Goal: Task Accomplishment & Management: Manage account settings

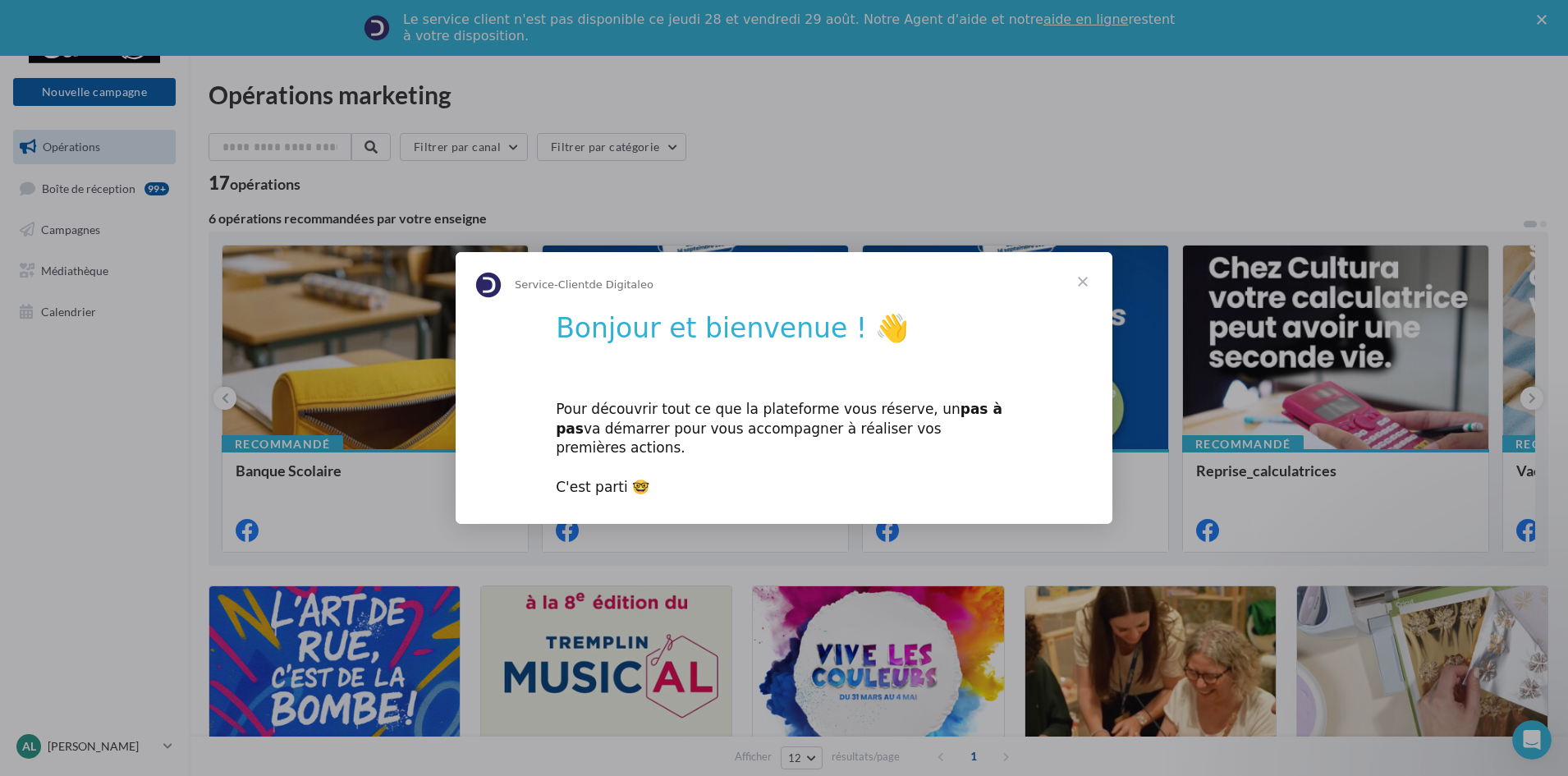
click at [1086, 289] on span "Fermer" at bounding box center [1083, 282] width 59 height 59
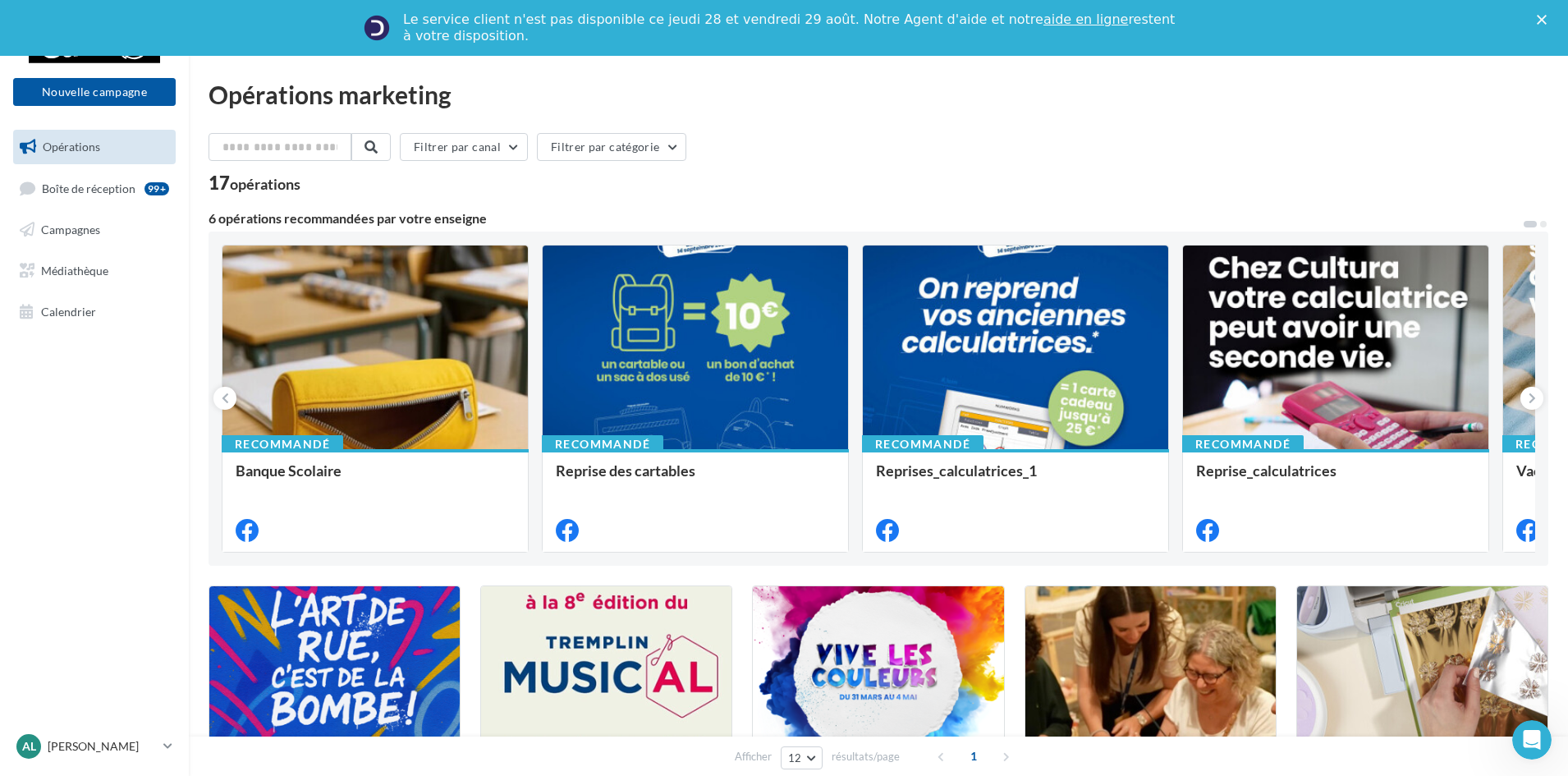
click at [1547, 18] on polygon "Fermer" at bounding box center [1542, 20] width 10 height 10
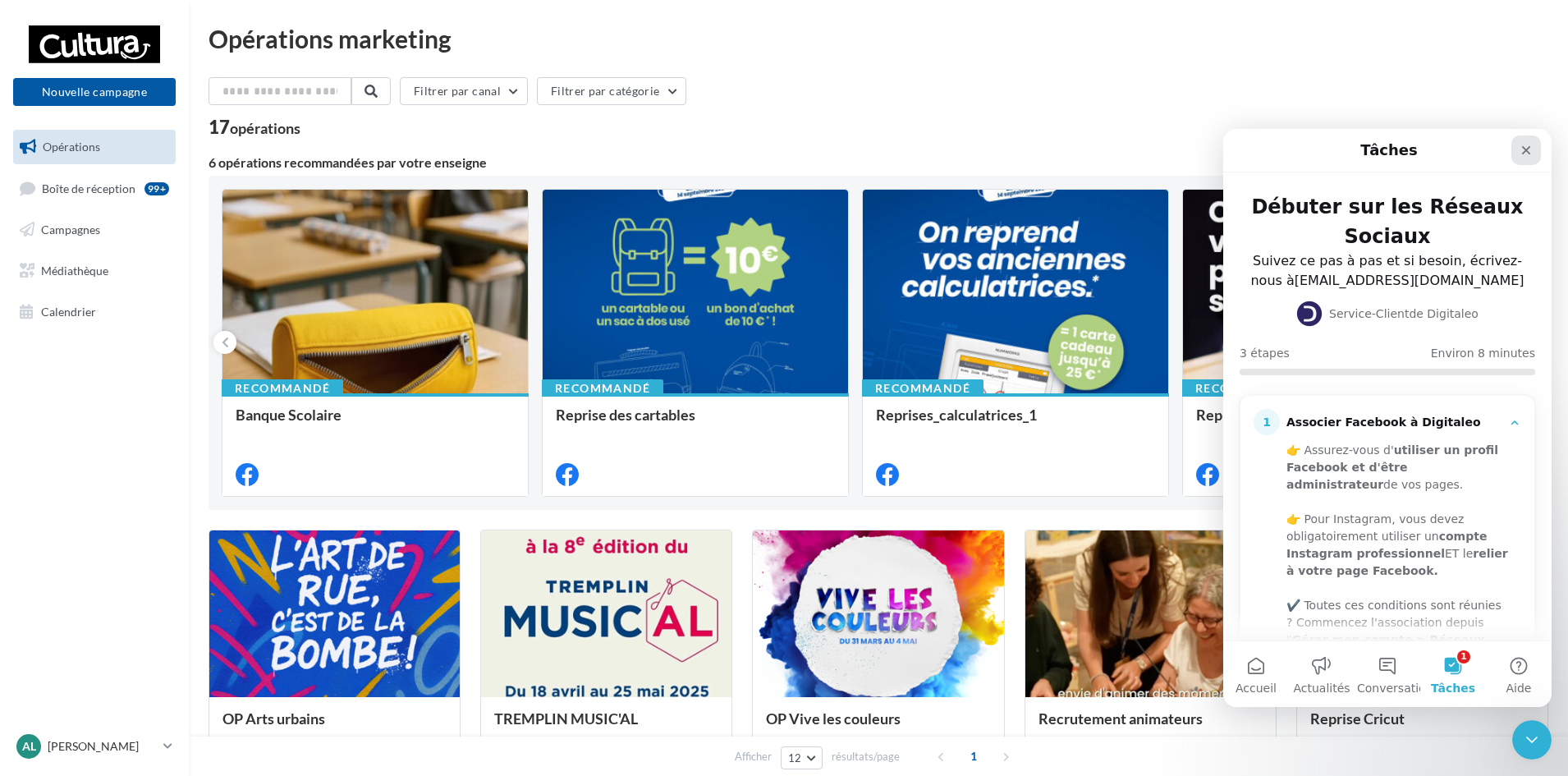
click at [1522, 153] on icon "Fermer" at bounding box center [1526, 150] width 9 height 9
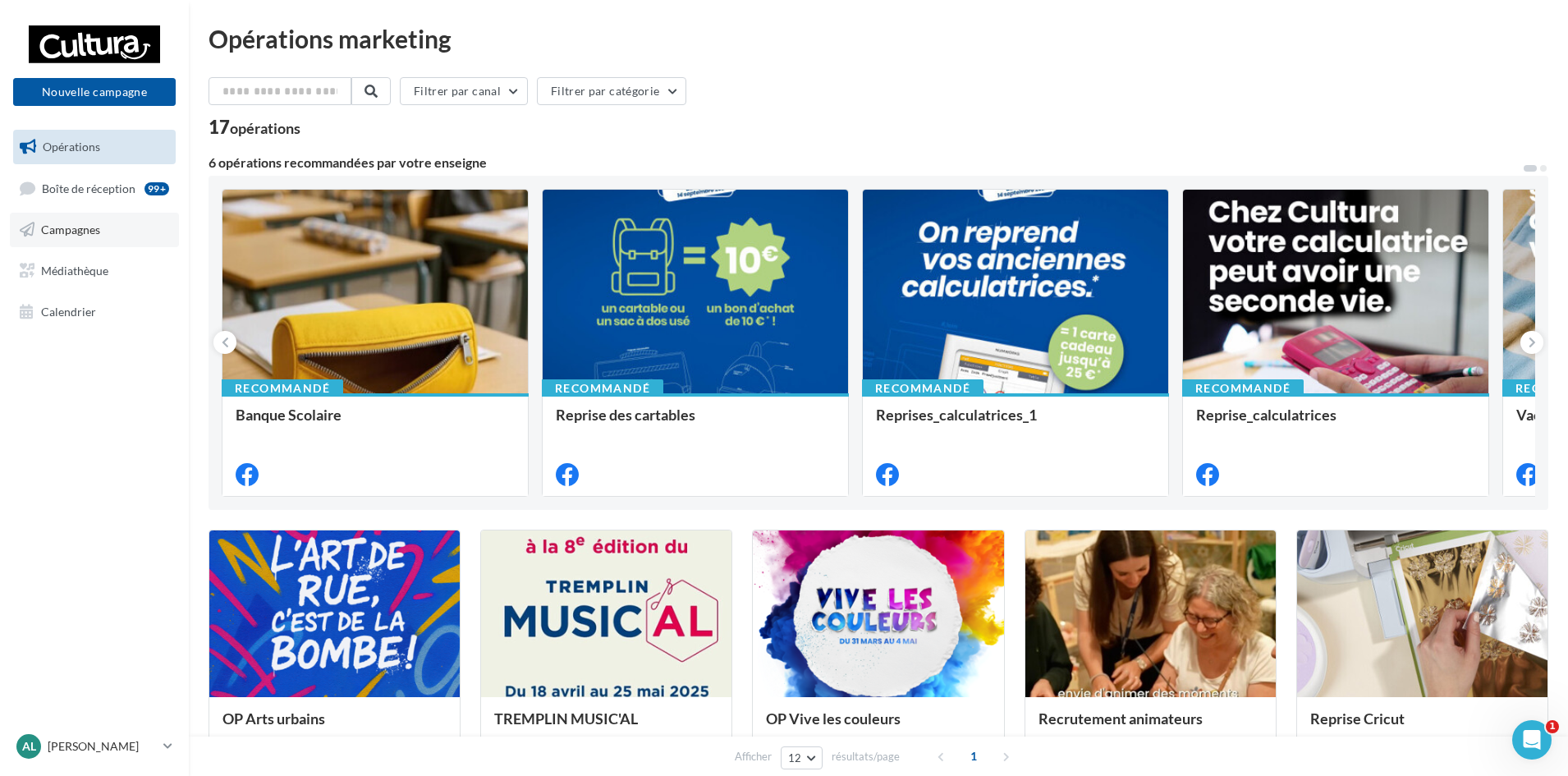
click at [89, 226] on span "Campagnes" at bounding box center [71, 230] width 59 height 14
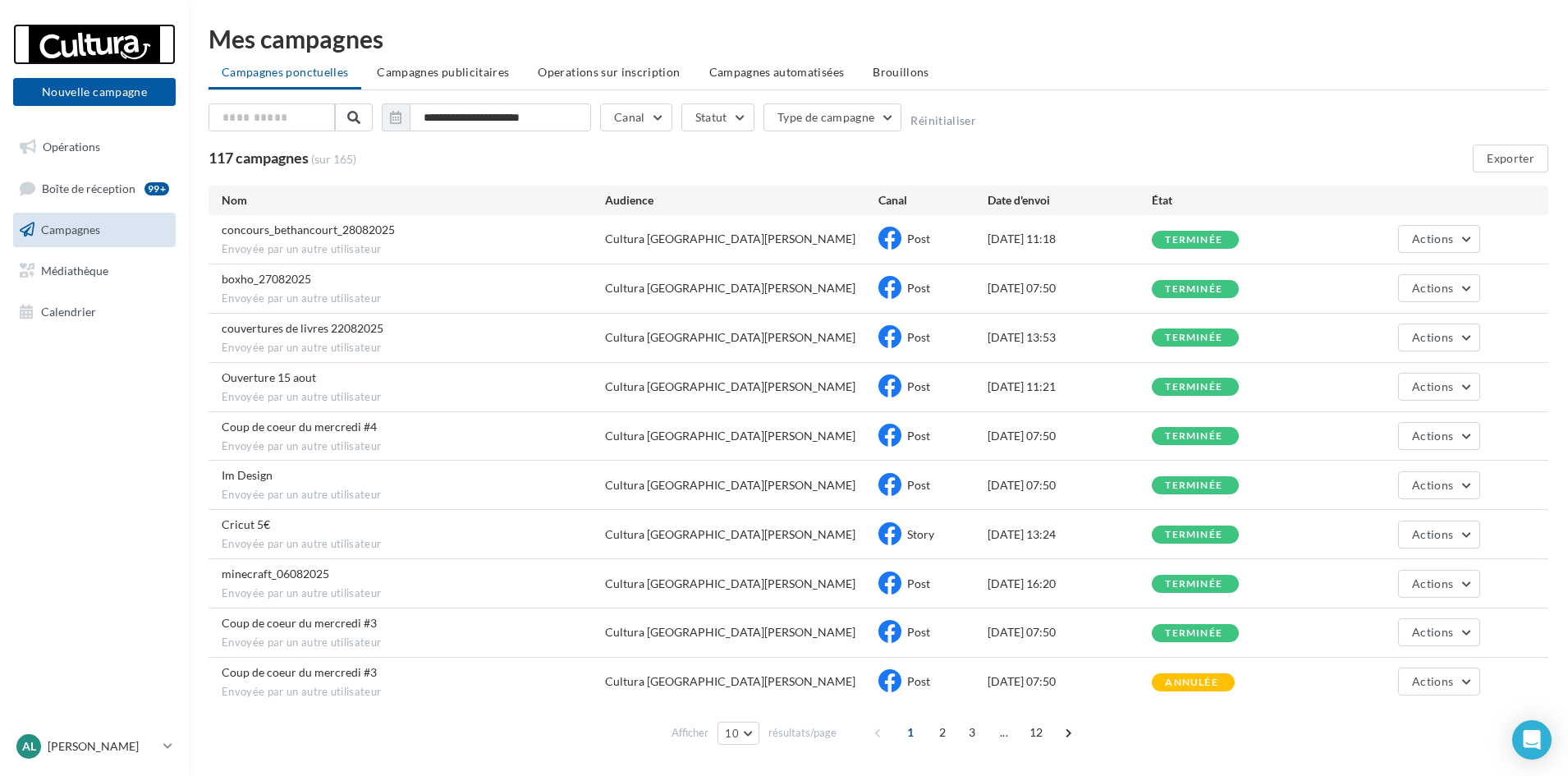
click at [68, 35] on div at bounding box center [95, 44] width 132 height 41
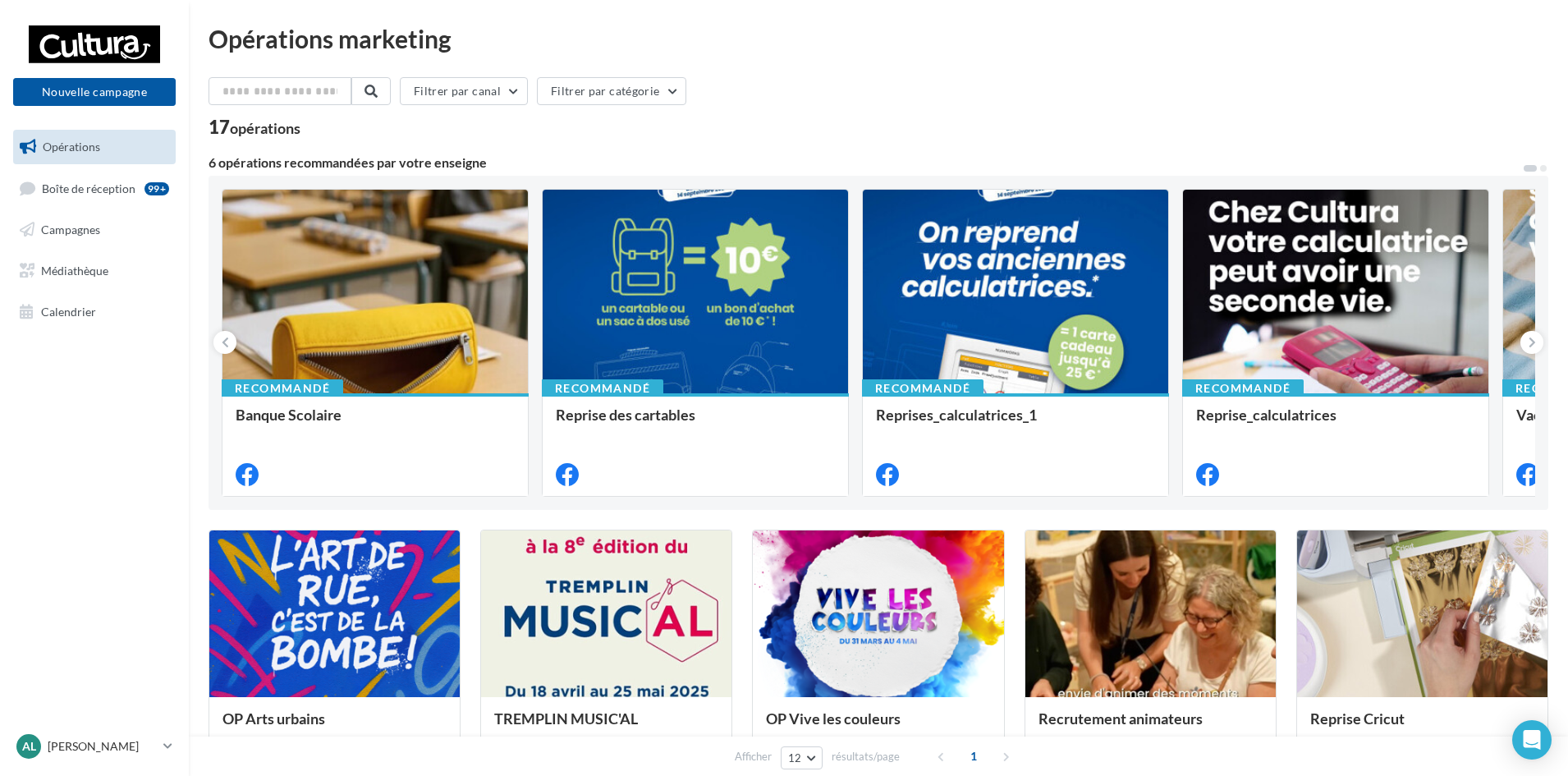
click at [115, 446] on nav "Nouvelle campagne Nouvelle campagne Opérations Boîte de réception 99+ Campagnes…" at bounding box center [95, 388] width 189 height 776
click at [1532, 340] on icon at bounding box center [1532, 342] width 8 height 16
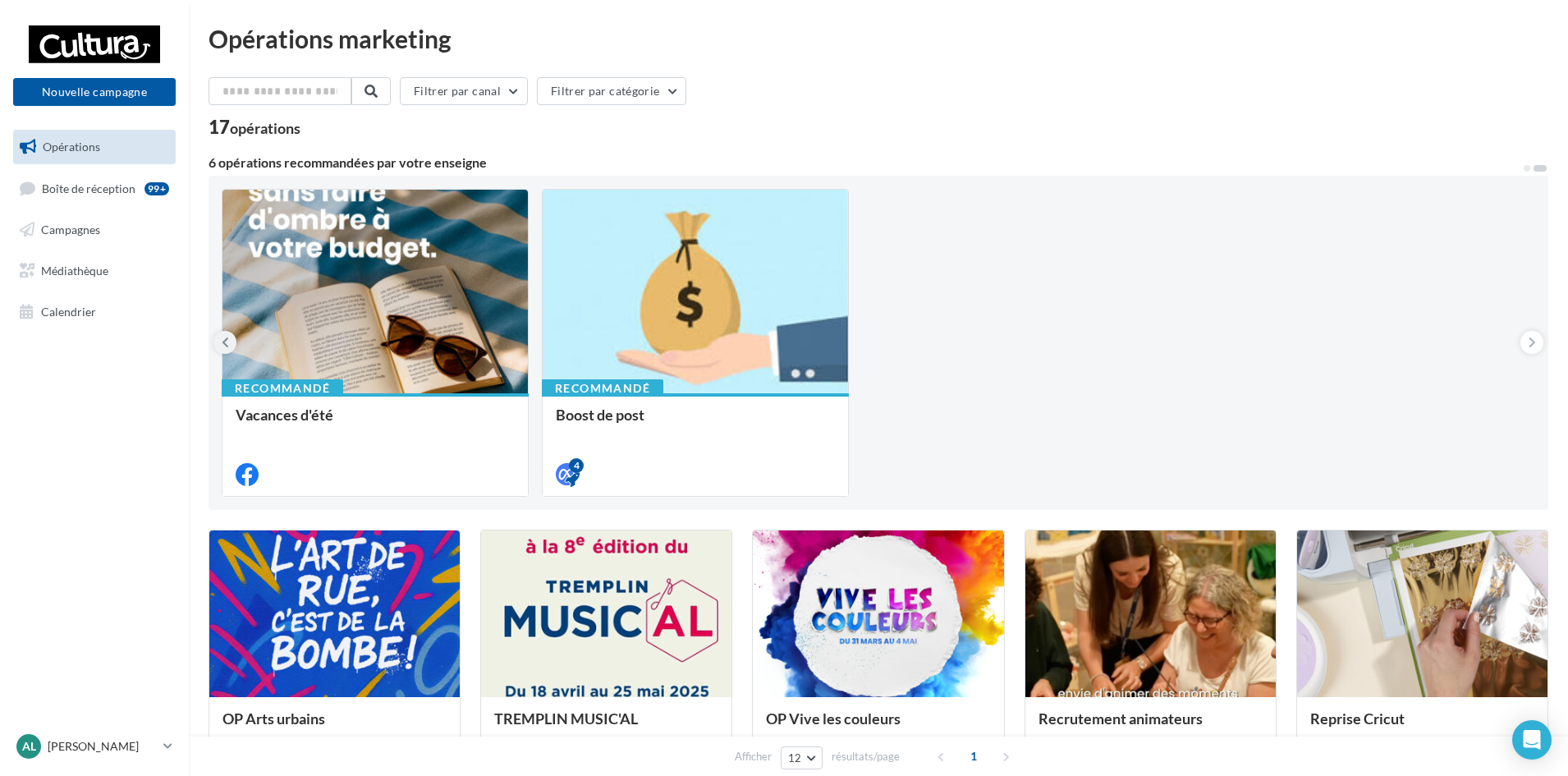
click at [223, 345] on icon at bounding box center [225, 342] width 8 height 16
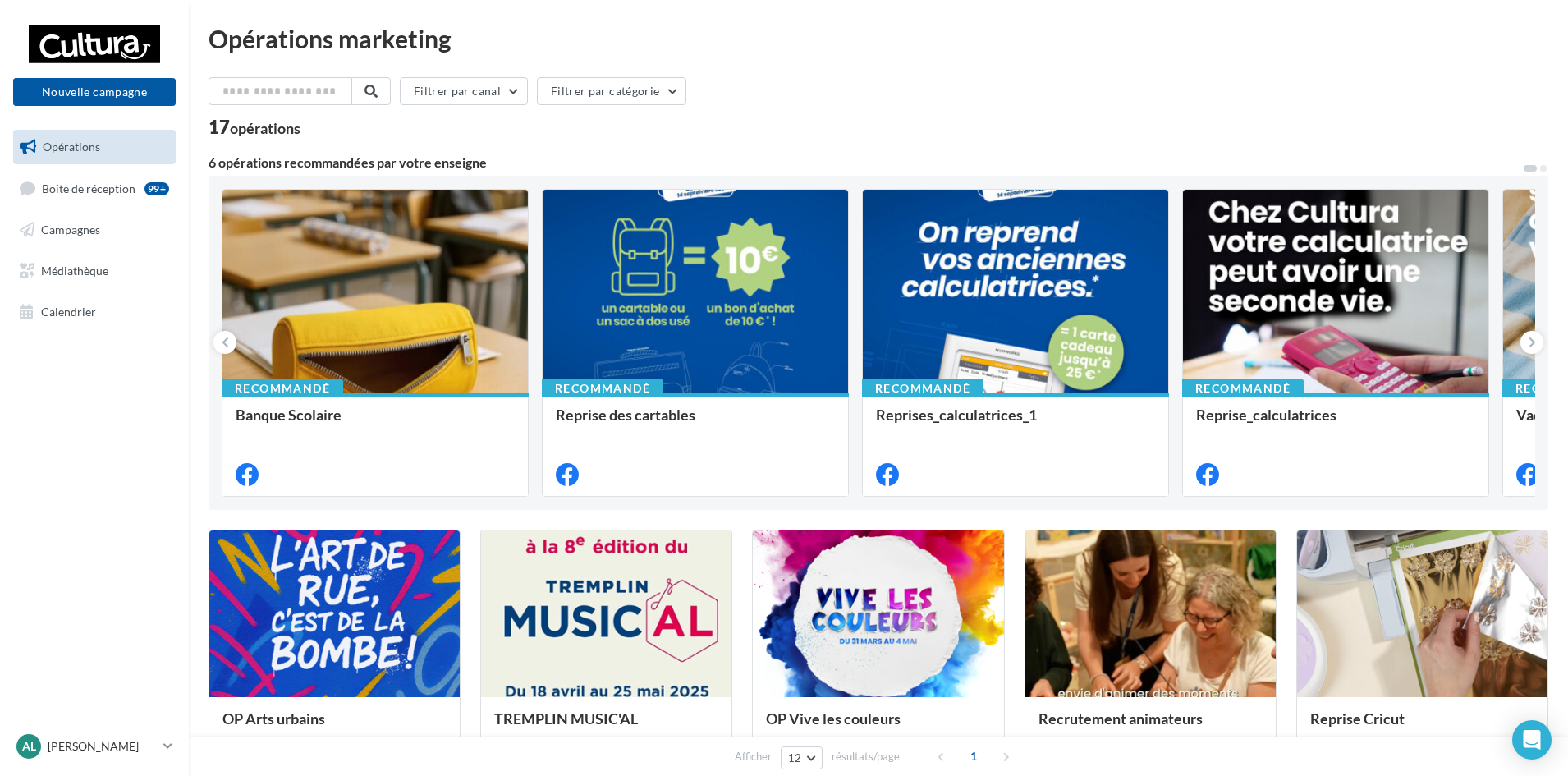
click at [81, 149] on span "Opérations" at bounding box center [72, 146] width 57 height 14
click at [65, 317] on span "Calendrier" at bounding box center [68, 311] width 55 height 14
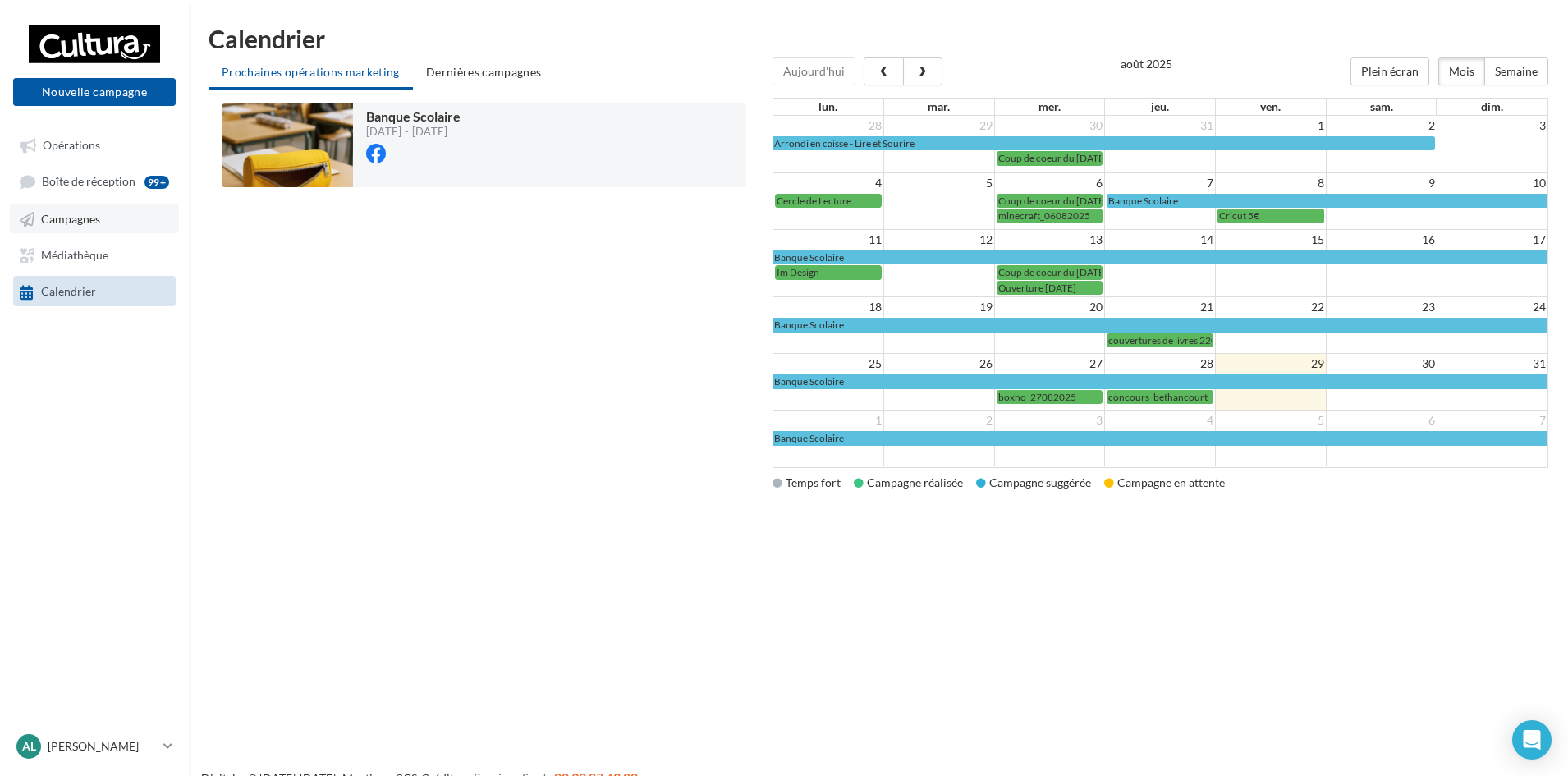
click at [84, 221] on span "Campagnes" at bounding box center [71, 219] width 59 height 14
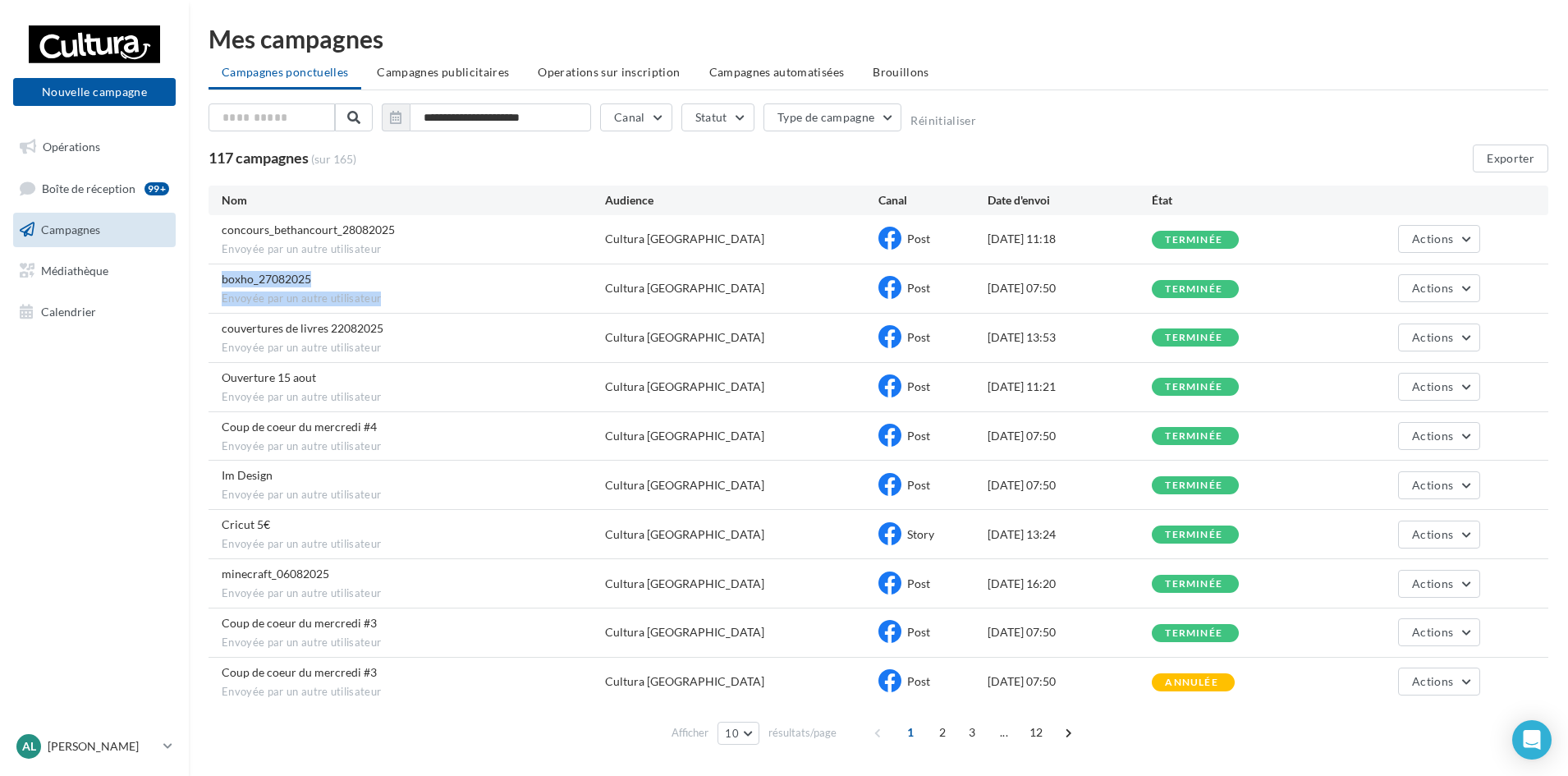
drag, startPoint x: 380, startPoint y: 298, endPoint x: 217, endPoint y: 298, distance: 163.0
click at [217, 298] on div "boxho_27082025 Envoyée par un autre utilisateur Cultura [GEOGRAPHIC_DATA] Post …" at bounding box center [878, 288] width 1339 height 48
click at [438, 296] on span "Envoyée par un autre utilisateur" at bounding box center [414, 299] width 383 height 15
drag, startPoint x: 441, startPoint y: 307, endPoint x: 516, endPoint y: 312, distance: 75.2
click at [446, 307] on div "boxho_27082025 Envoyée par un autre utilisateur Cultura [GEOGRAPHIC_DATA] Post …" at bounding box center [878, 288] width 1339 height 48
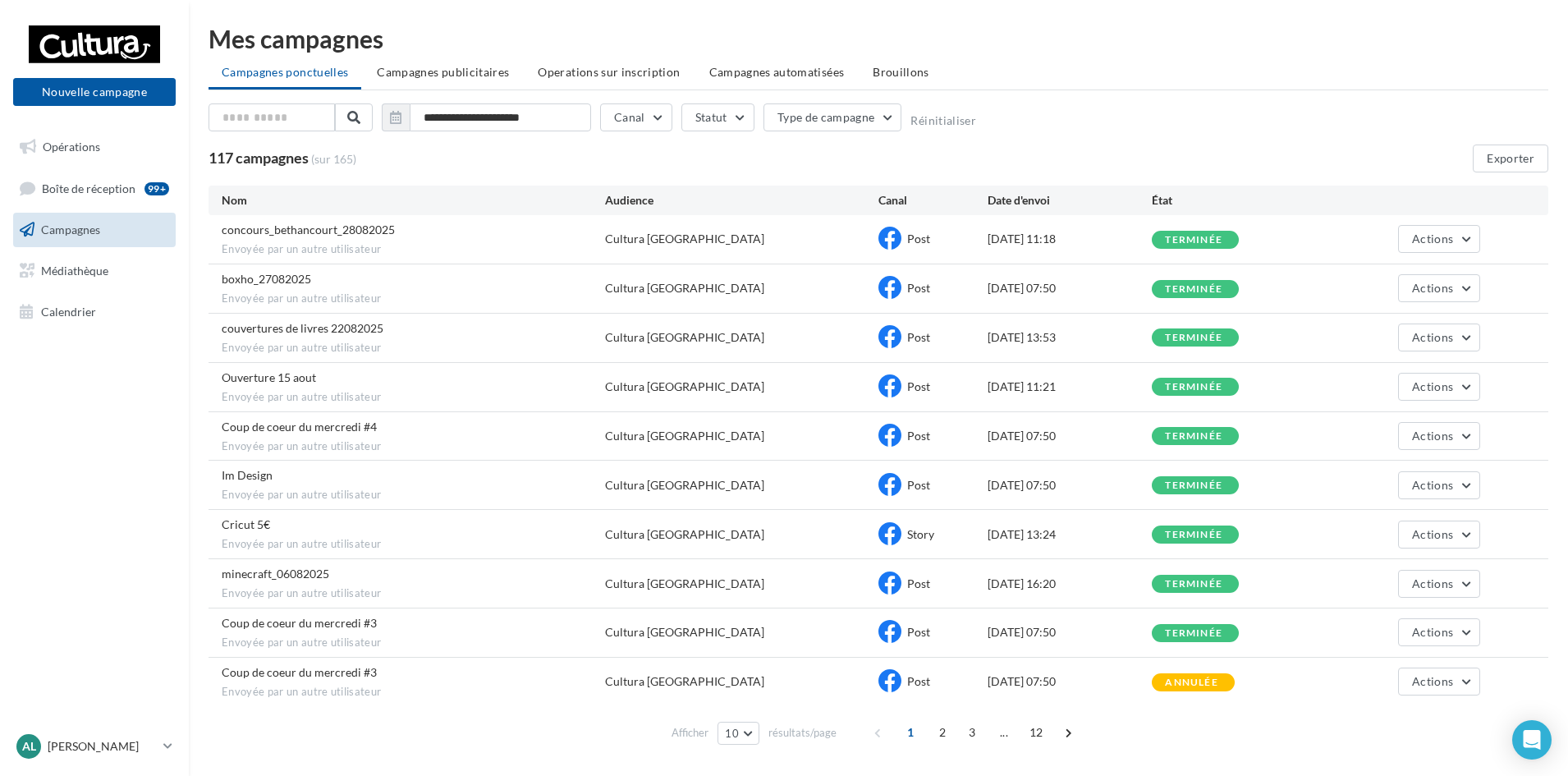
drag, startPoint x: 1089, startPoint y: 286, endPoint x: 968, endPoint y: 285, distance: 121.0
click at [968, 285] on div "boxho_27082025 Envoyée par un autre utilisateur Cultura Saint-Quentin Post 27/0…" at bounding box center [878, 288] width 1339 height 48
click at [1098, 299] on div "boxho_27082025 Envoyée par un autre utilisateur Cultura Saint-Quentin Post 27/0…" at bounding box center [878, 288] width 1339 height 48
click at [1473, 292] on button "Actions" at bounding box center [1438, 288] width 82 height 28
click at [1535, 289] on div "boxho_27082025 Envoyée par un autre utilisateur Cultura Saint-Quentin Post 27/0…" at bounding box center [878, 288] width 1339 height 48
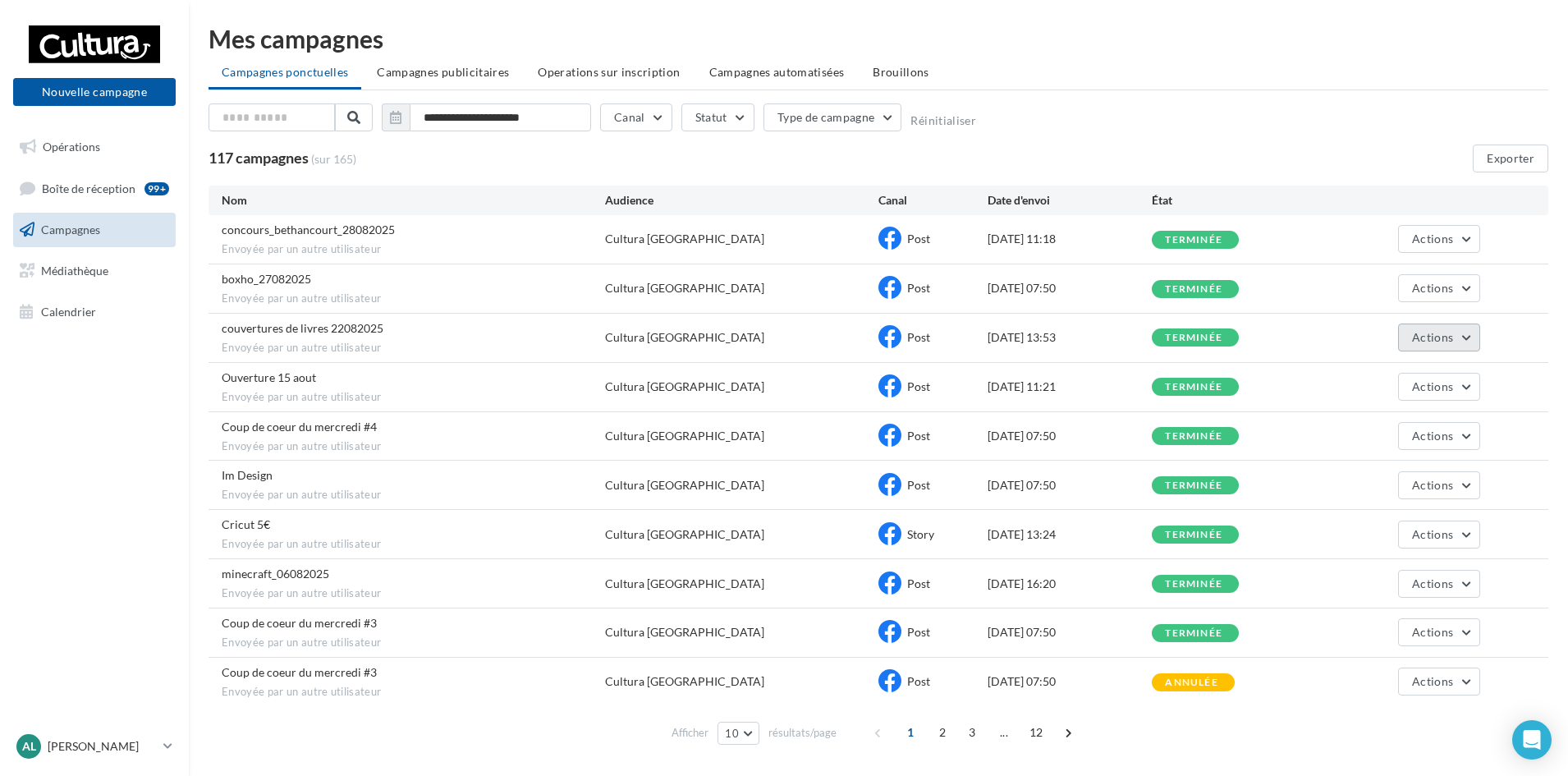
click at [1459, 339] on button "Actions" at bounding box center [1438, 337] width 82 height 28
drag, startPoint x: 1514, startPoint y: 325, endPoint x: 1486, endPoint y: 404, distance: 83.8
click at [1513, 326] on div "couvertures de livres 22082025 Envoyée par un autre utilisateur Cultura Saint-Q…" at bounding box center [878, 338] width 1339 height 48
click at [1465, 397] on button "Actions" at bounding box center [1438, 387] width 82 height 28
drag, startPoint x: 1501, startPoint y: 350, endPoint x: 1492, endPoint y: 317, distance: 34.2
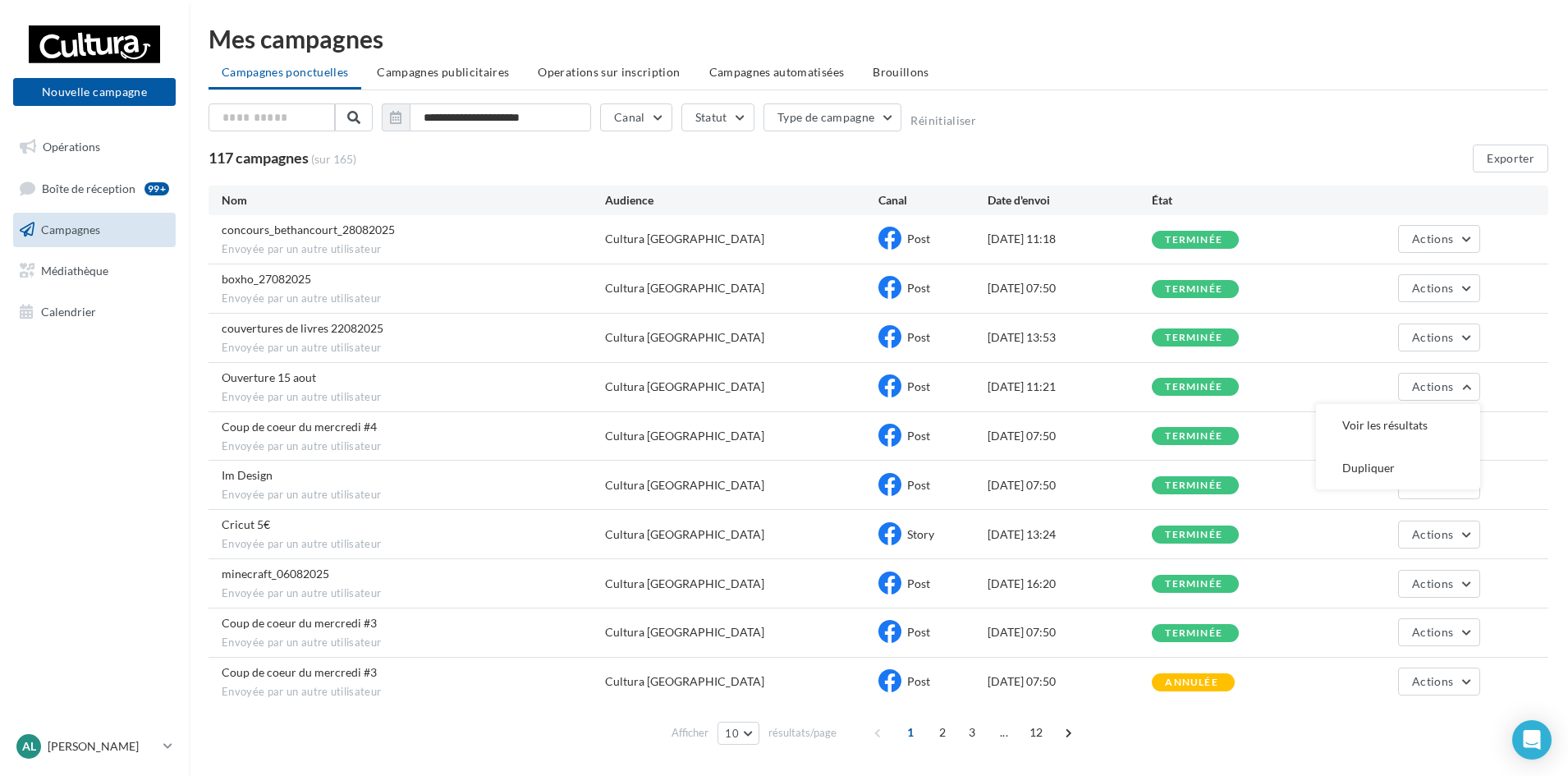
click at [1501, 349] on div "couvertures de livres 22082025 Envoyée par un autre utilisateur Cultura Saint-Q…" at bounding box center [878, 338] width 1339 height 48
click at [1470, 339] on button "Actions" at bounding box center [1438, 337] width 82 height 28
drag, startPoint x: 1491, startPoint y: 330, endPoint x: 1476, endPoint y: 307, distance: 27.5
click at [1491, 328] on div "couvertures de livres 22082025 Envoyée par un autre utilisateur Cultura Saint-Q…" at bounding box center [878, 338] width 1339 height 48
click at [1462, 291] on button "Actions" at bounding box center [1438, 288] width 82 height 28
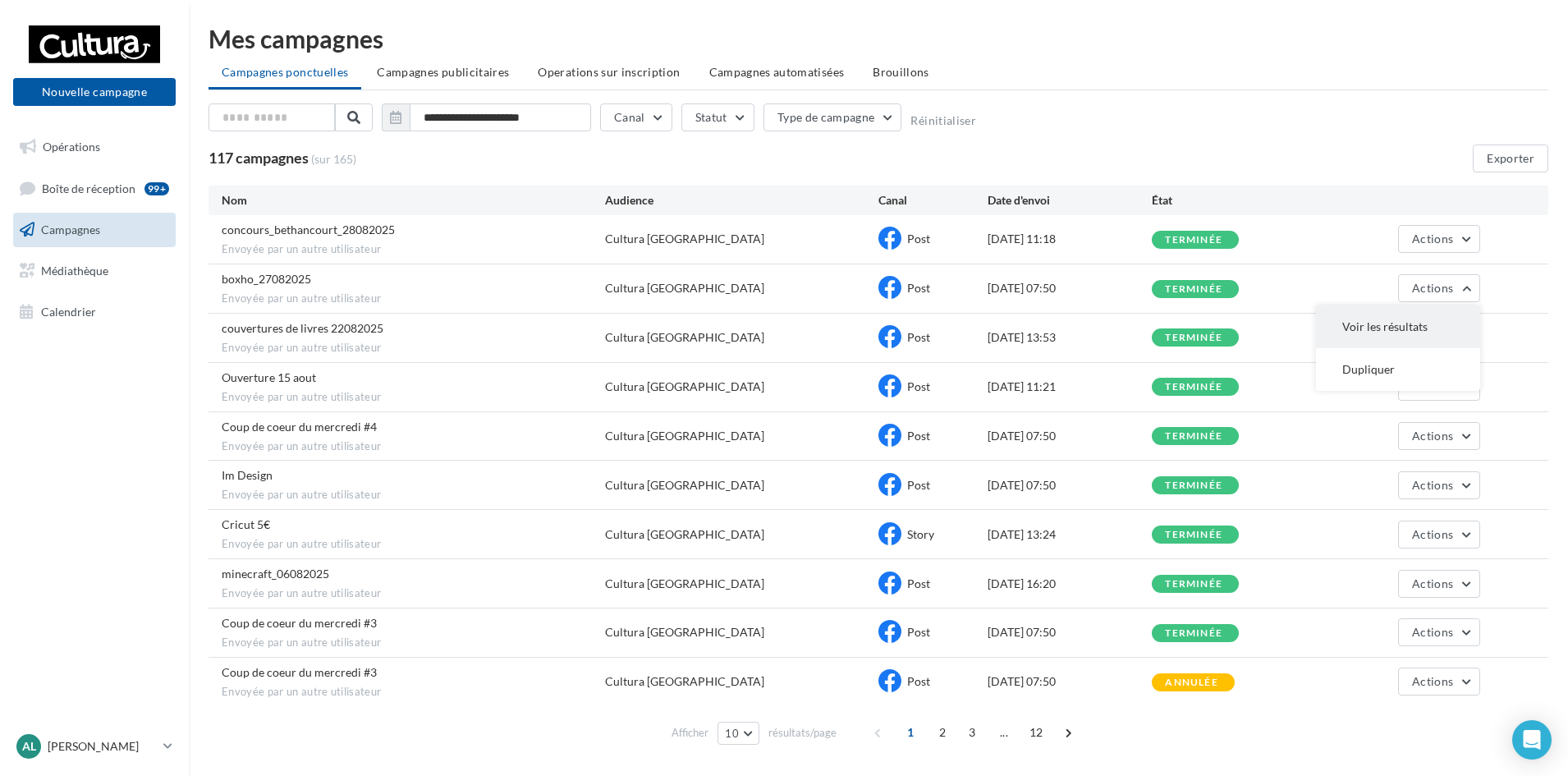
click at [1404, 323] on button "Voir les résultats" at bounding box center [1398, 327] width 165 height 43
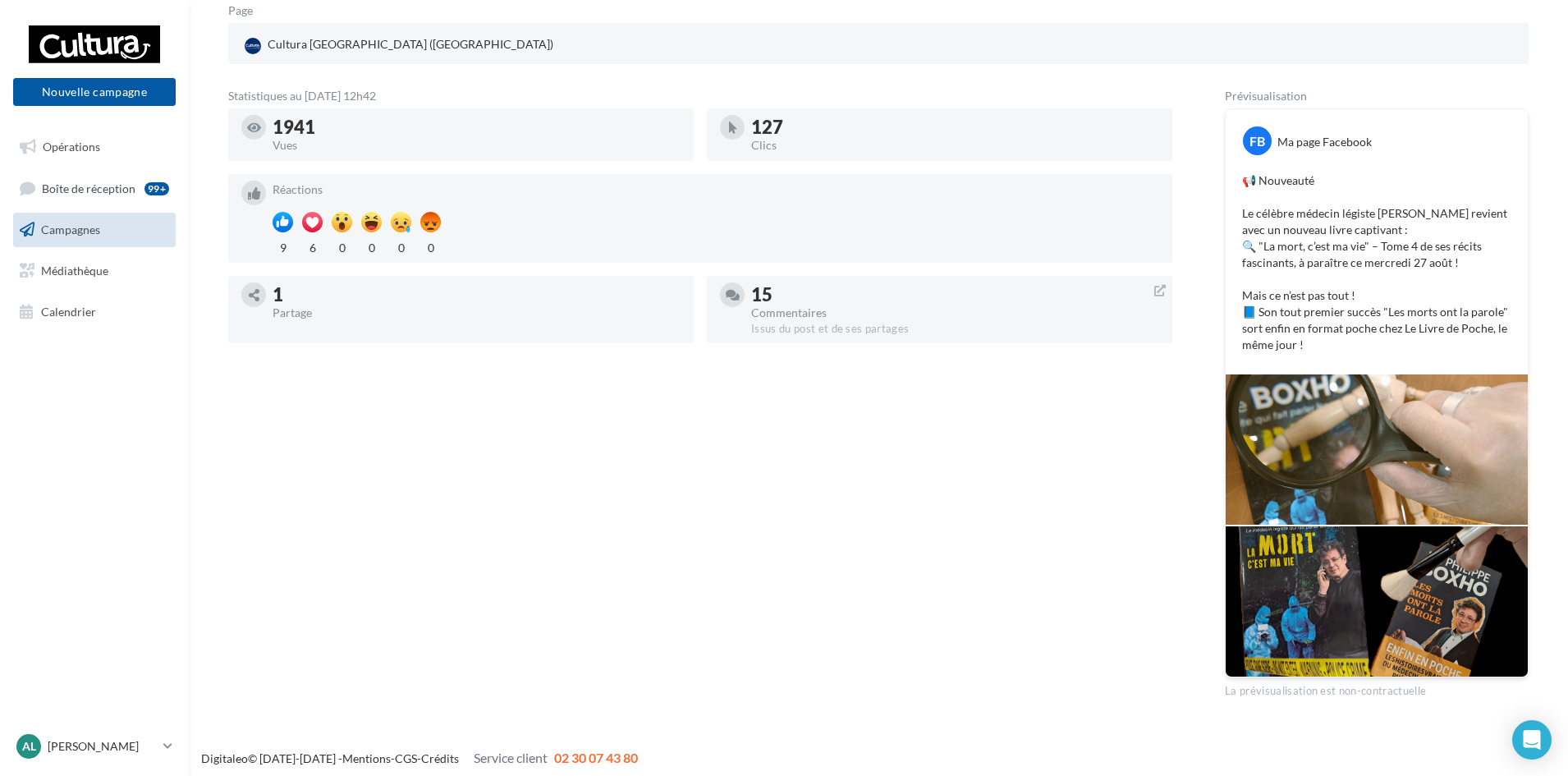
scroll to position [225, 0]
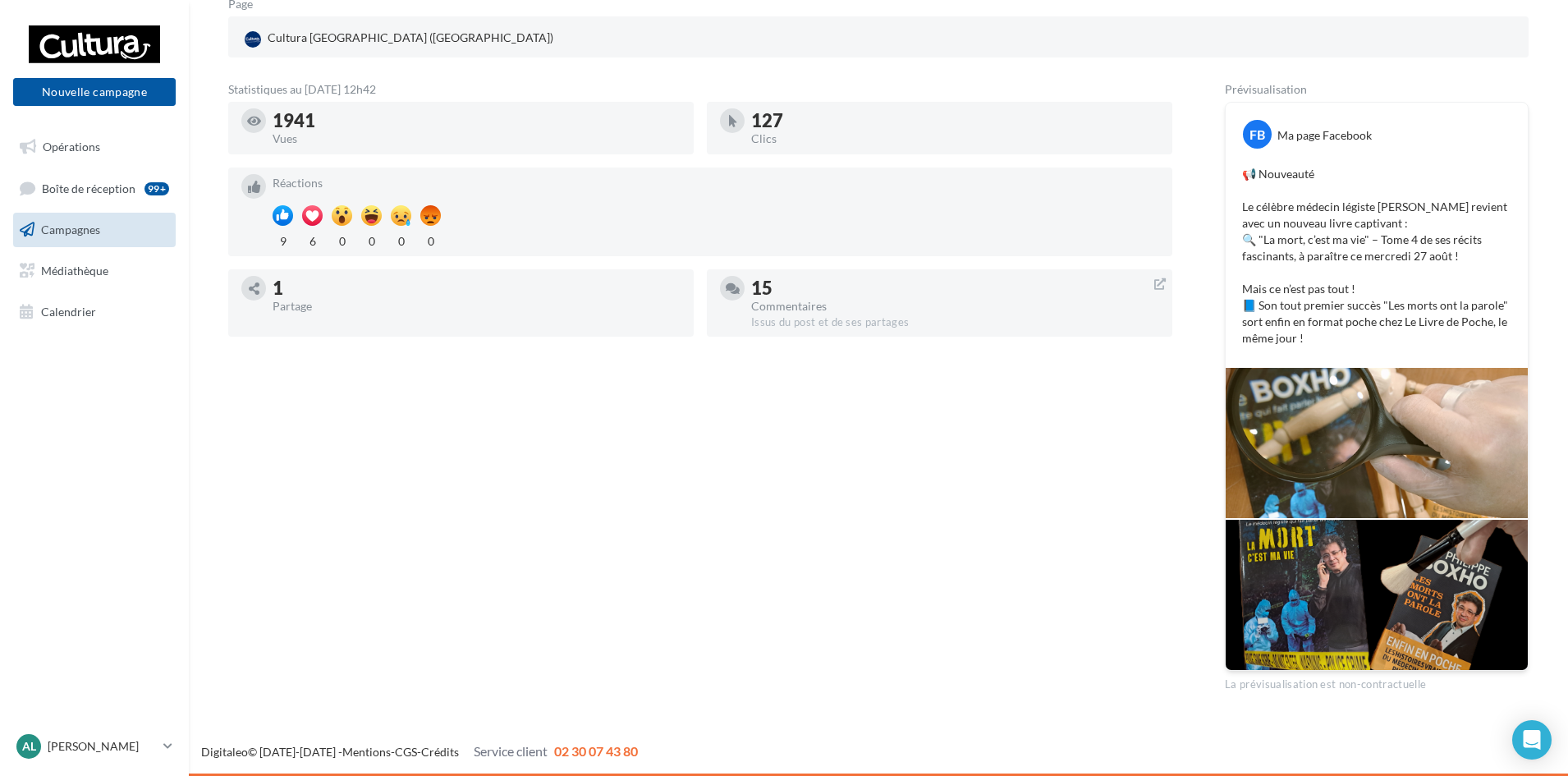
drag, startPoint x: 322, startPoint y: 114, endPoint x: 270, endPoint y: 115, distance: 52.0
click at [270, 115] on div "1941 Vues" at bounding box center [461, 128] width 439 height 40
click at [462, 116] on div "1941" at bounding box center [476, 120] width 408 height 18
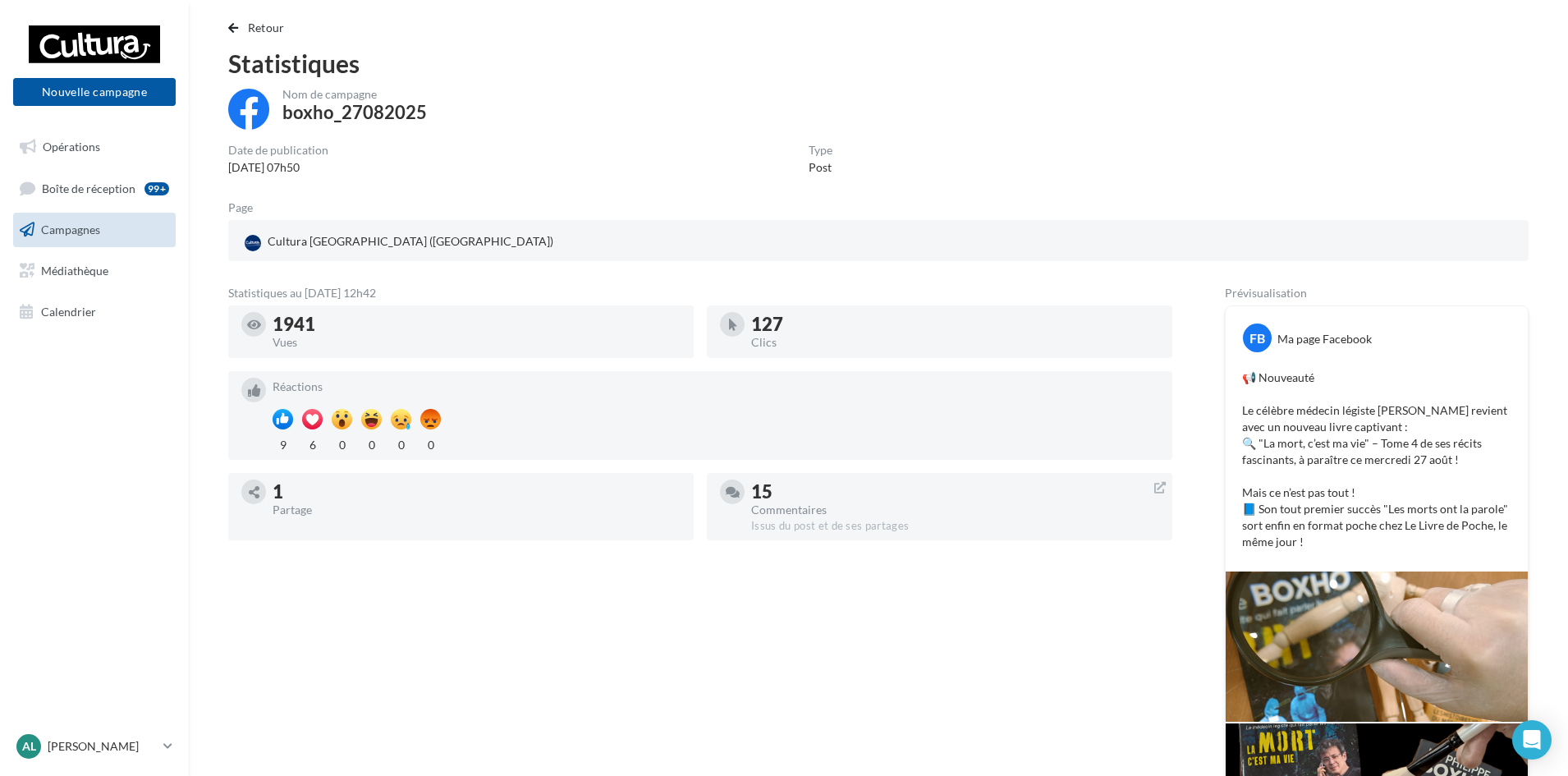
scroll to position [0, 0]
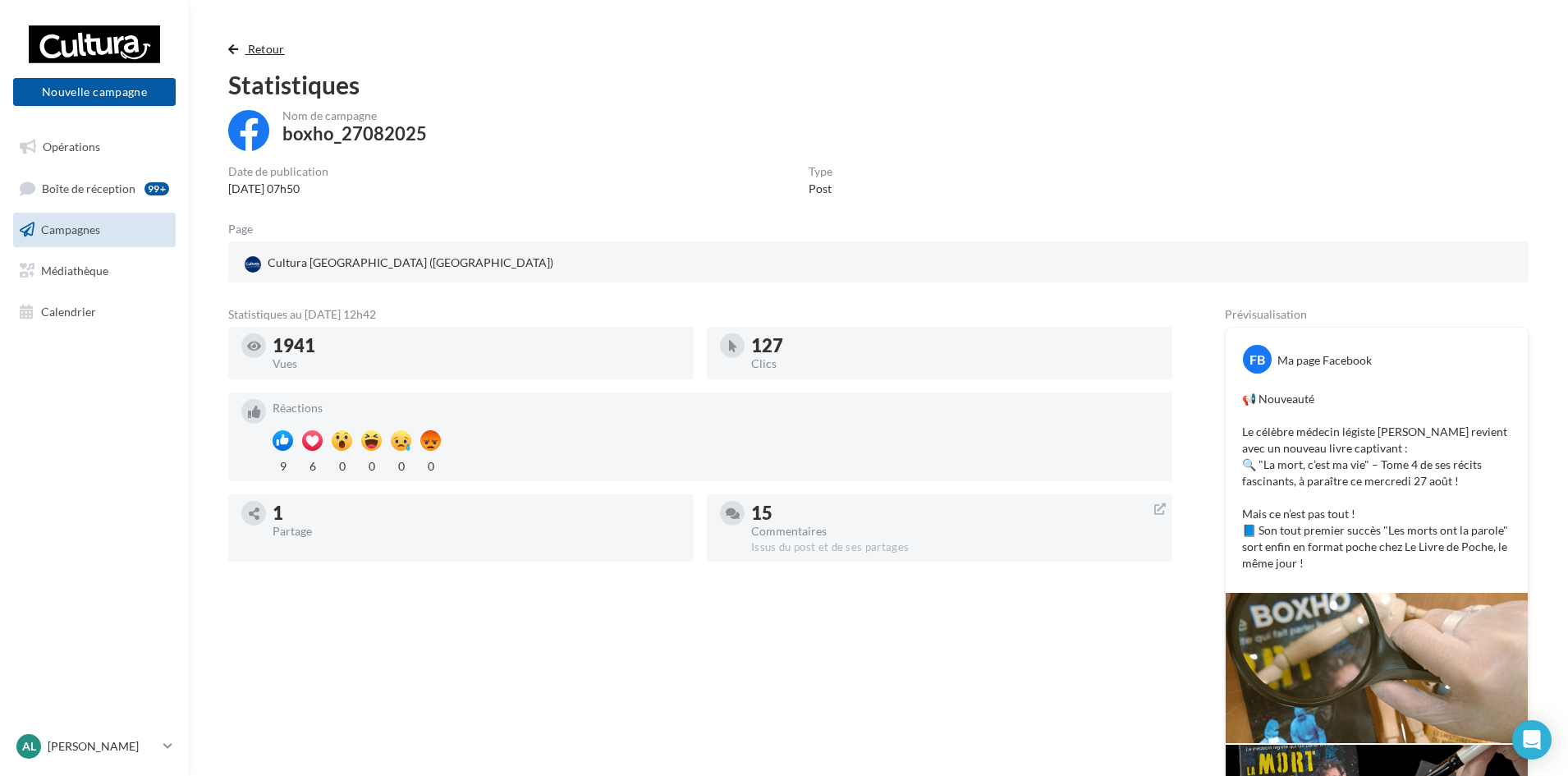
click at [262, 49] on span "Retour" at bounding box center [267, 49] width 37 height 14
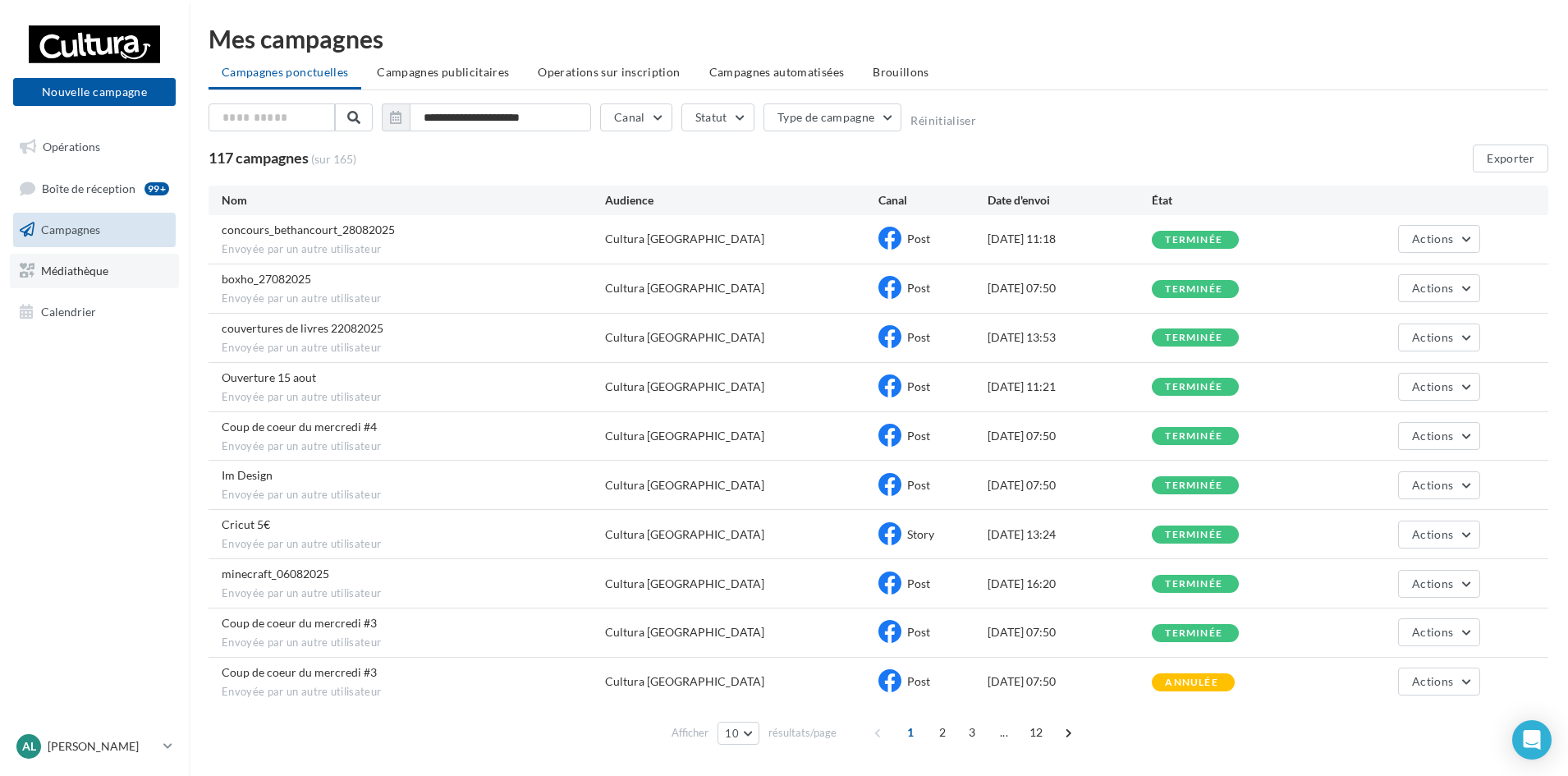
click at [66, 277] on span "Médiathèque" at bounding box center [75, 270] width 68 height 14
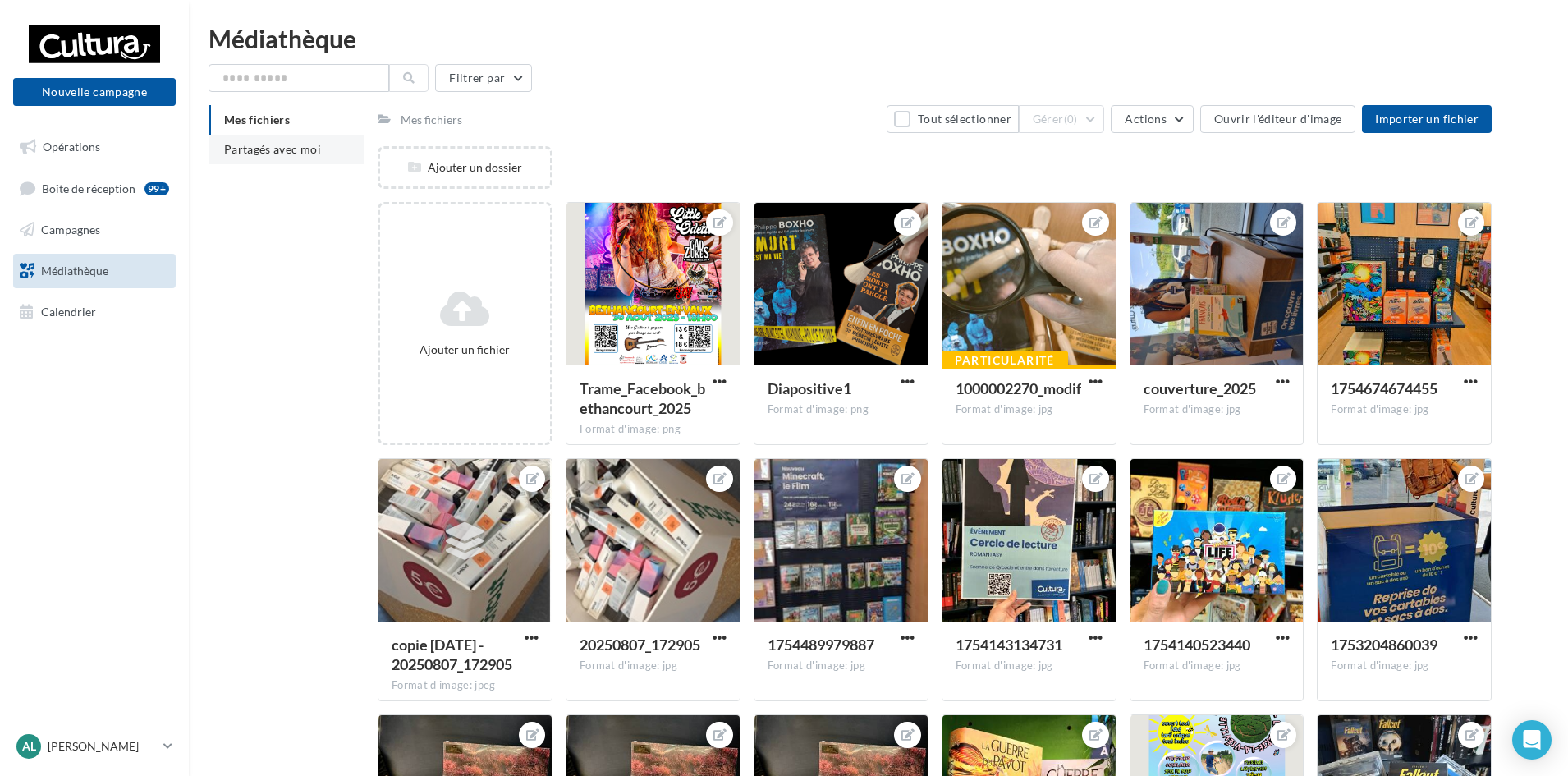
click at [269, 154] on span "Partagés avec moi" at bounding box center [273, 149] width 97 height 14
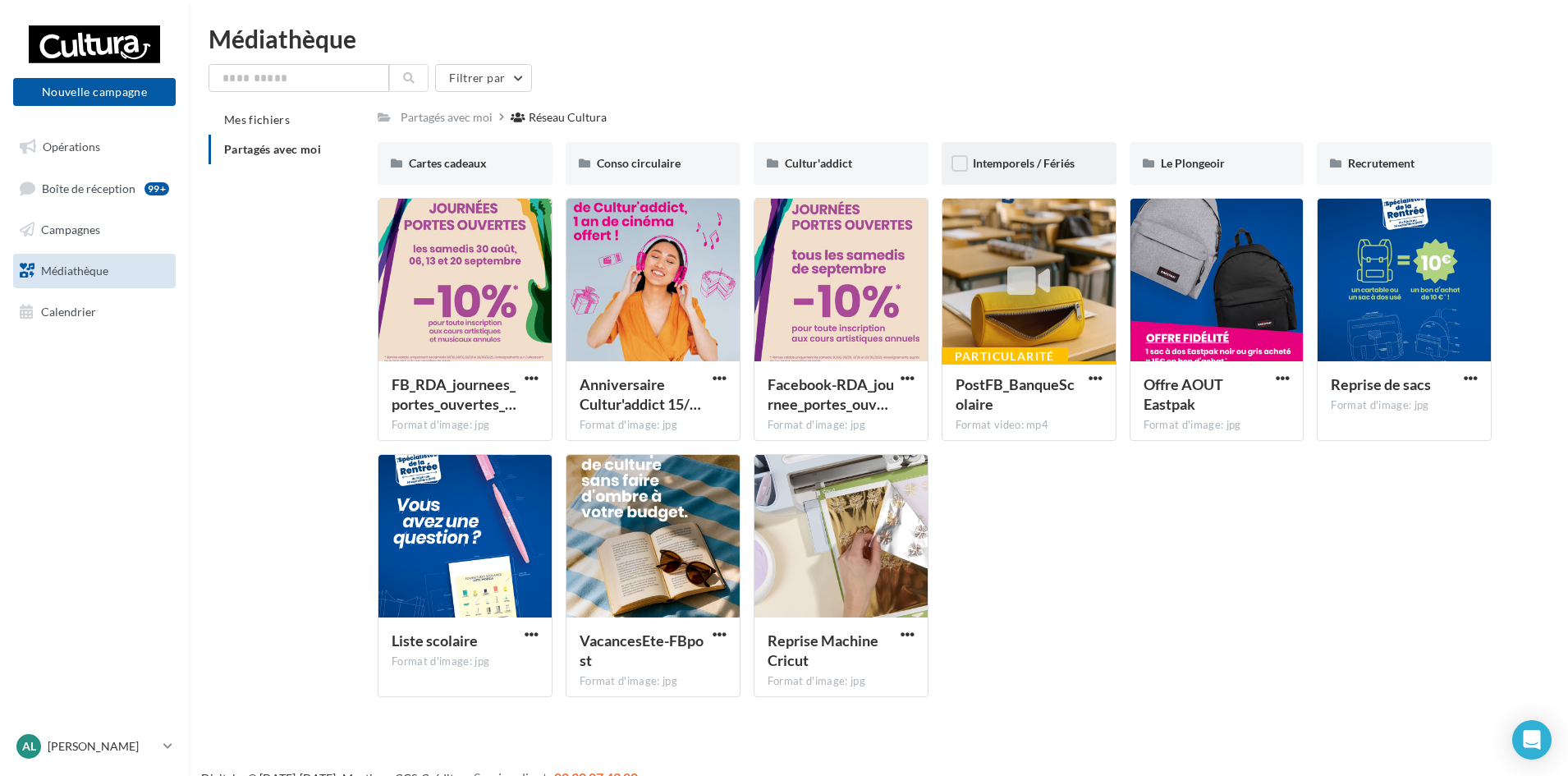
click at [1024, 171] on div "Intemporels / Fériés" at bounding box center [1029, 163] width 112 height 16
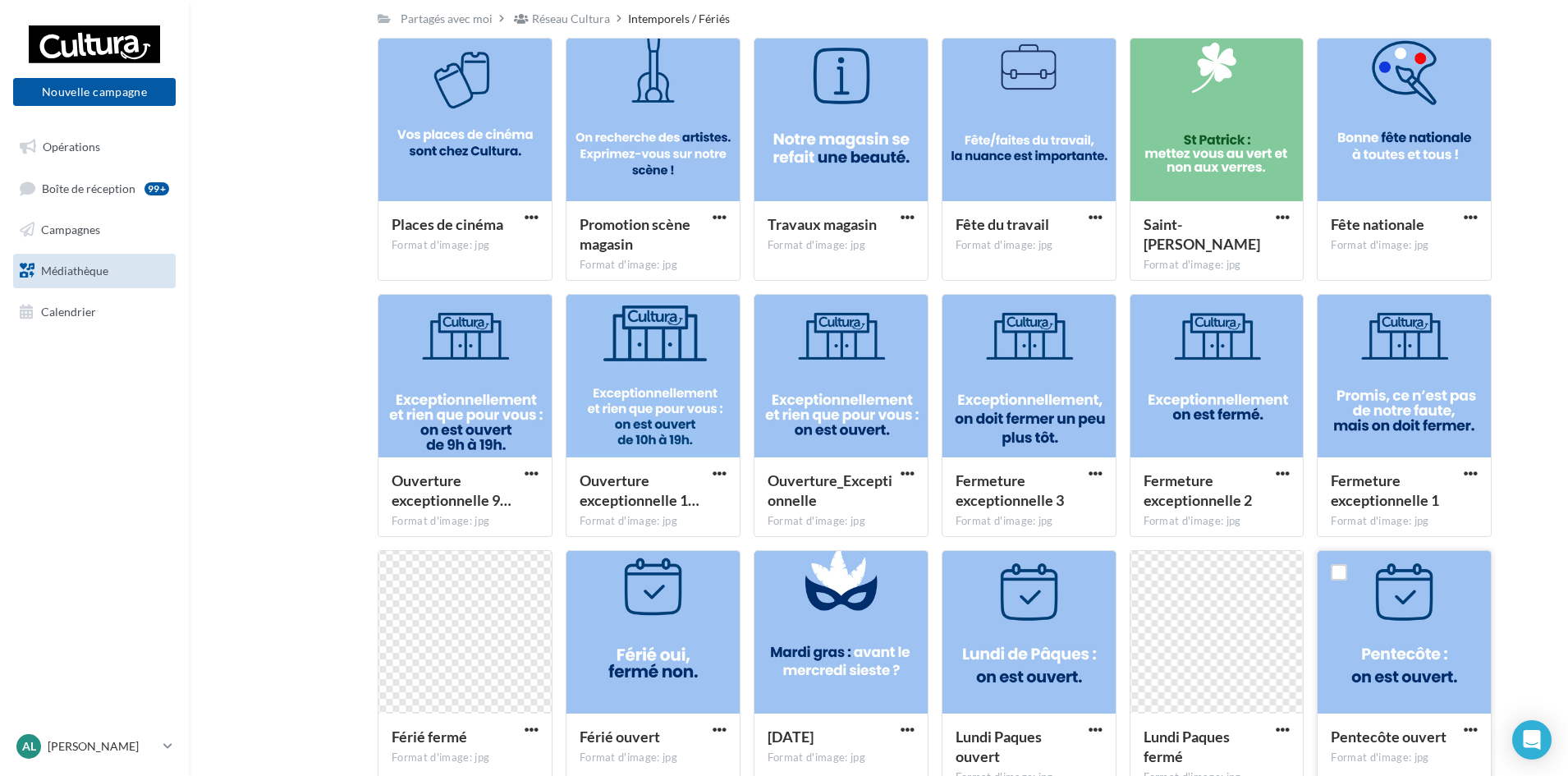
scroll to position [698, 0]
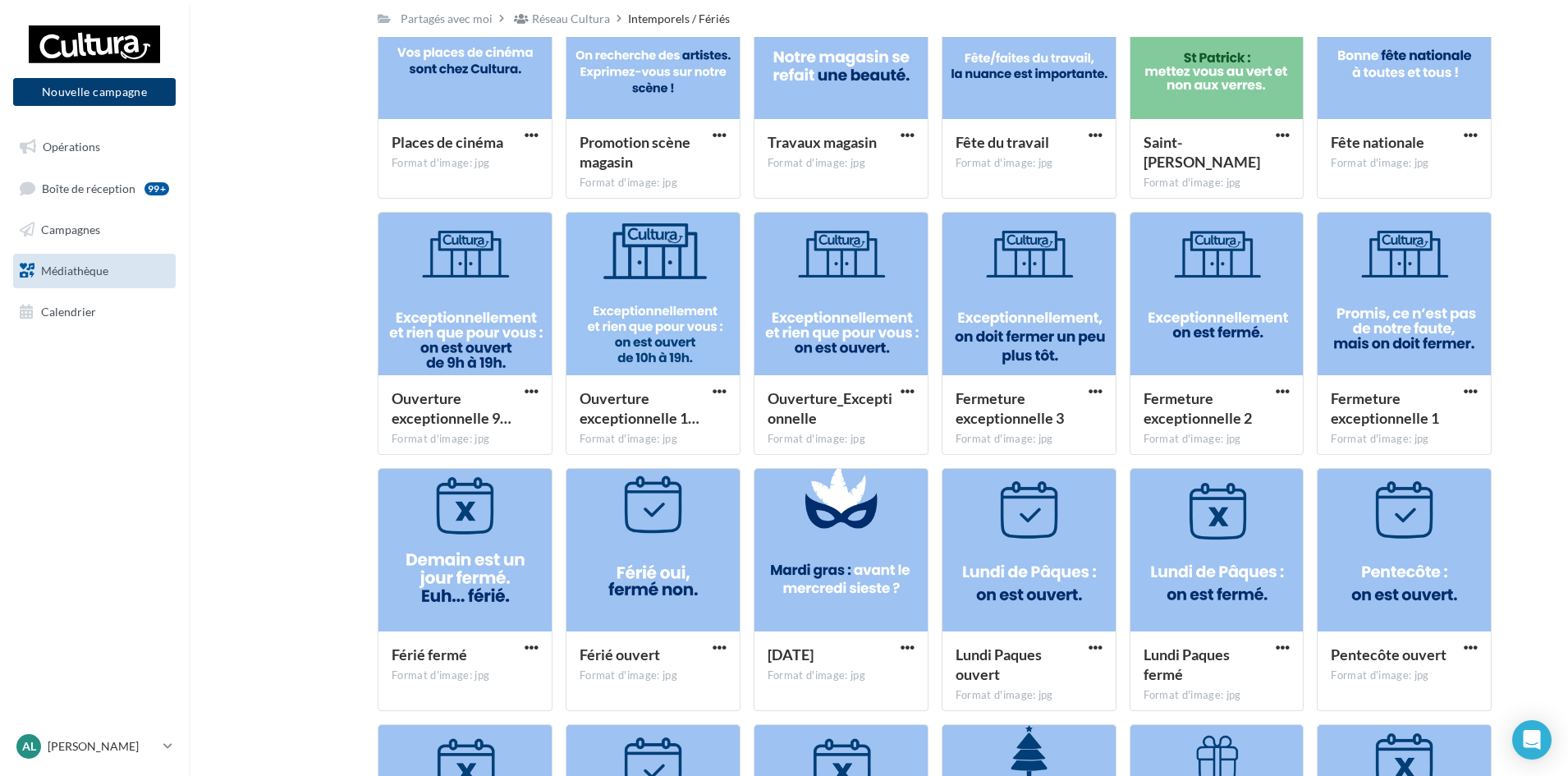
click at [83, 95] on button "Nouvelle campagne" at bounding box center [95, 91] width 163 height 28
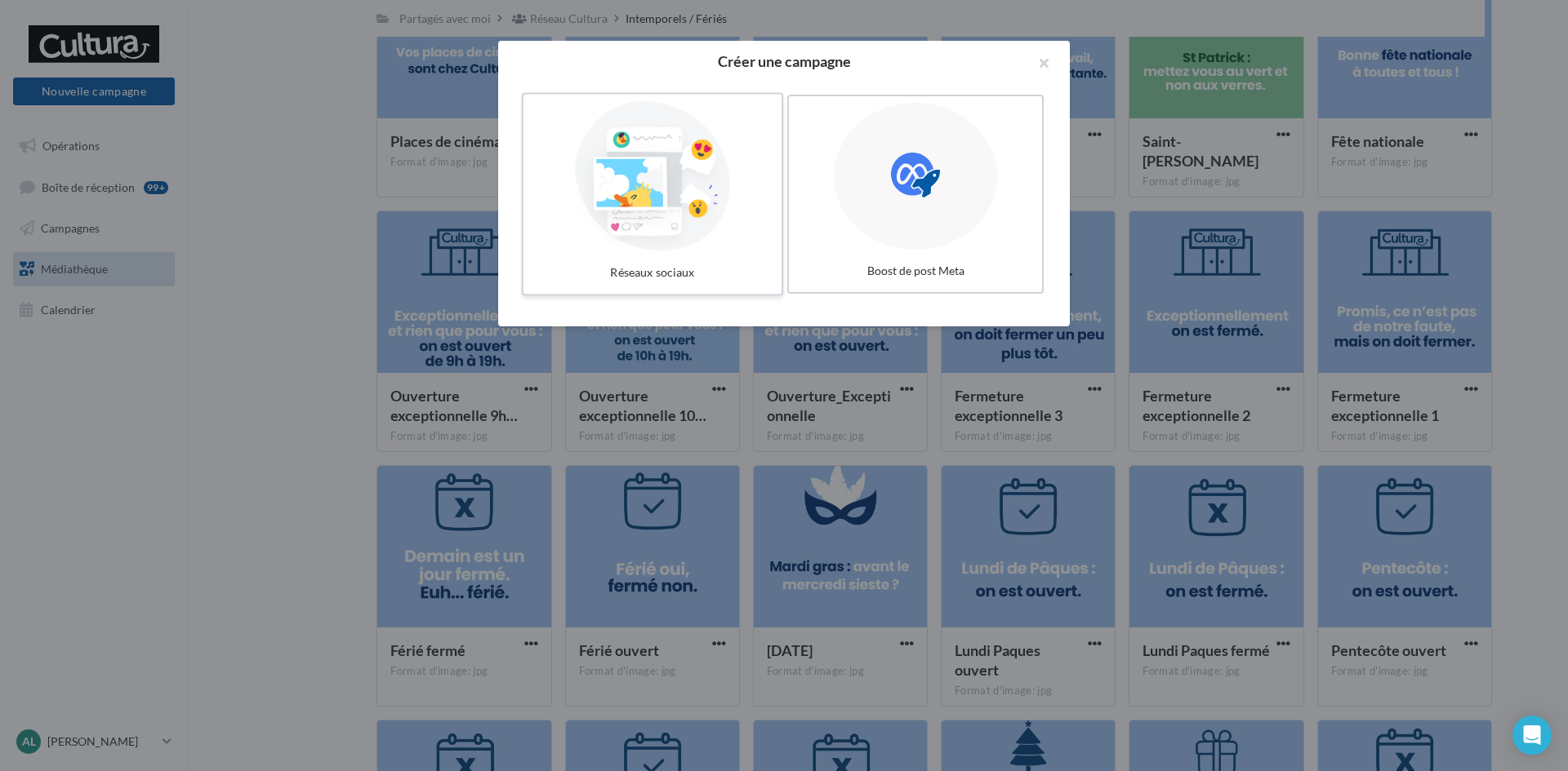
click at [654, 205] on div at bounding box center [652, 176] width 245 height 150
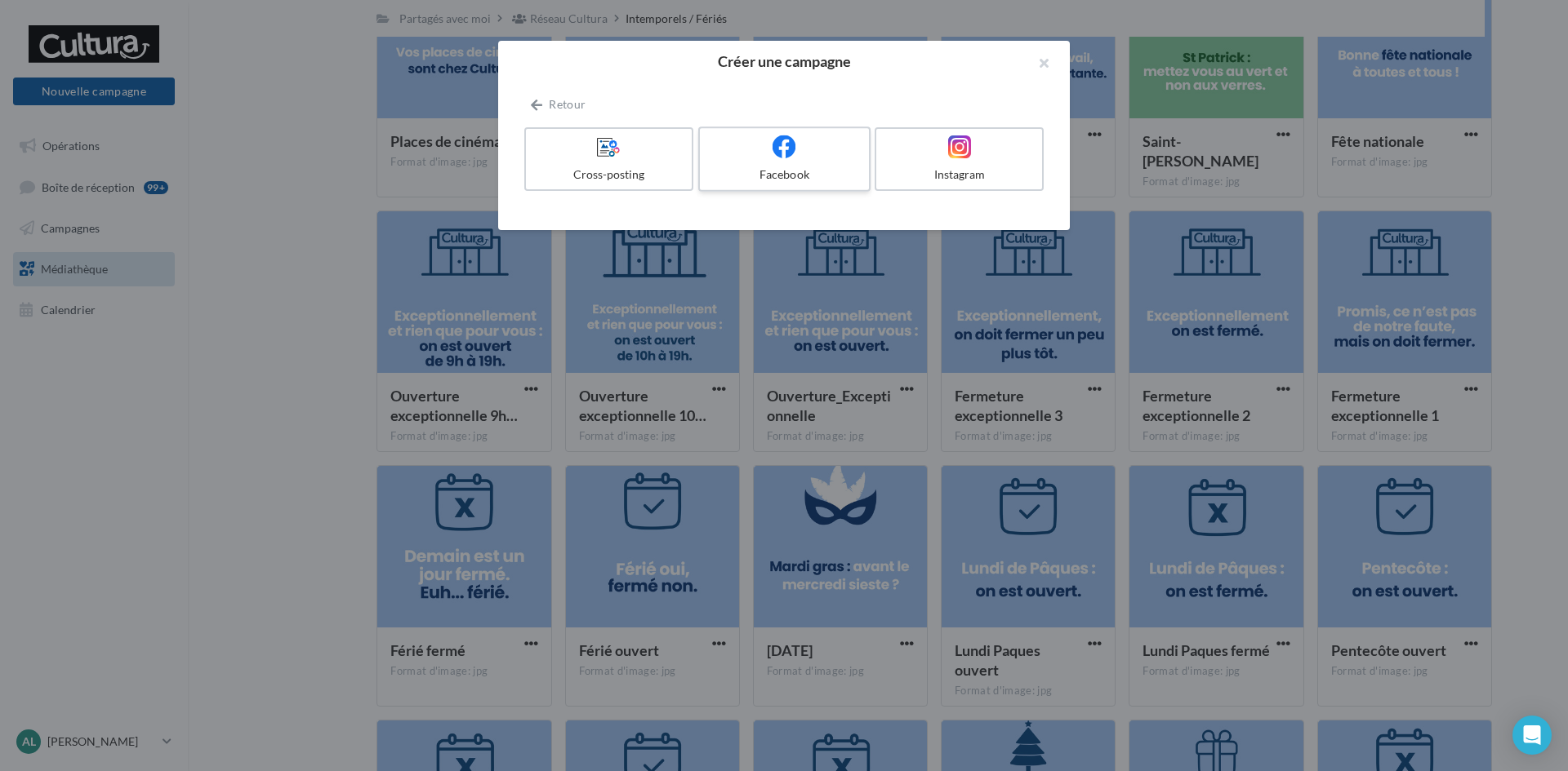
click at [771, 156] on div at bounding box center [783, 147] width 155 height 25
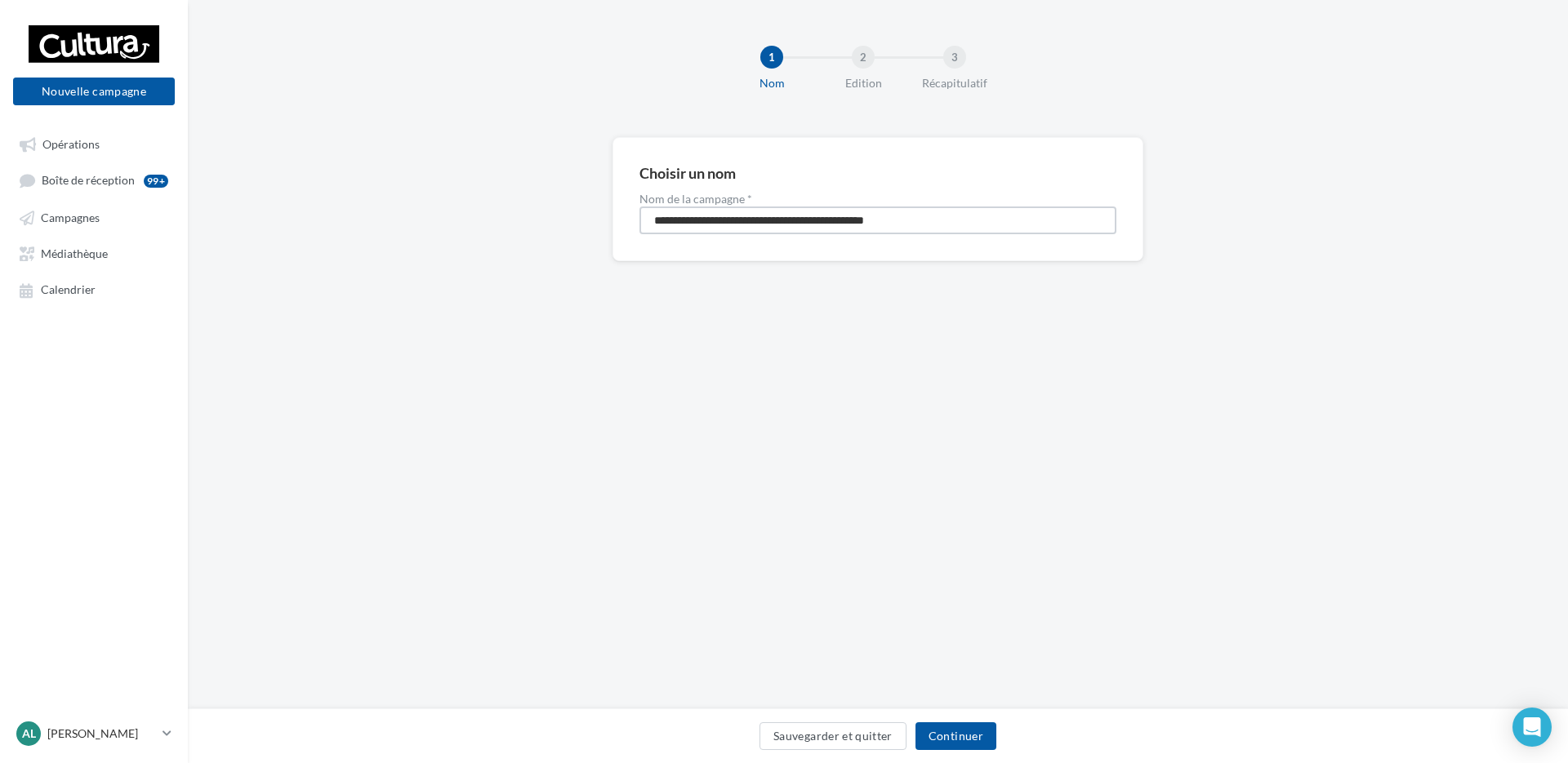
drag, startPoint x: 980, startPoint y: 222, endPoint x: 514, endPoint y: 224, distance: 466.0
click at [514, 224] on div "**********" at bounding box center [878, 225] width 1380 height 176
drag, startPoint x: 651, startPoint y: 223, endPoint x: 724, endPoint y: 228, distance: 73.2
click at [693, 226] on input "**********" at bounding box center [878, 220] width 477 height 28
click at [734, 224] on input "**********" at bounding box center [878, 220] width 477 height 28
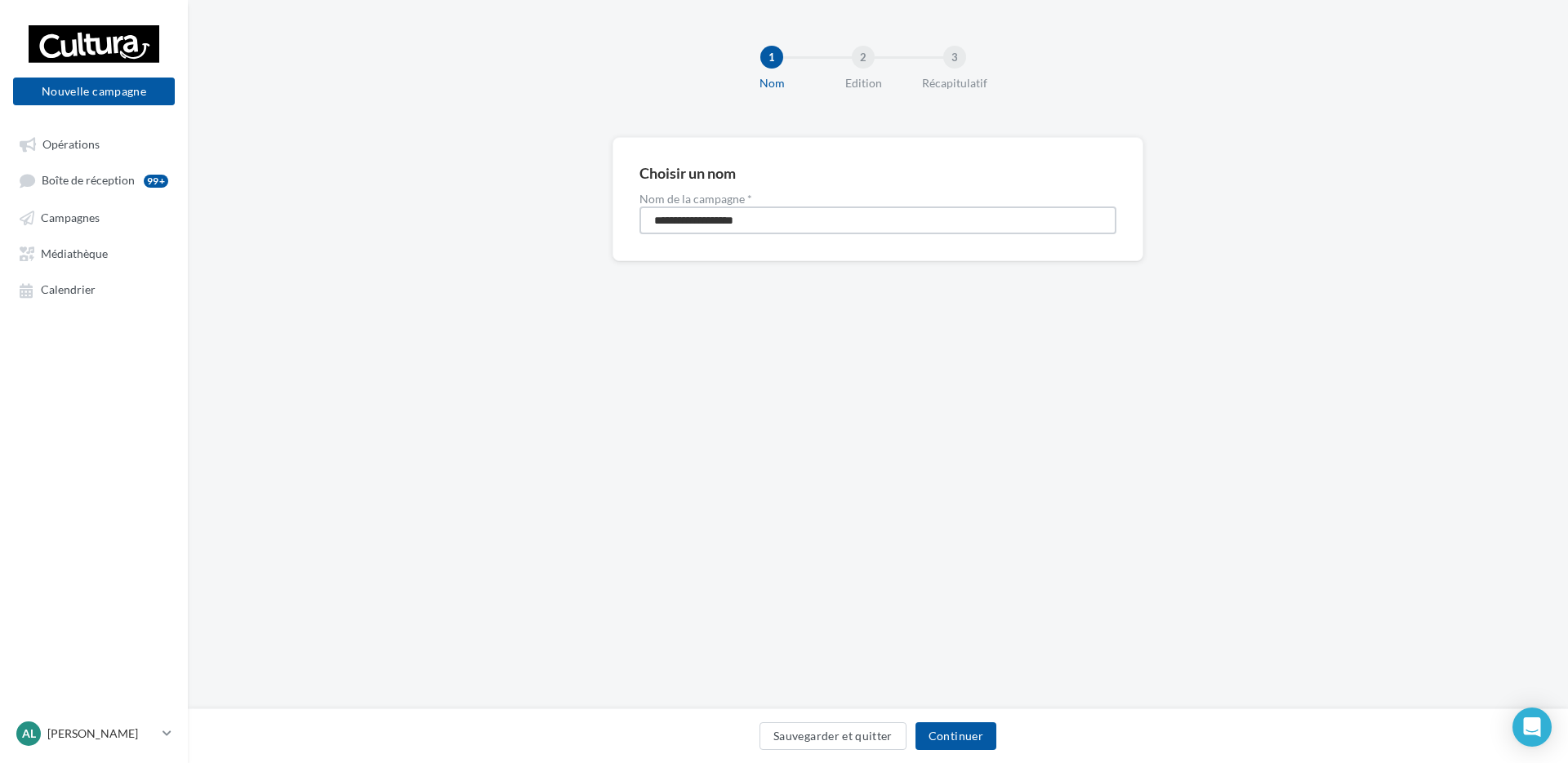
type input "**********"
click at [922, 486] on div "**********" at bounding box center [878, 354] width 1380 height 709
click at [949, 732] on button "Continuer" at bounding box center [955, 736] width 81 height 28
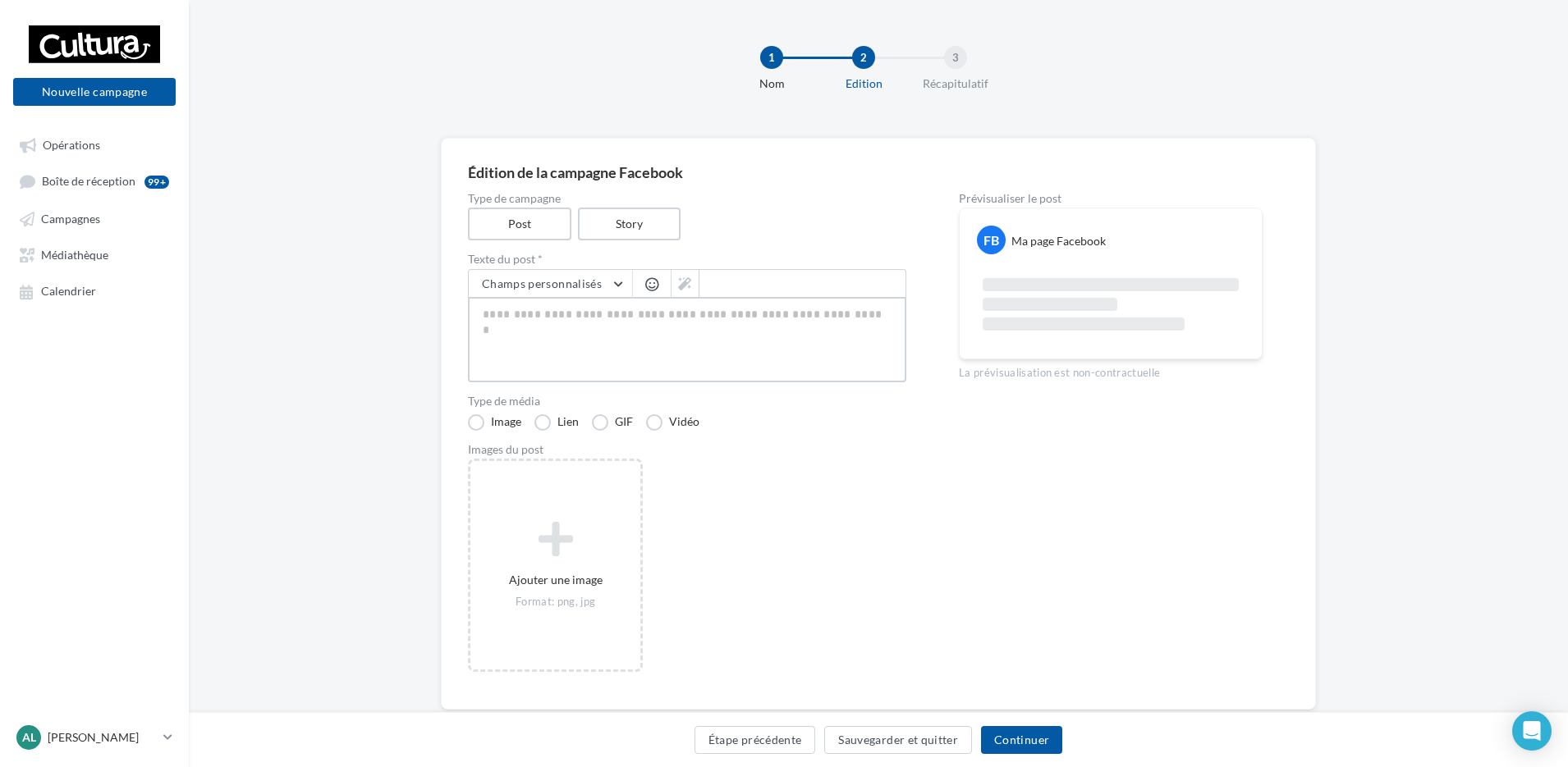
click at [482, 312] on textarea at bounding box center [686, 339] width 438 height 85
click at [653, 285] on span "button" at bounding box center [652, 284] width 14 height 14
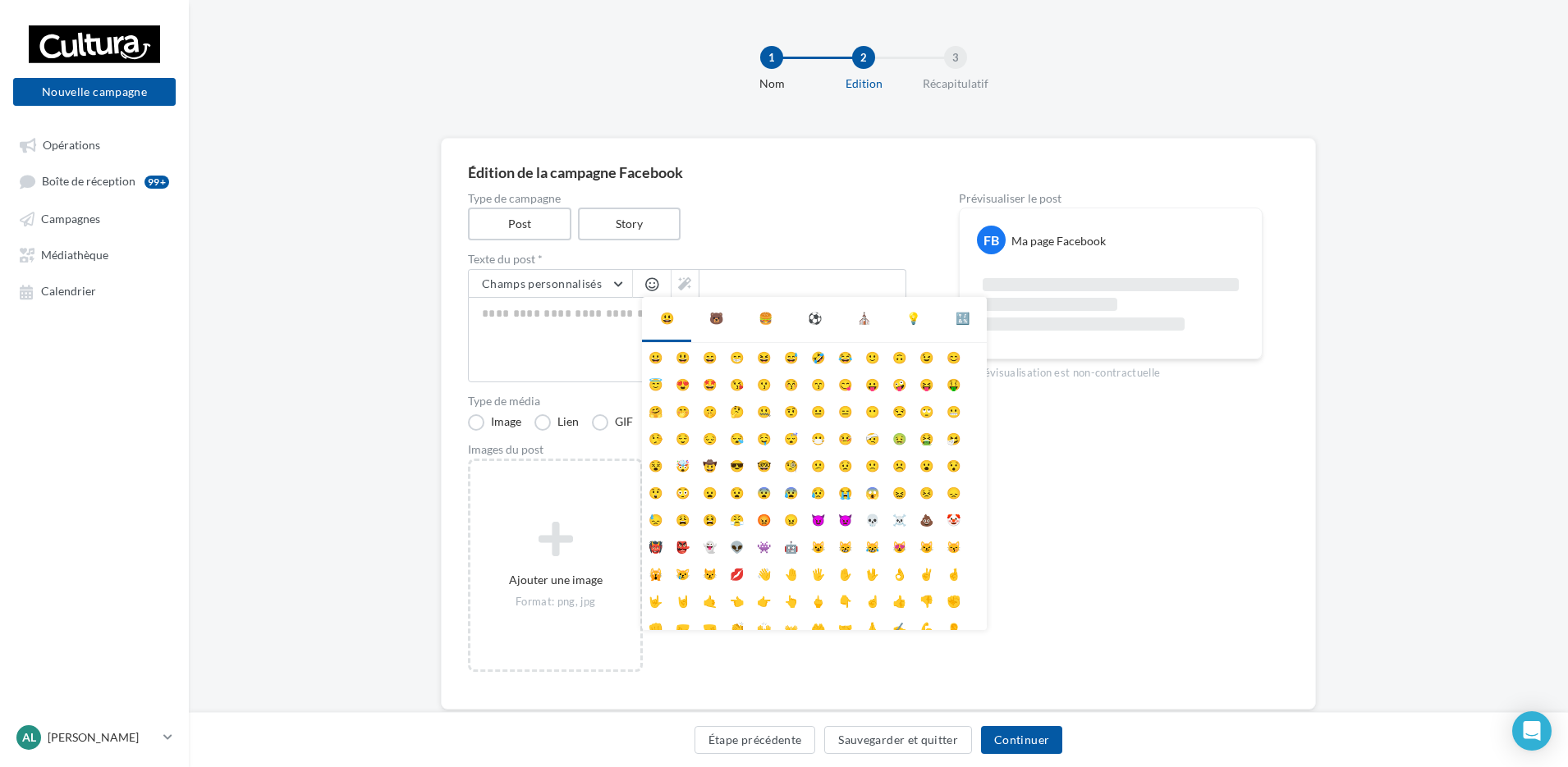
click at [787, 243] on div "Type de campagne Post Story Texte du post * Champs personnalisés Adresse de l'e…" at bounding box center [686, 438] width 438 height 490
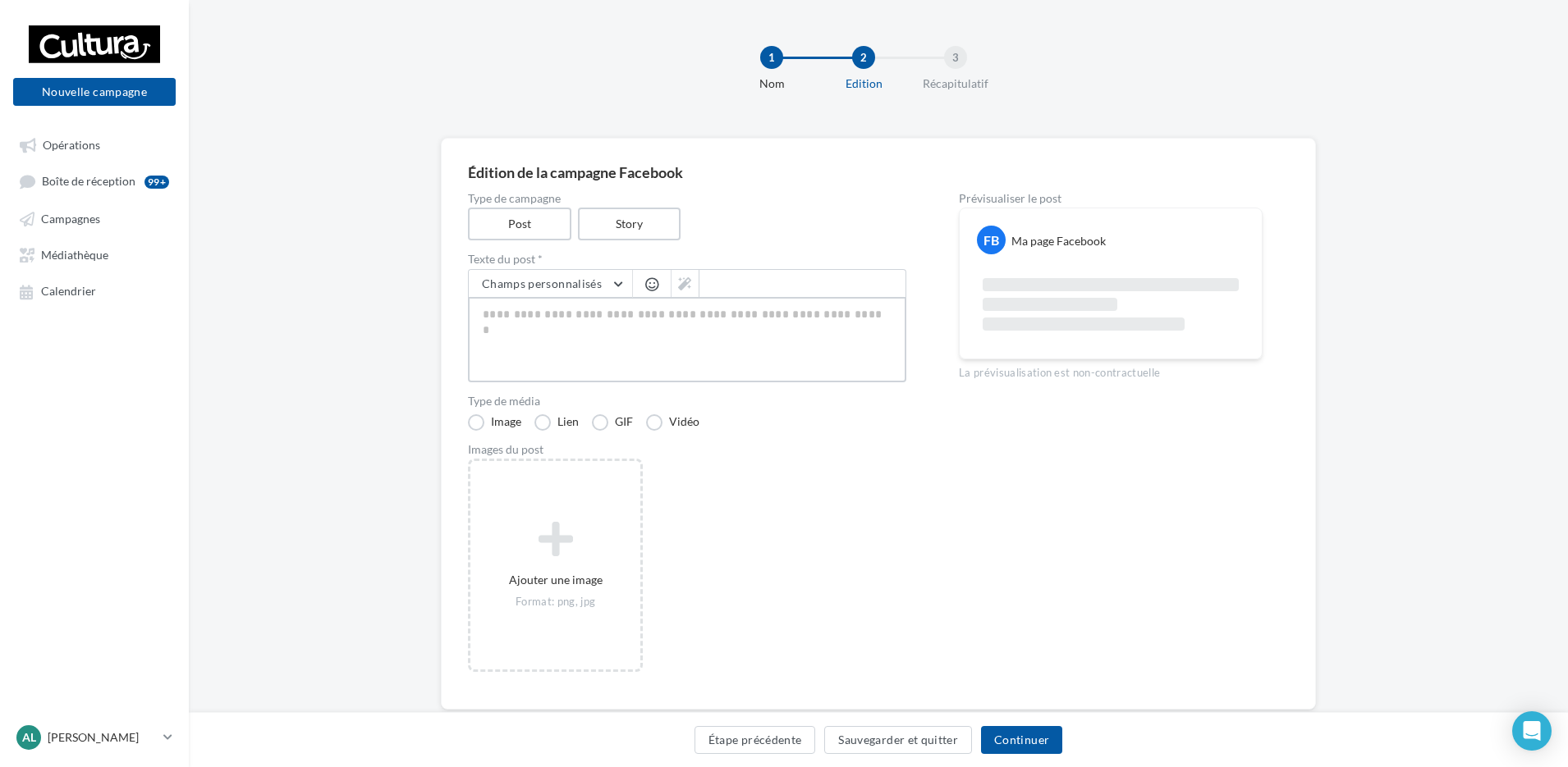
click at [744, 326] on textarea at bounding box center [686, 339] width 438 height 85
click at [655, 283] on span "button" at bounding box center [652, 284] width 14 height 14
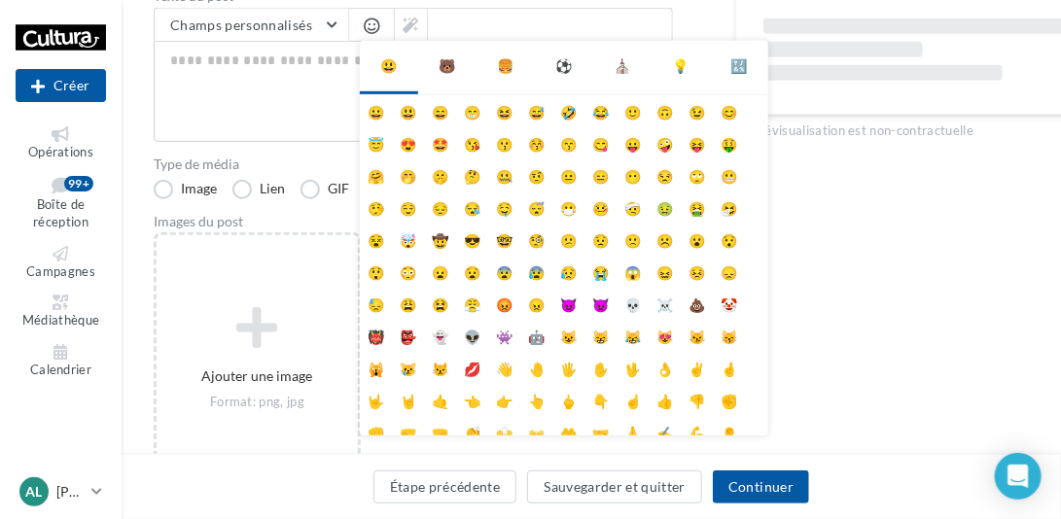
scroll to position [277, 0]
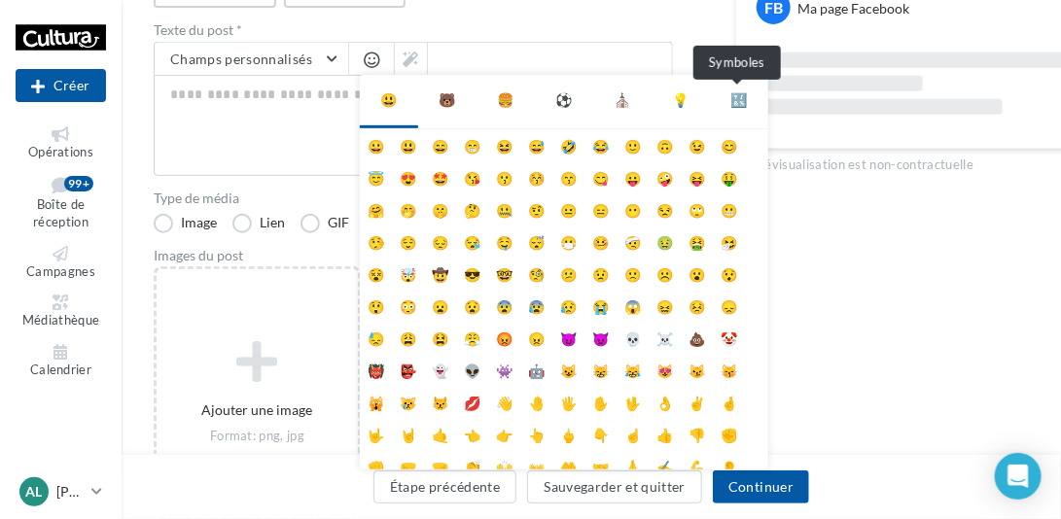
click at [740, 96] on div "🔣" at bounding box center [739, 99] width 17 height 19
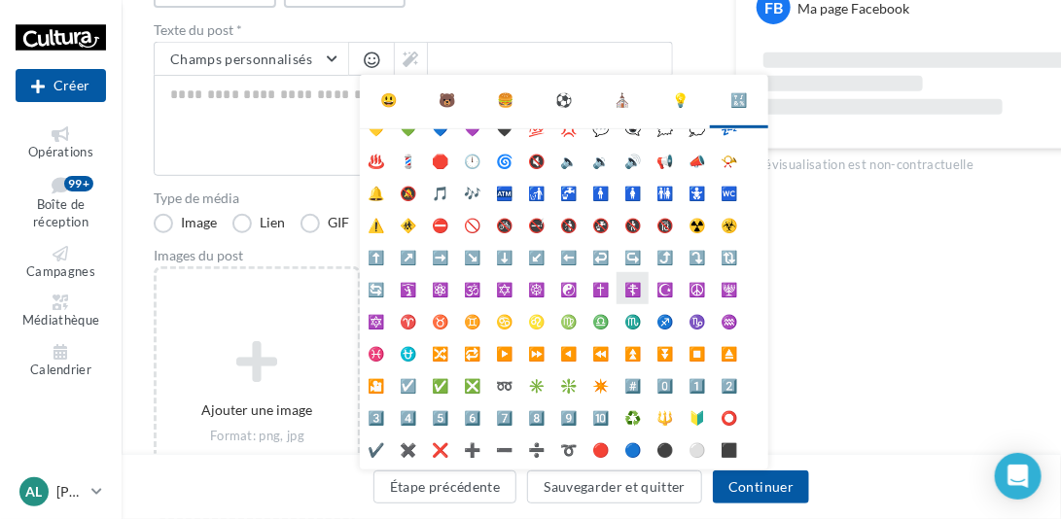
scroll to position [0, 0]
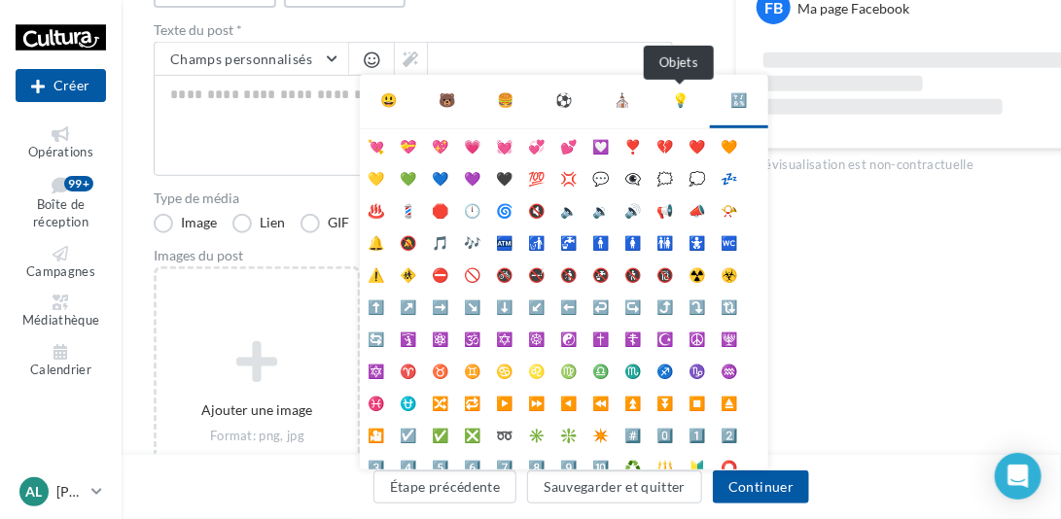
click at [680, 90] on div "💡" at bounding box center [681, 99] width 17 height 19
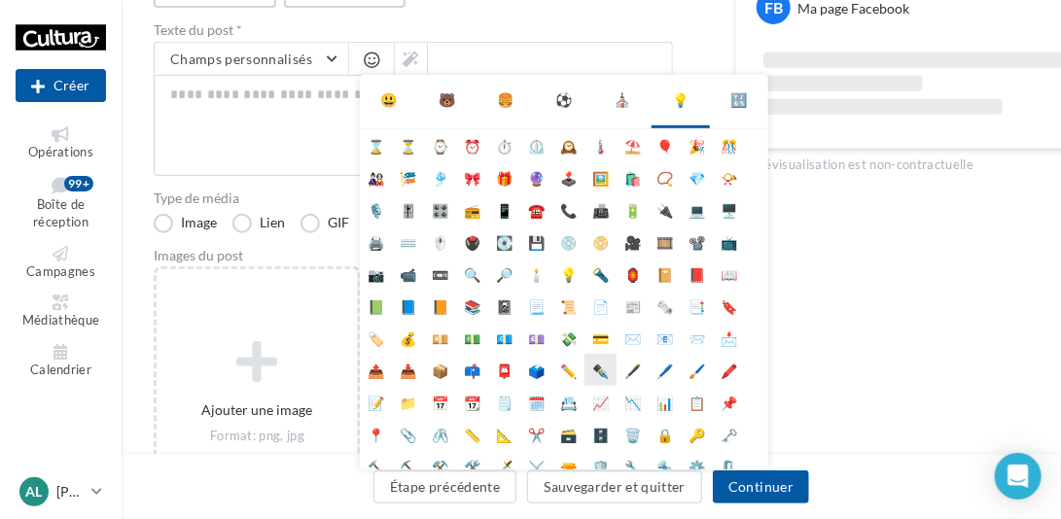
scroll to position [166, 0]
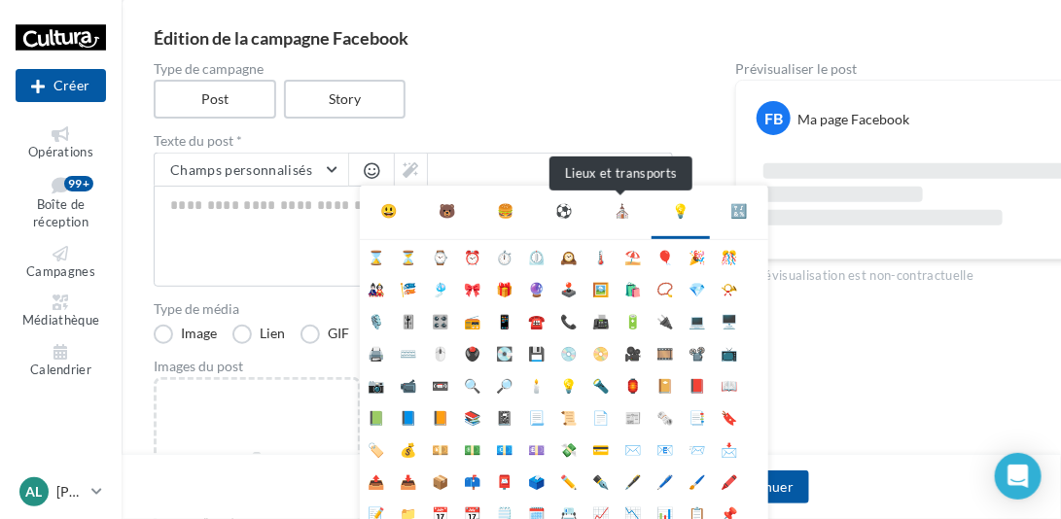
click at [619, 210] on div "⛪" at bounding box center [623, 210] width 17 height 19
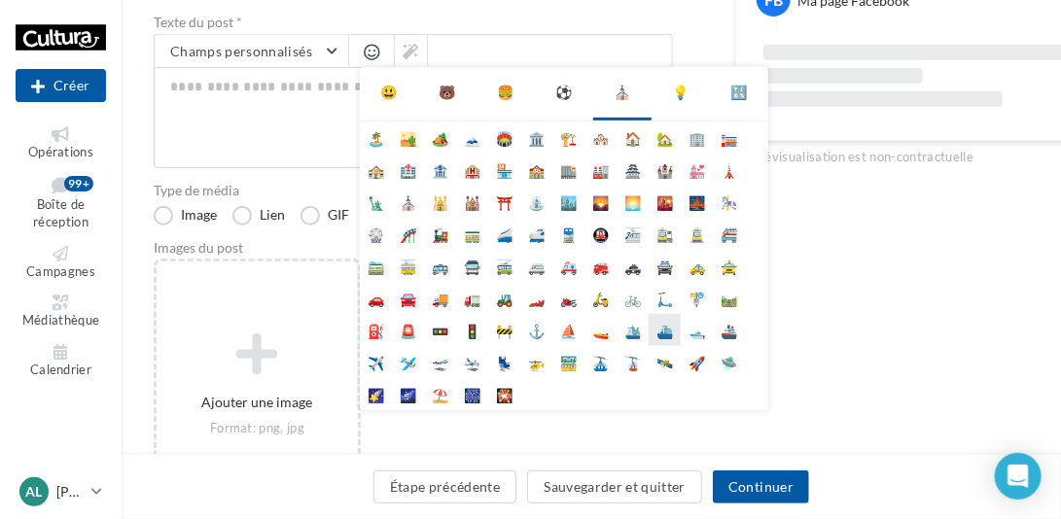
scroll to position [277, 0]
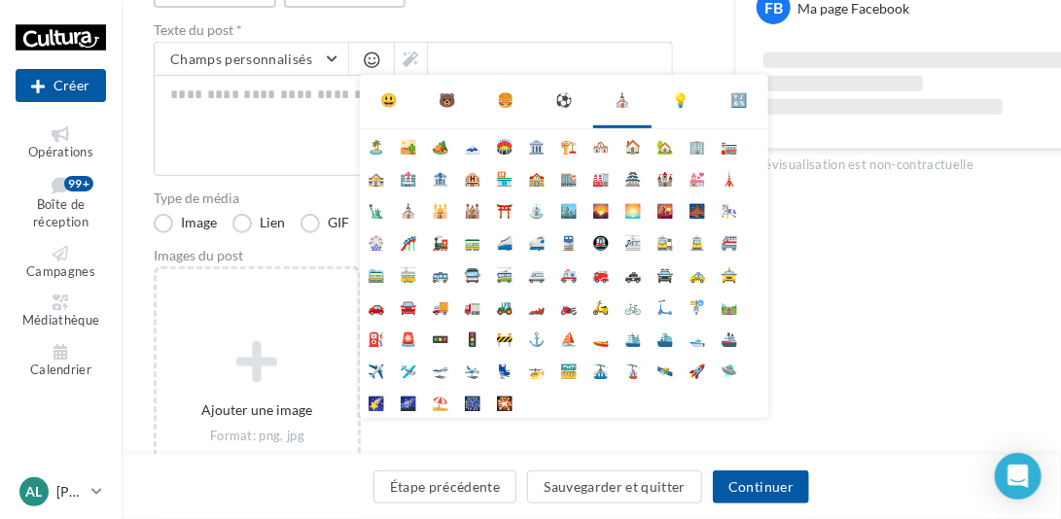
click at [838, 291] on div "Prévisualiser le post FB Ma page Facebook La prévisualisation est non-contractu…" at bounding box center [915, 241] width 360 height 581
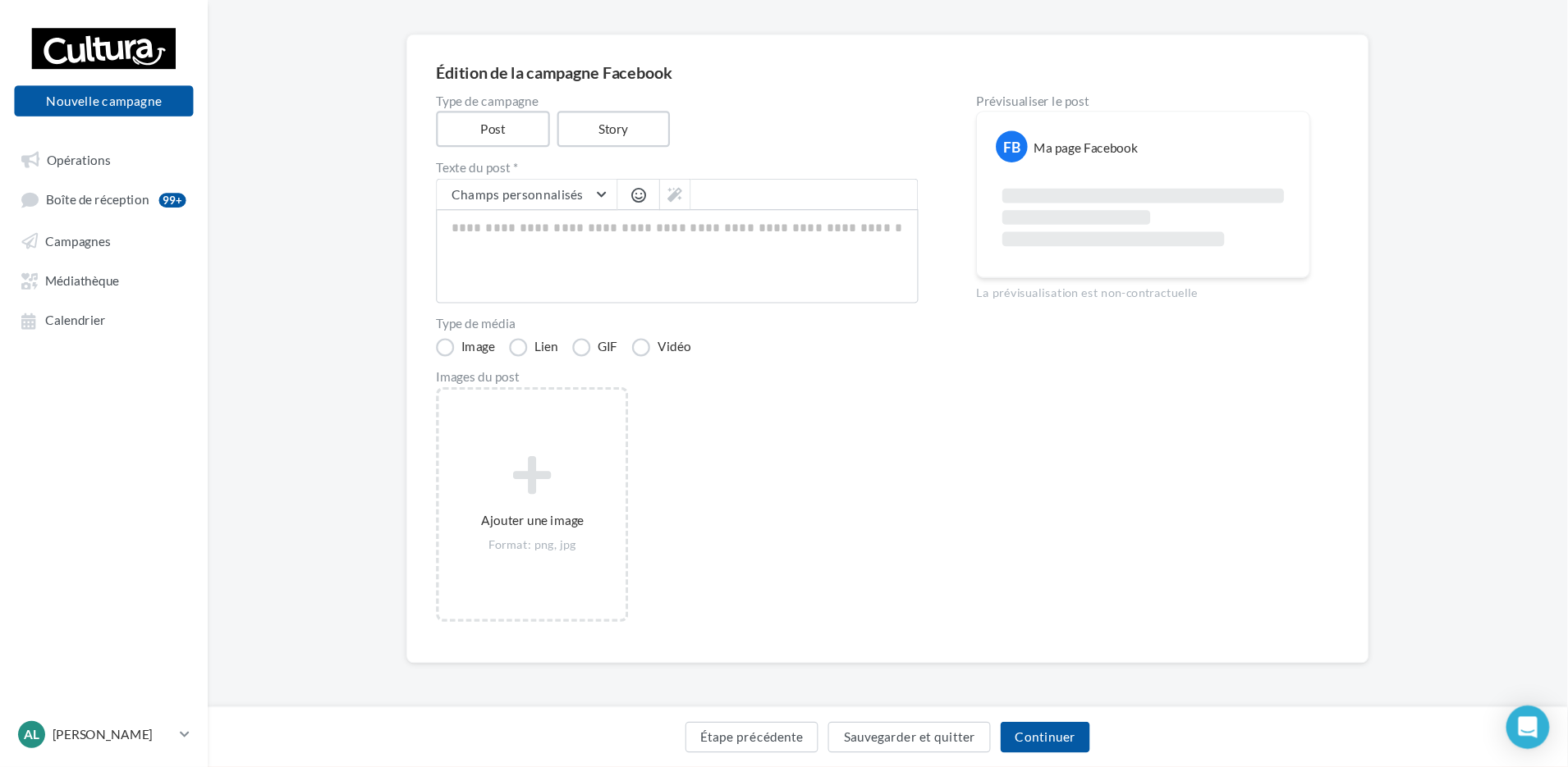
scroll to position [38, 0]
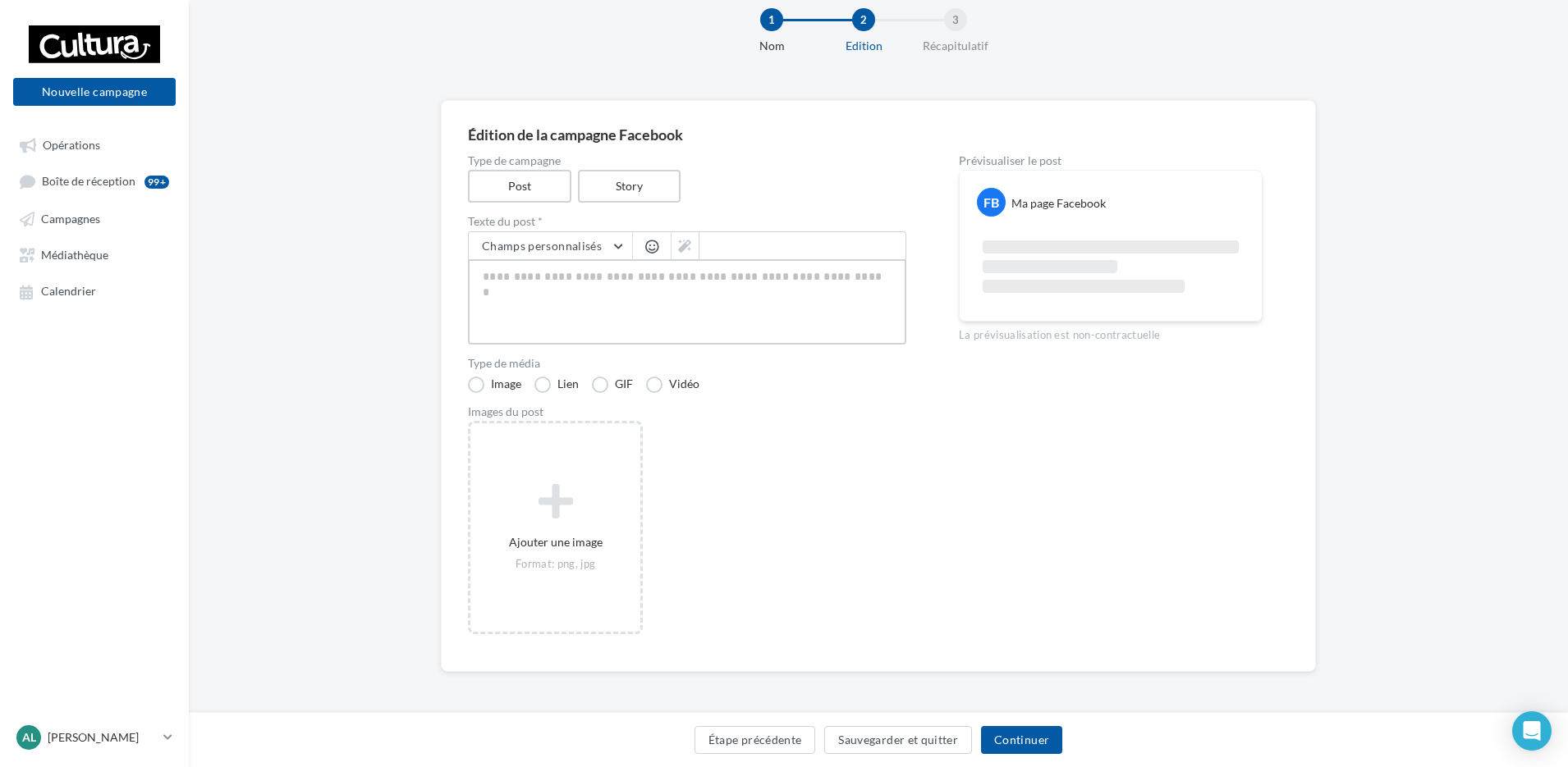
click at [826, 286] on textarea at bounding box center [686, 301] width 438 height 85
click at [625, 182] on label "Story" at bounding box center [629, 186] width 105 height 34
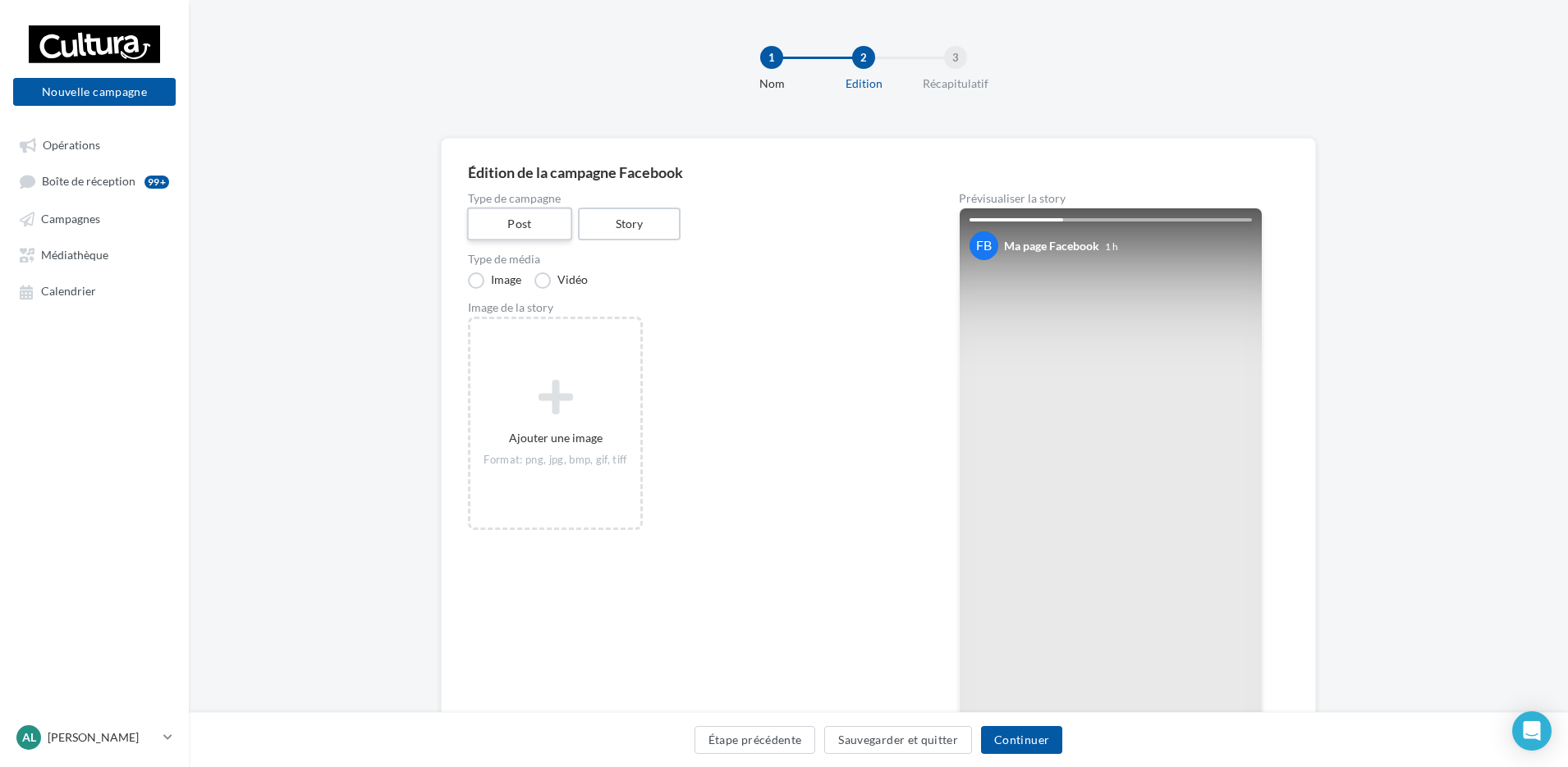
click at [533, 224] on label "Post" at bounding box center [519, 224] width 105 height 34
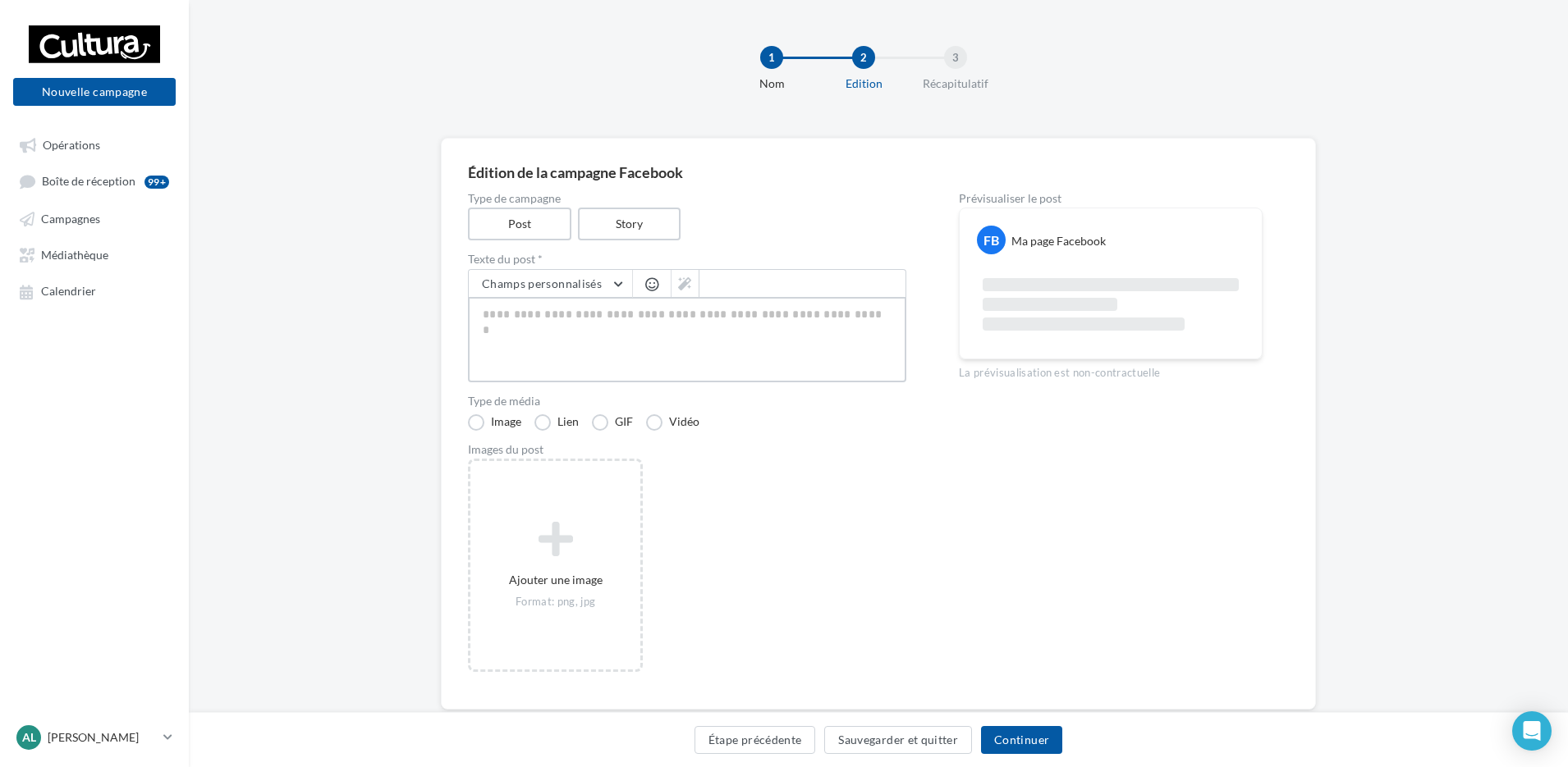
click at [756, 342] on textarea at bounding box center [686, 339] width 438 height 85
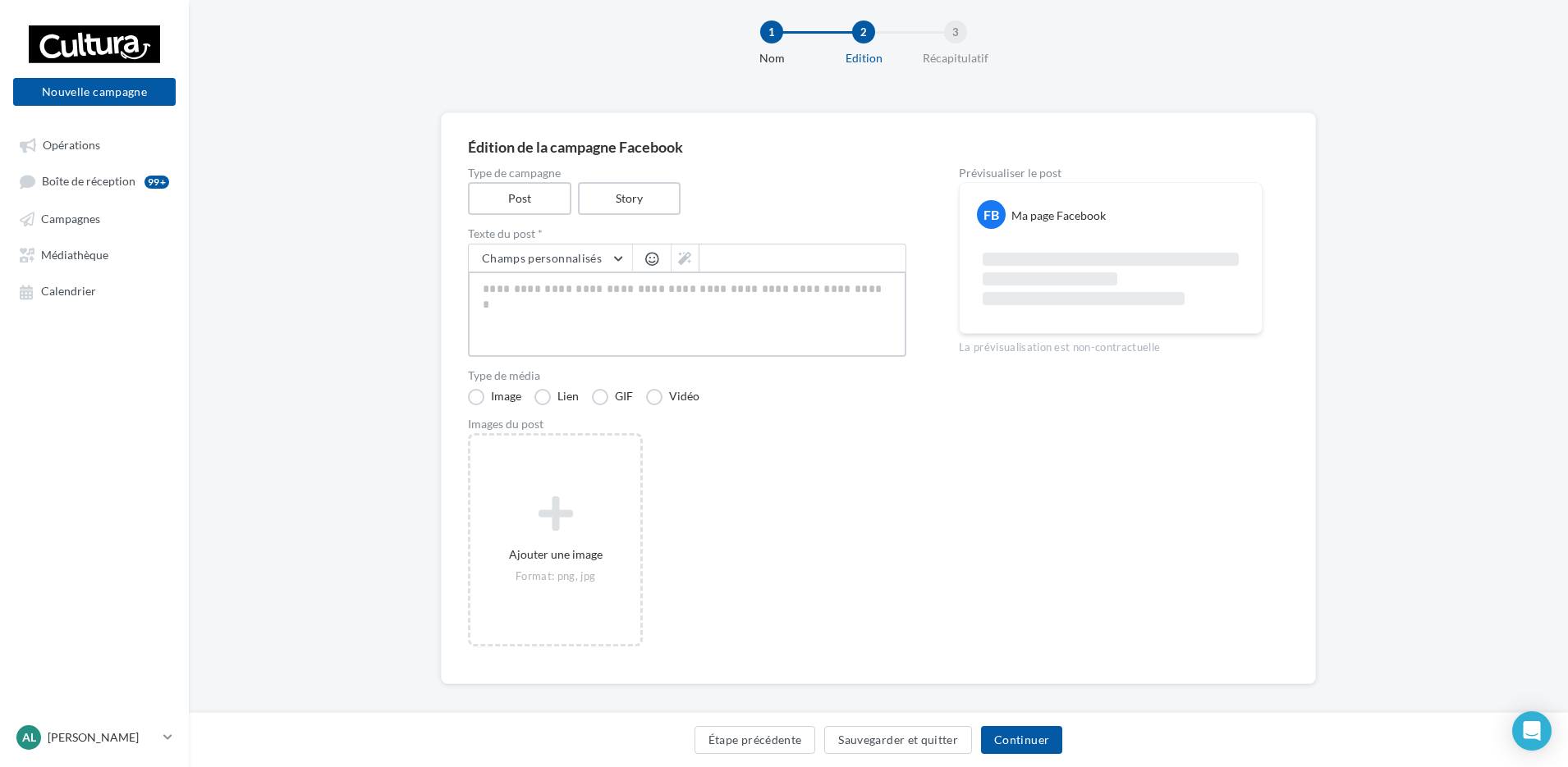
scroll to position [40, 0]
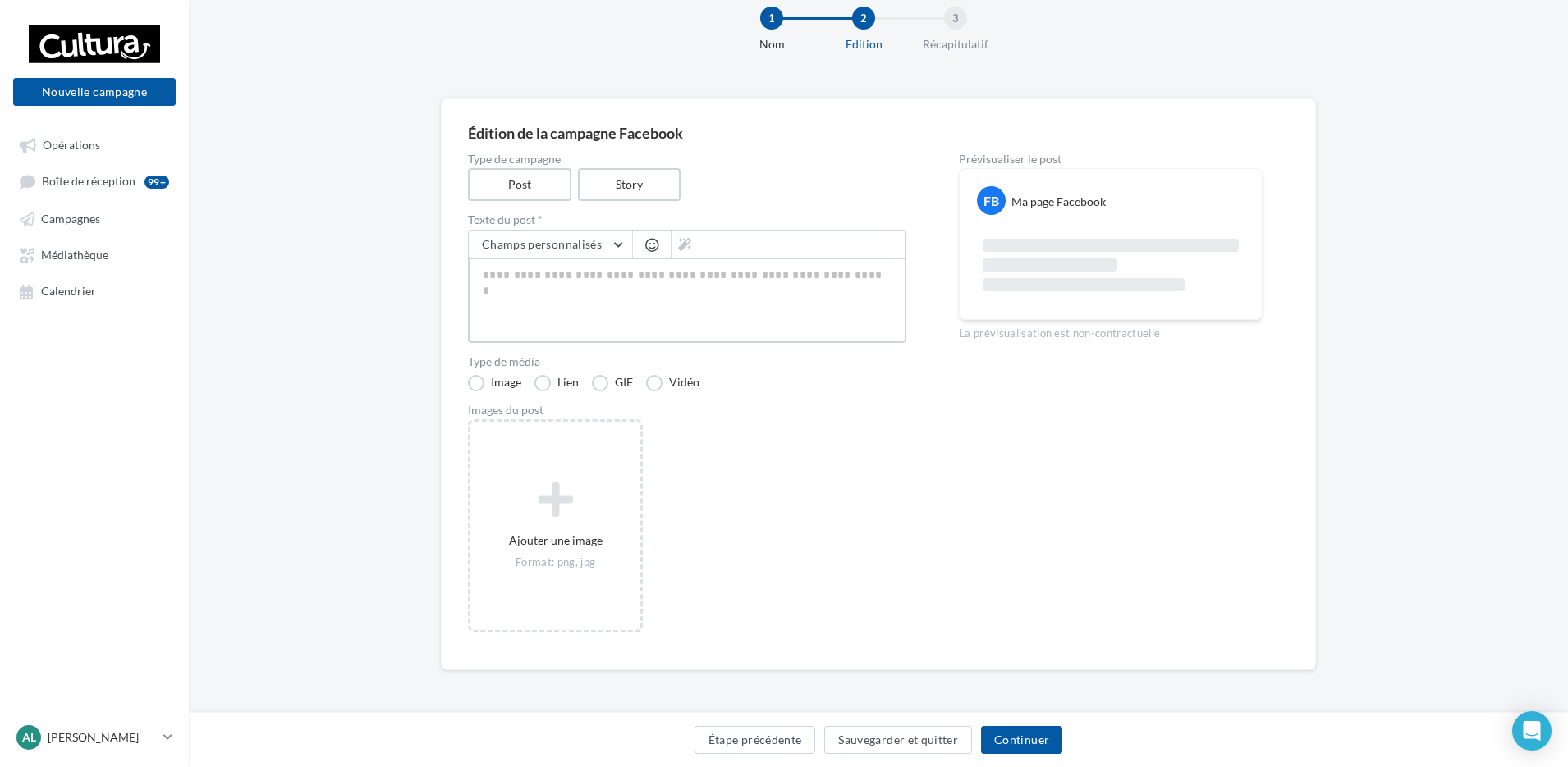
click at [500, 271] on textarea at bounding box center [686, 300] width 438 height 85
type textarea "*"
type textarea "**"
type textarea "***"
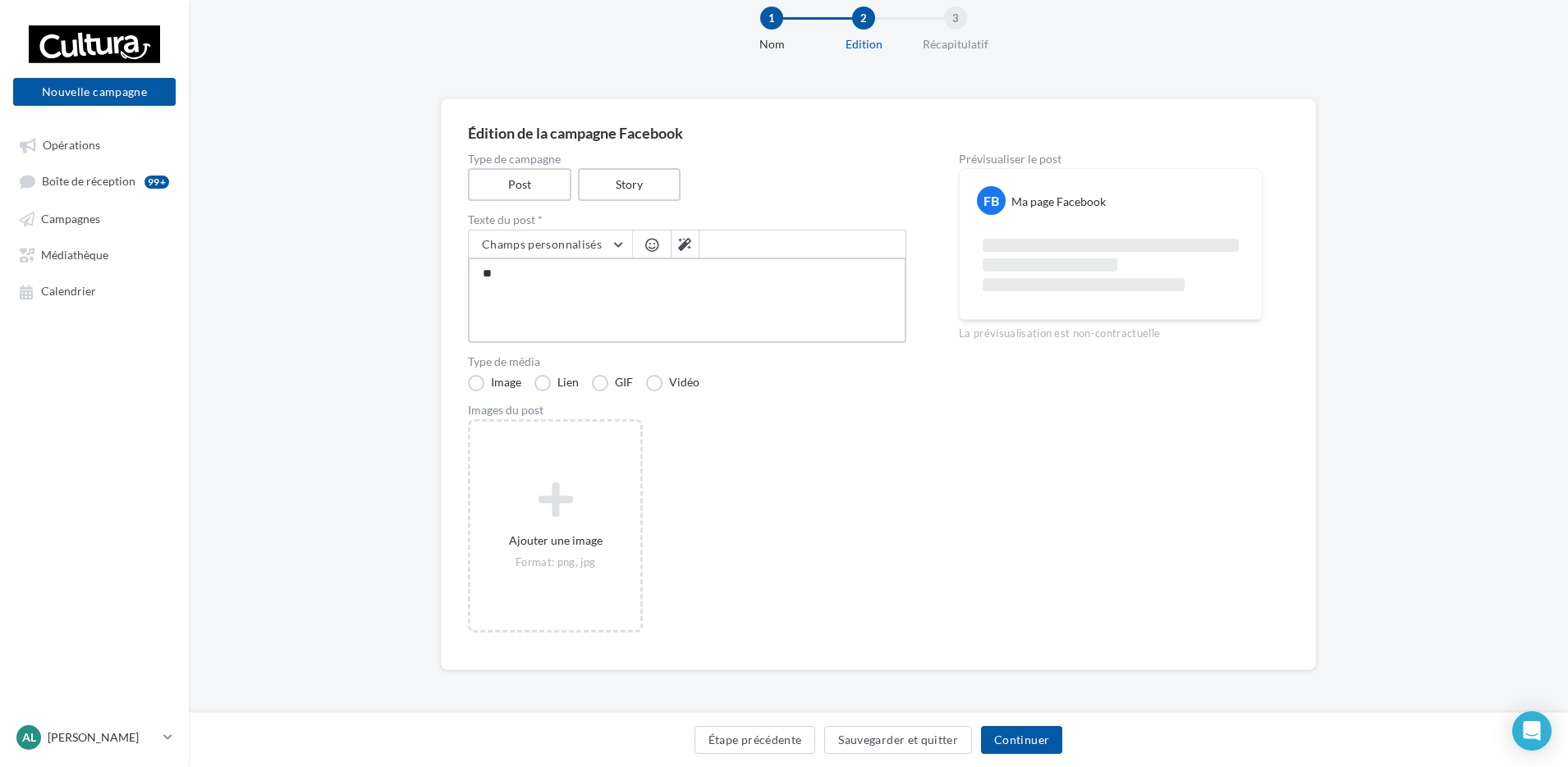
type textarea "***"
type textarea "****"
type textarea "*****"
type textarea "******"
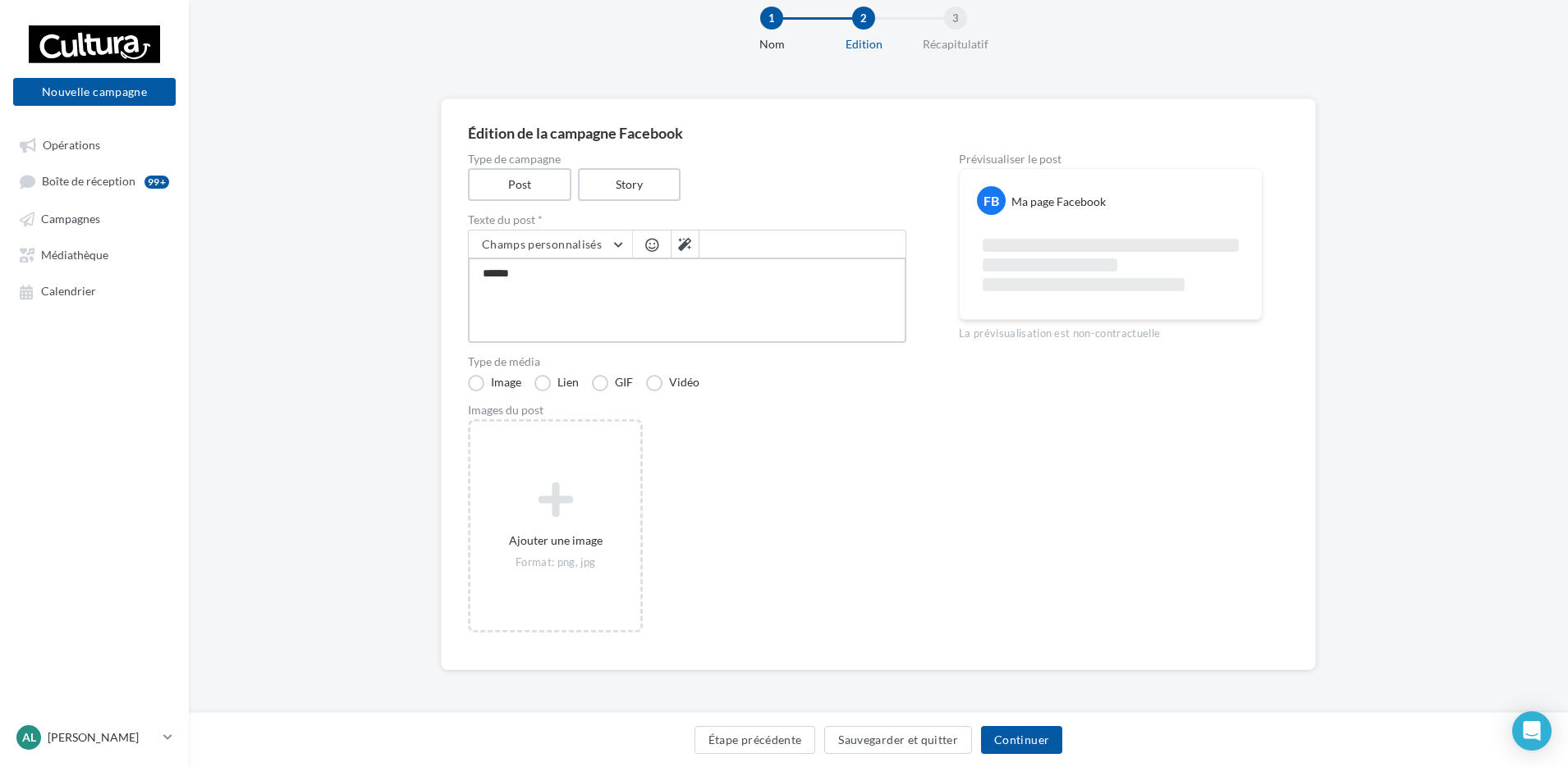
type textarea "*******"
type textarea "********"
type textarea "*********"
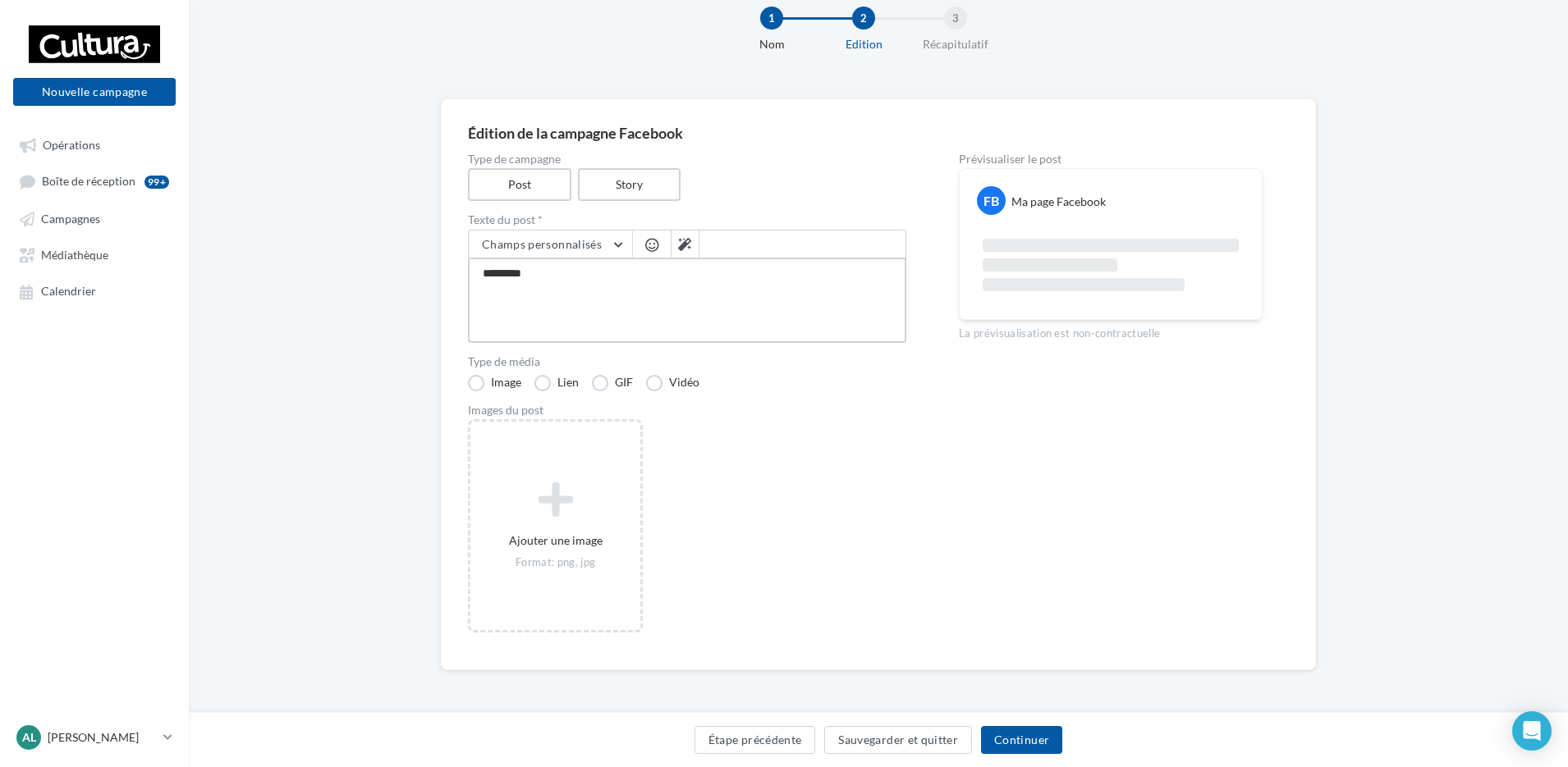
type textarea "**********"
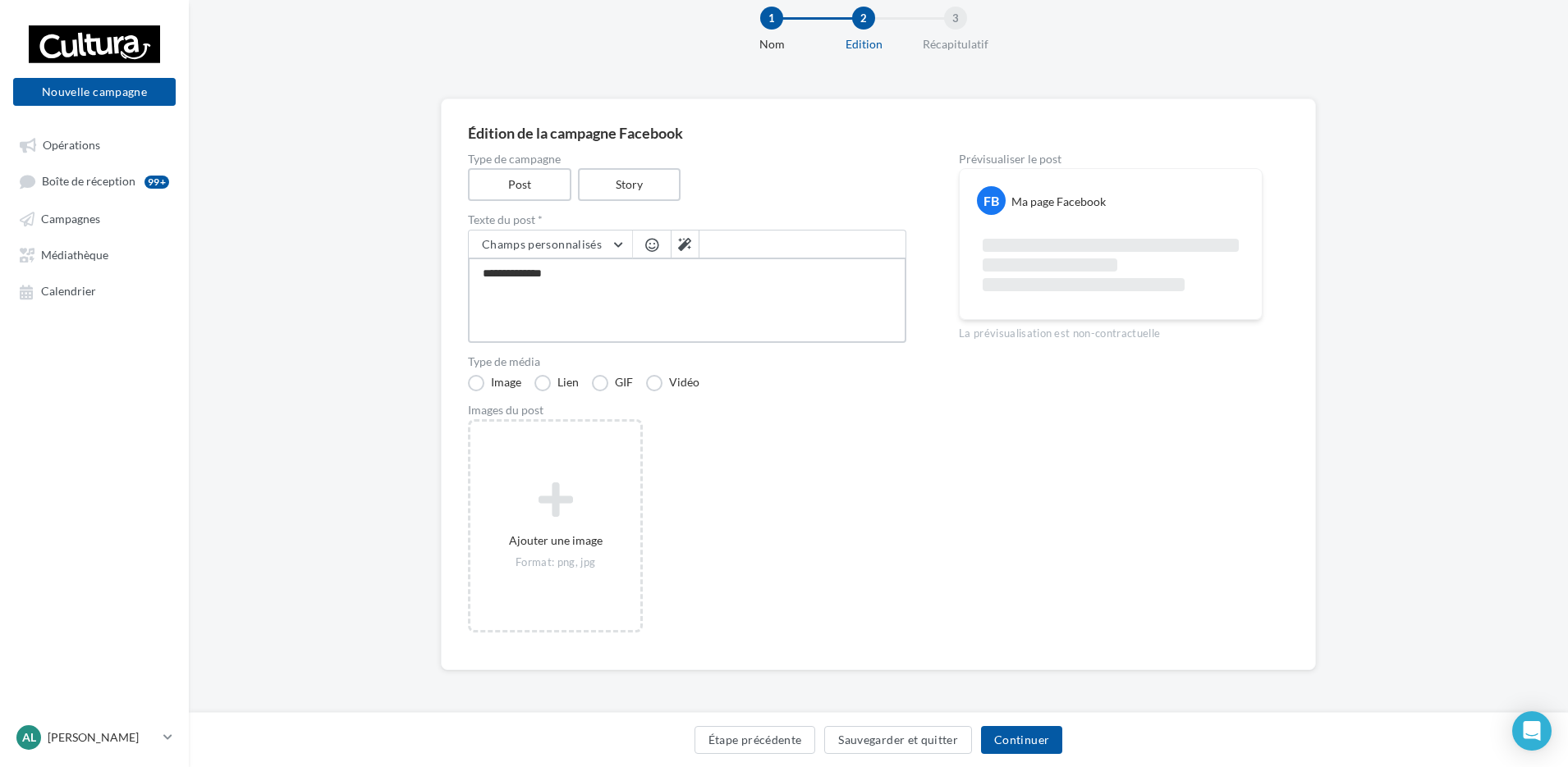
type textarea "**********"
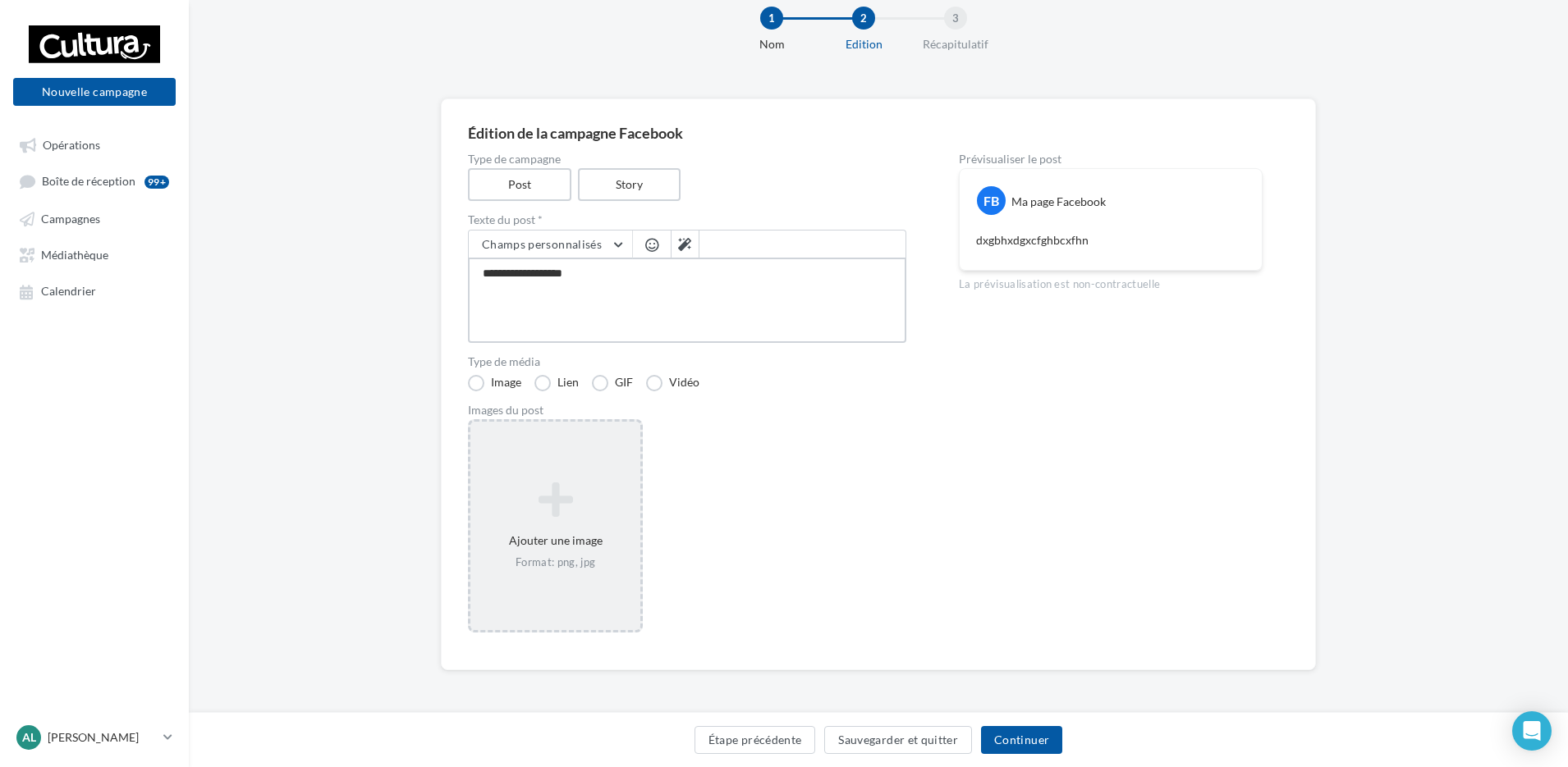
type textarea "**********"
click at [561, 466] on div "Ajouter une image Format: png, jpg" at bounding box center [554, 526] width 175 height 213
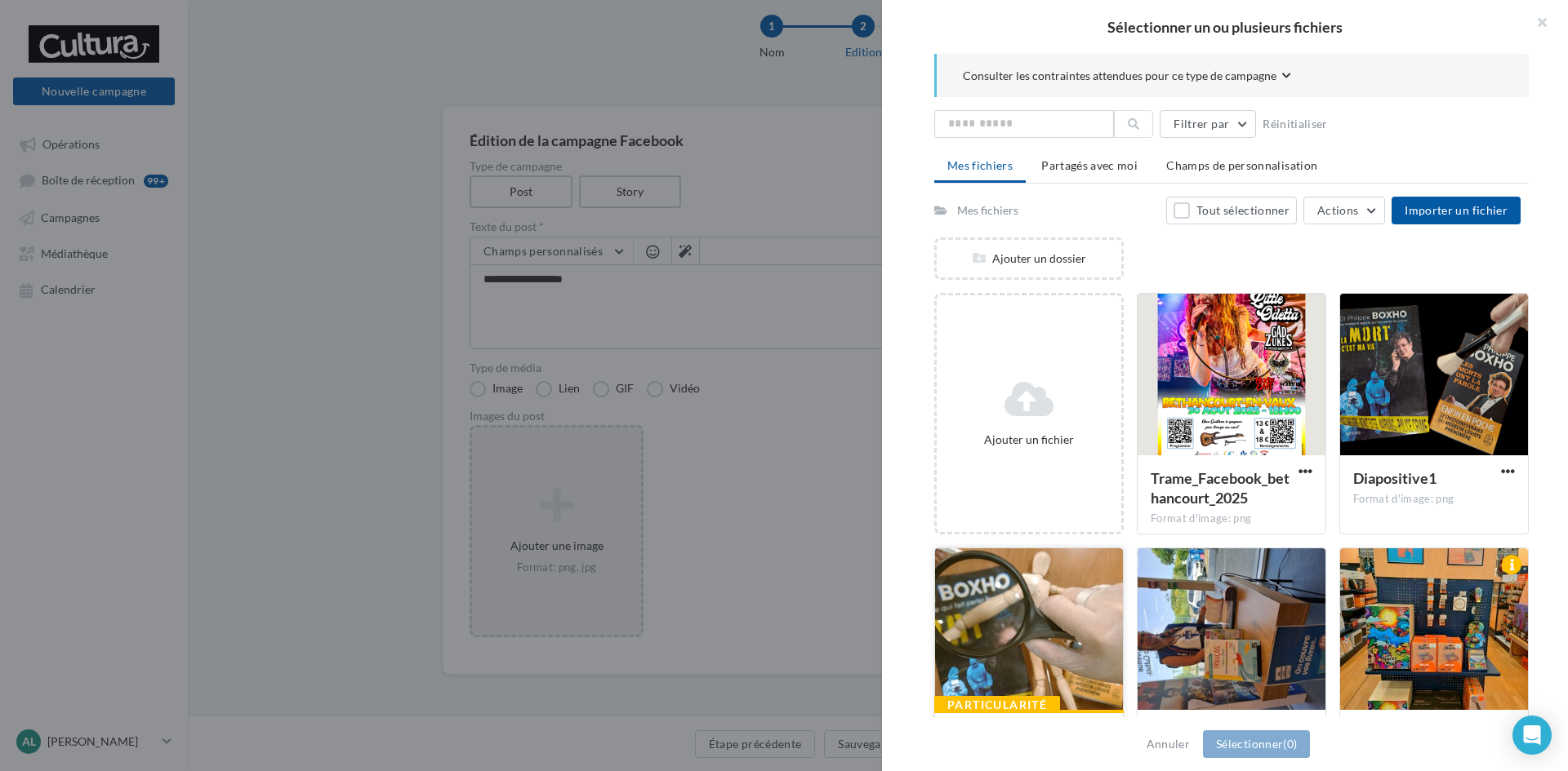
click at [1022, 607] on div at bounding box center [1029, 630] width 188 height 164
click at [1263, 749] on button "Sélectionner (1)" at bounding box center [1256, 744] width 107 height 28
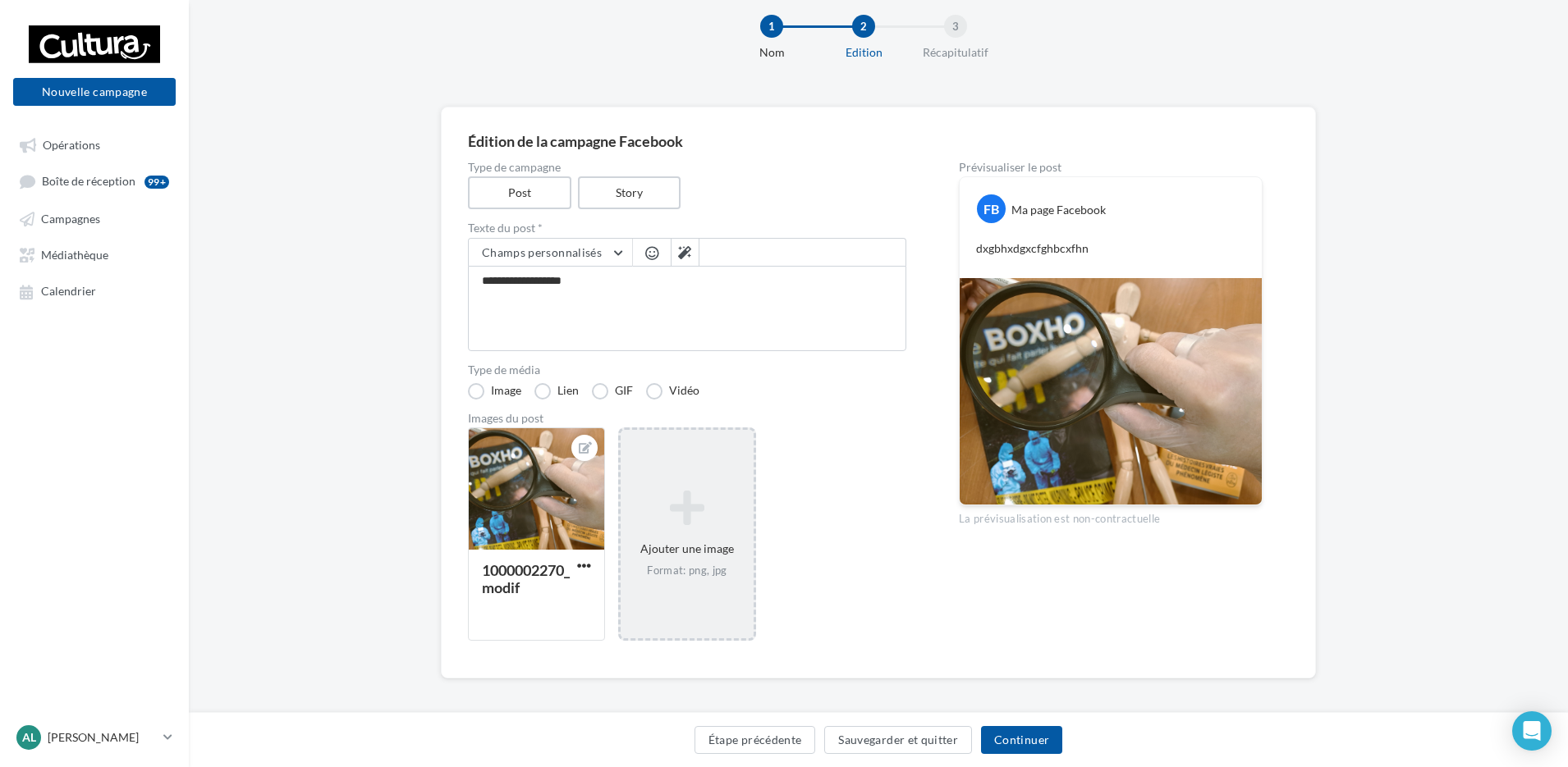
click at [1440, 309] on div "**********" at bounding box center [879, 419] width 1379 height 624
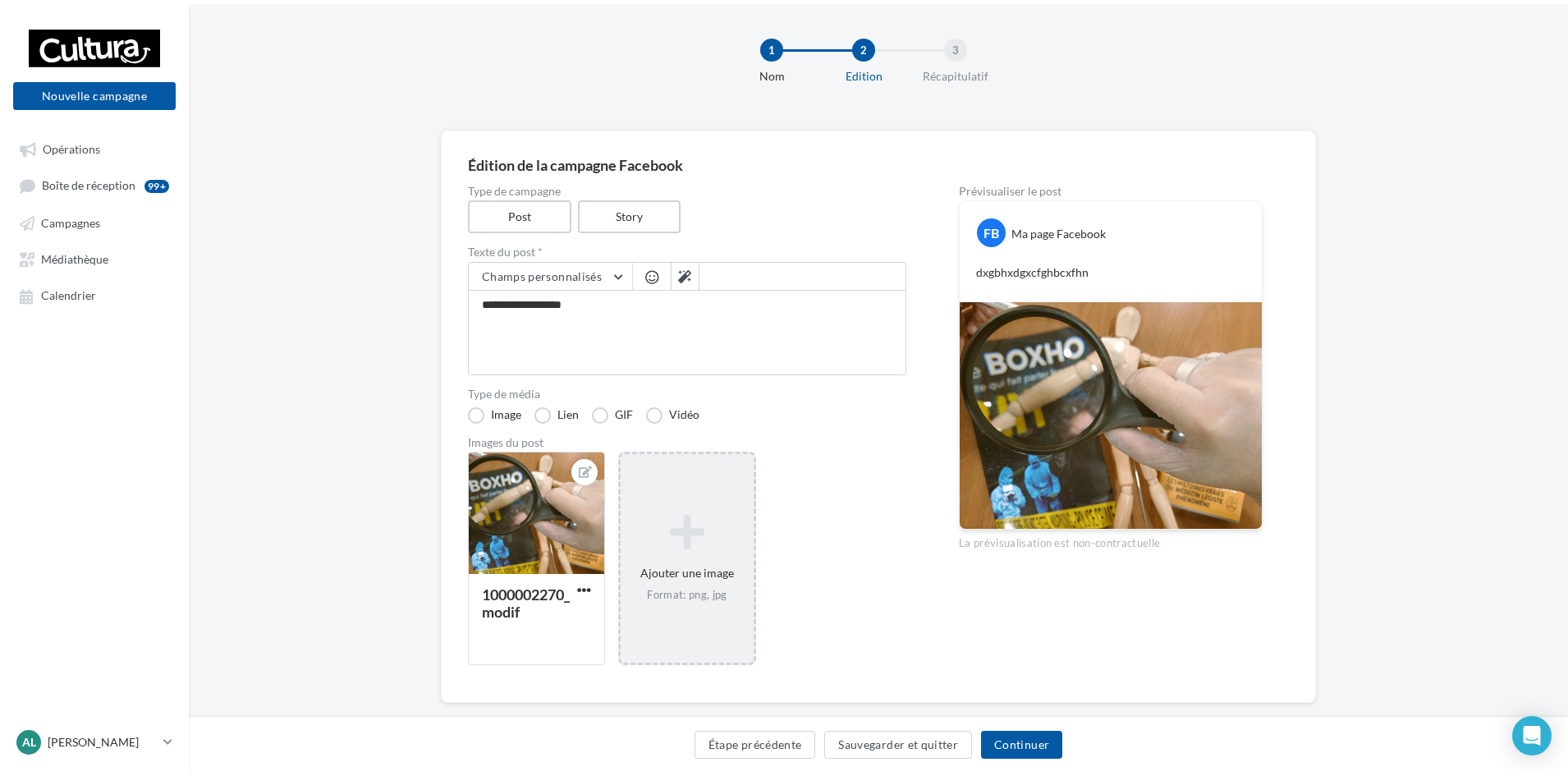
scroll to position [0, 0]
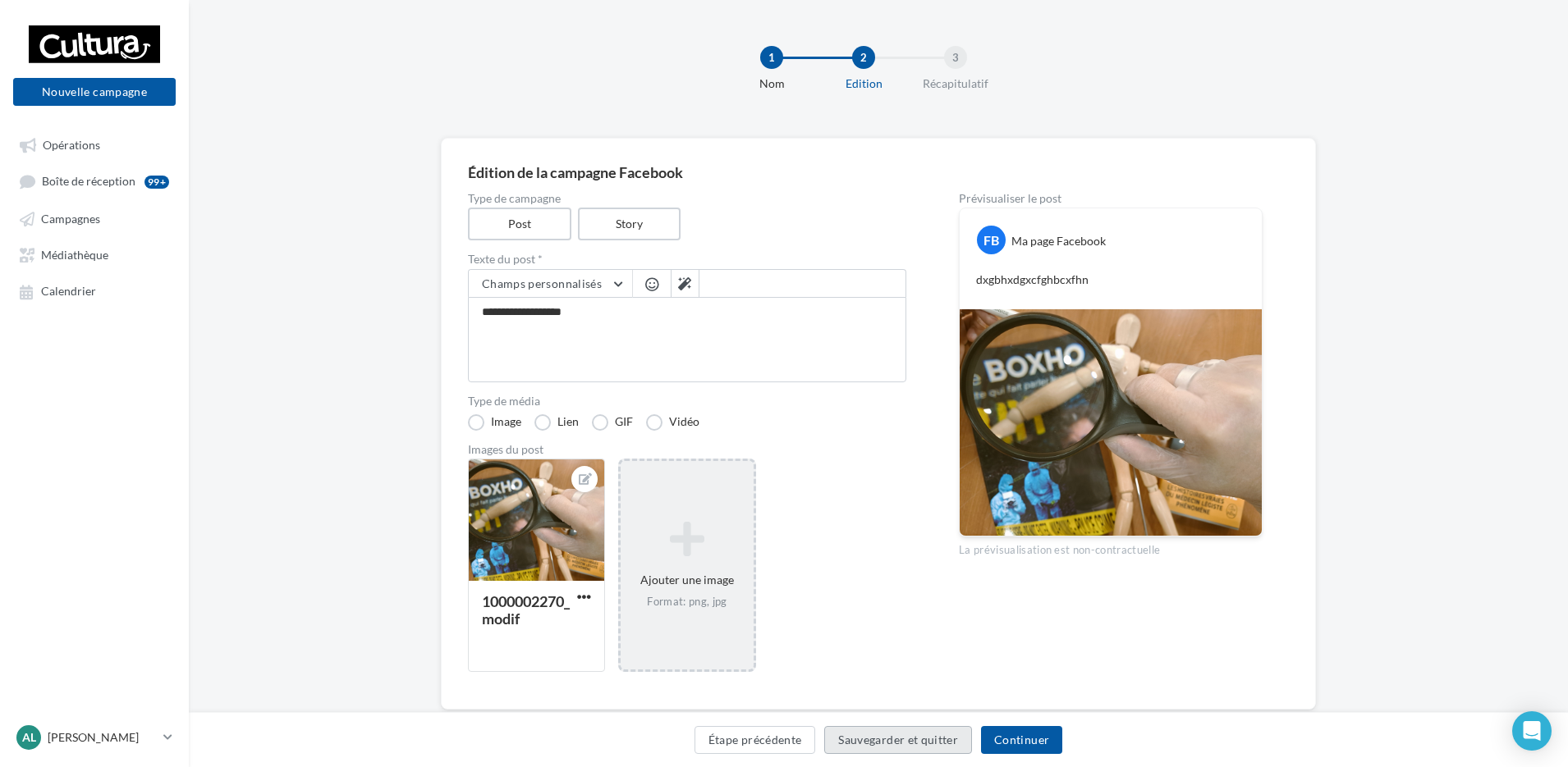
click at [878, 747] on button "Sauvegarder et quitter" at bounding box center [898, 740] width 148 height 28
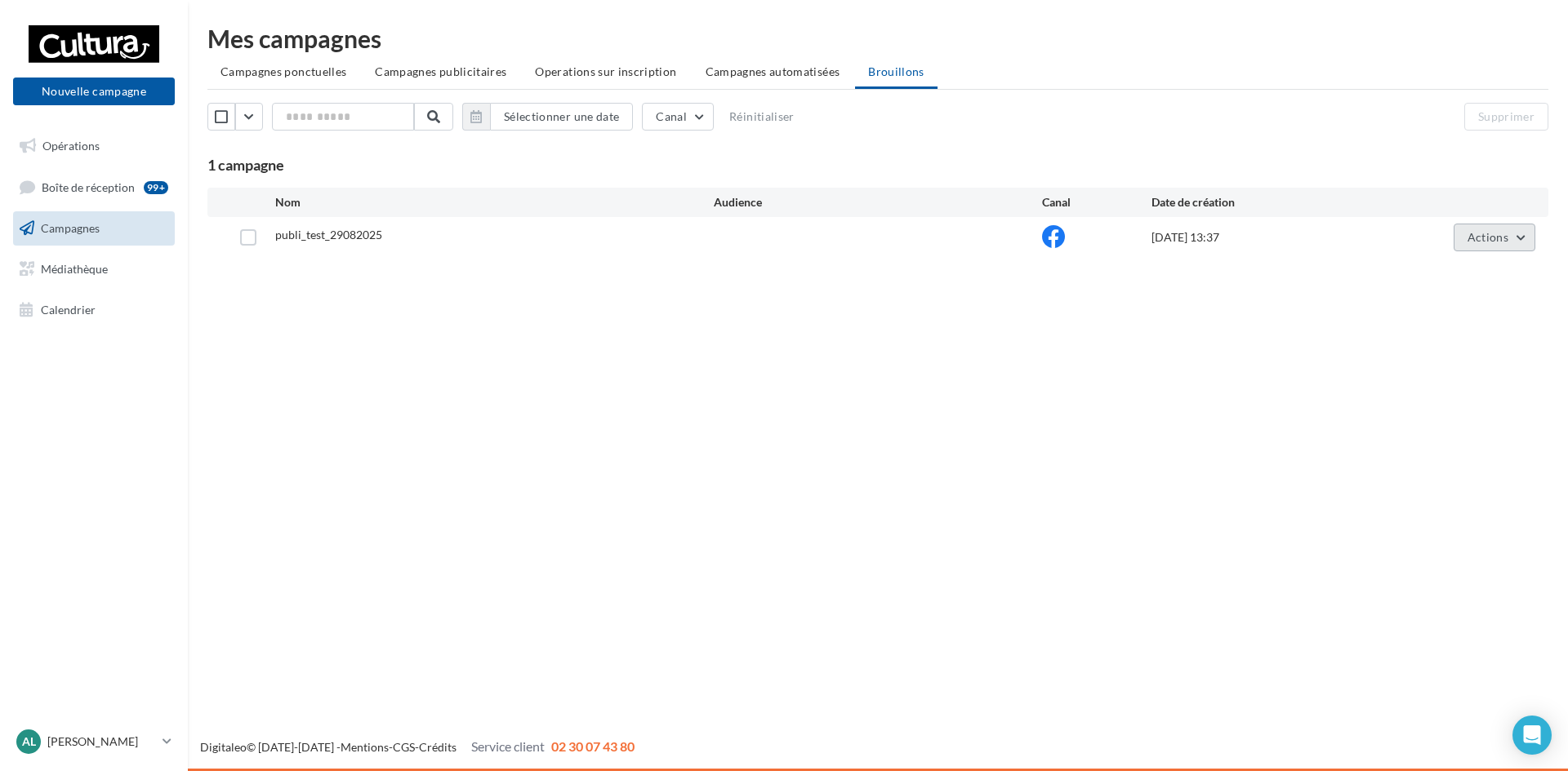
click at [1525, 240] on button "Actions" at bounding box center [1493, 237] width 81 height 28
click at [1408, 278] on button "Editer" at bounding box center [1453, 275] width 164 height 43
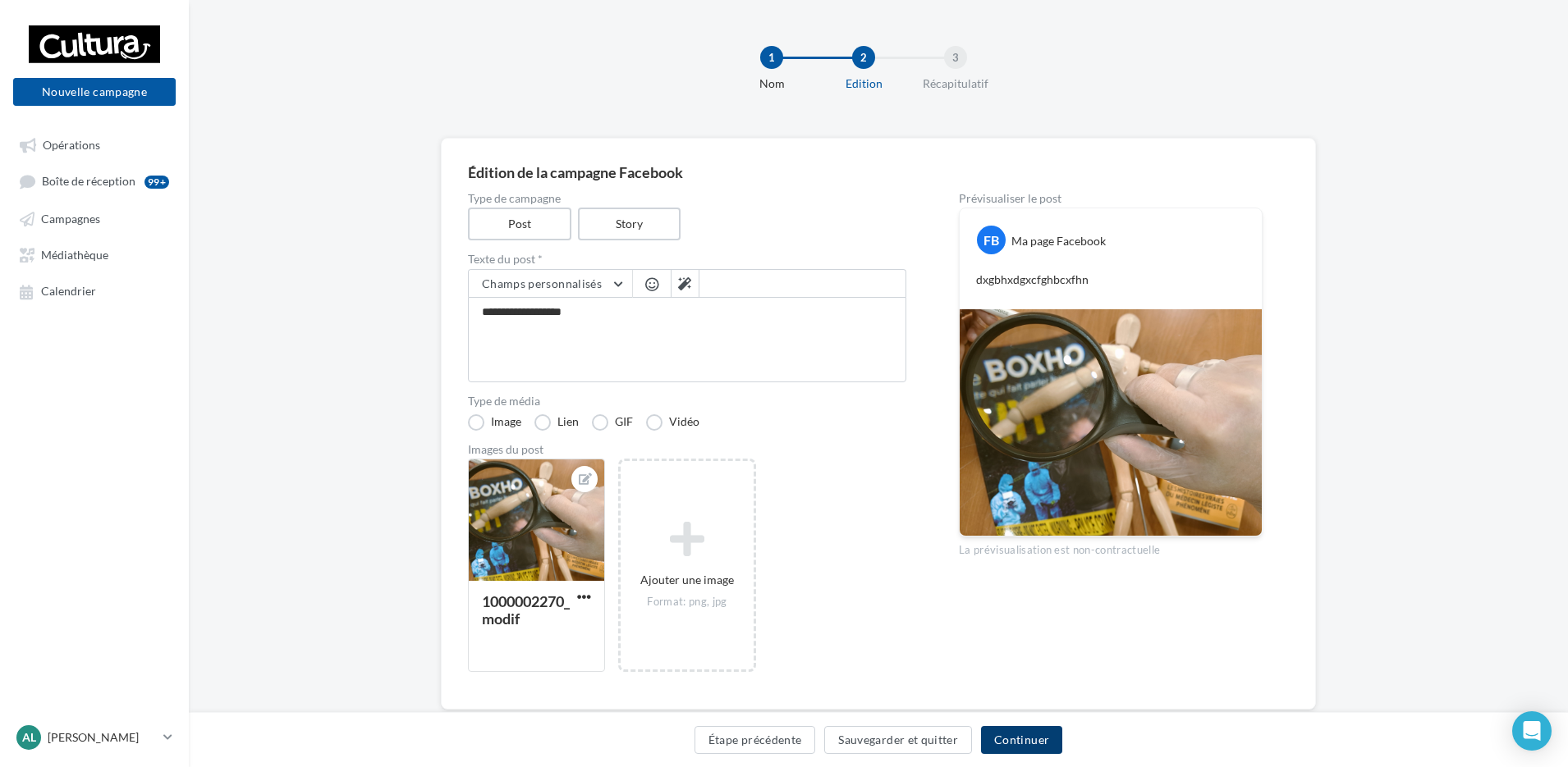
click at [1006, 746] on button "Continuer" at bounding box center [1021, 740] width 81 height 28
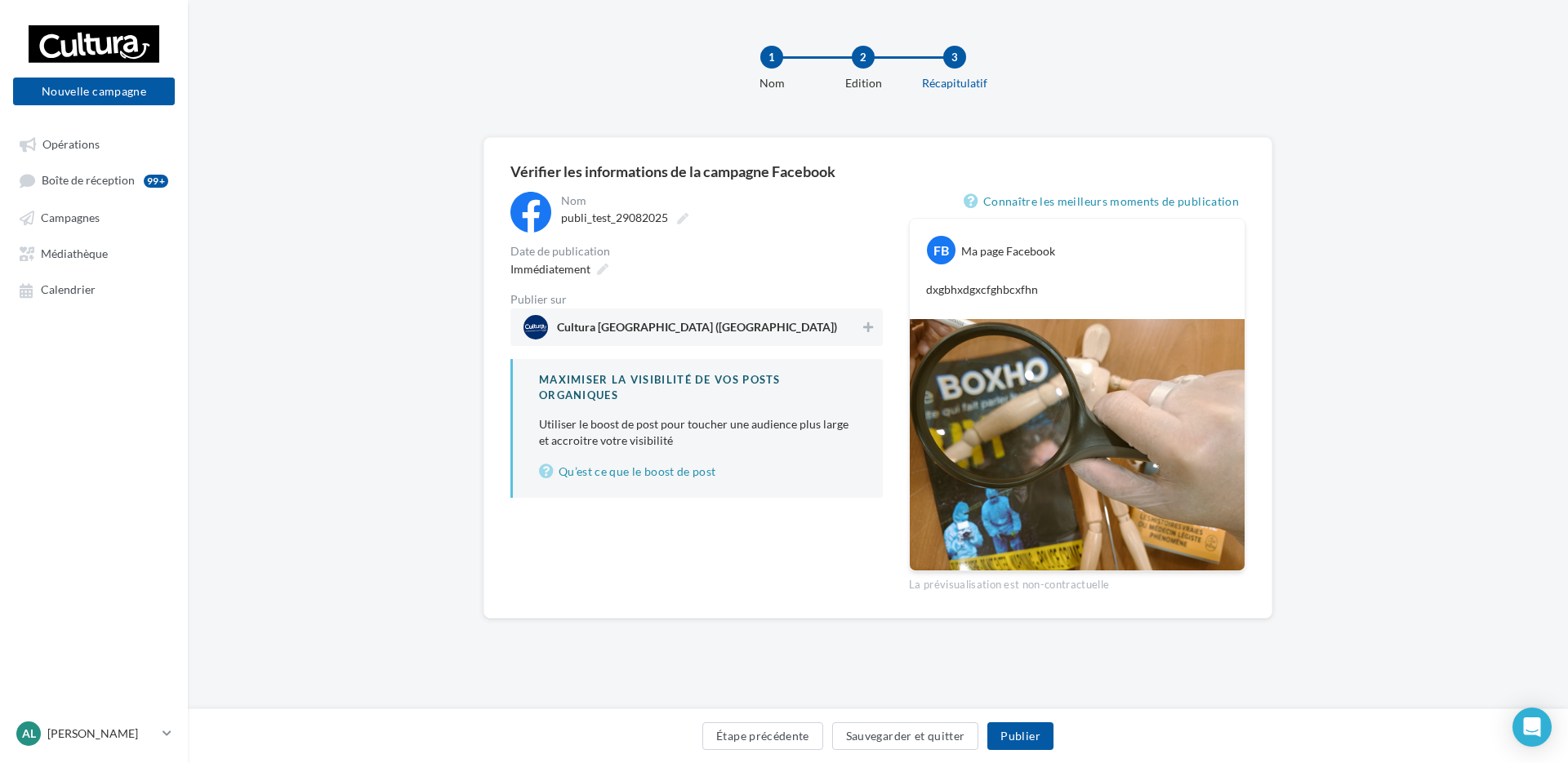
click at [298, 274] on div "**********" at bounding box center [878, 404] width 1380 height 534
click at [870, 330] on icon at bounding box center [868, 327] width 10 height 12
drag, startPoint x: 868, startPoint y: 325, endPoint x: 817, endPoint y: 341, distance: 53.5
click at [859, 331] on button at bounding box center [866, 327] width 18 height 19
click at [866, 330] on icon at bounding box center [868, 327] width 10 height 12
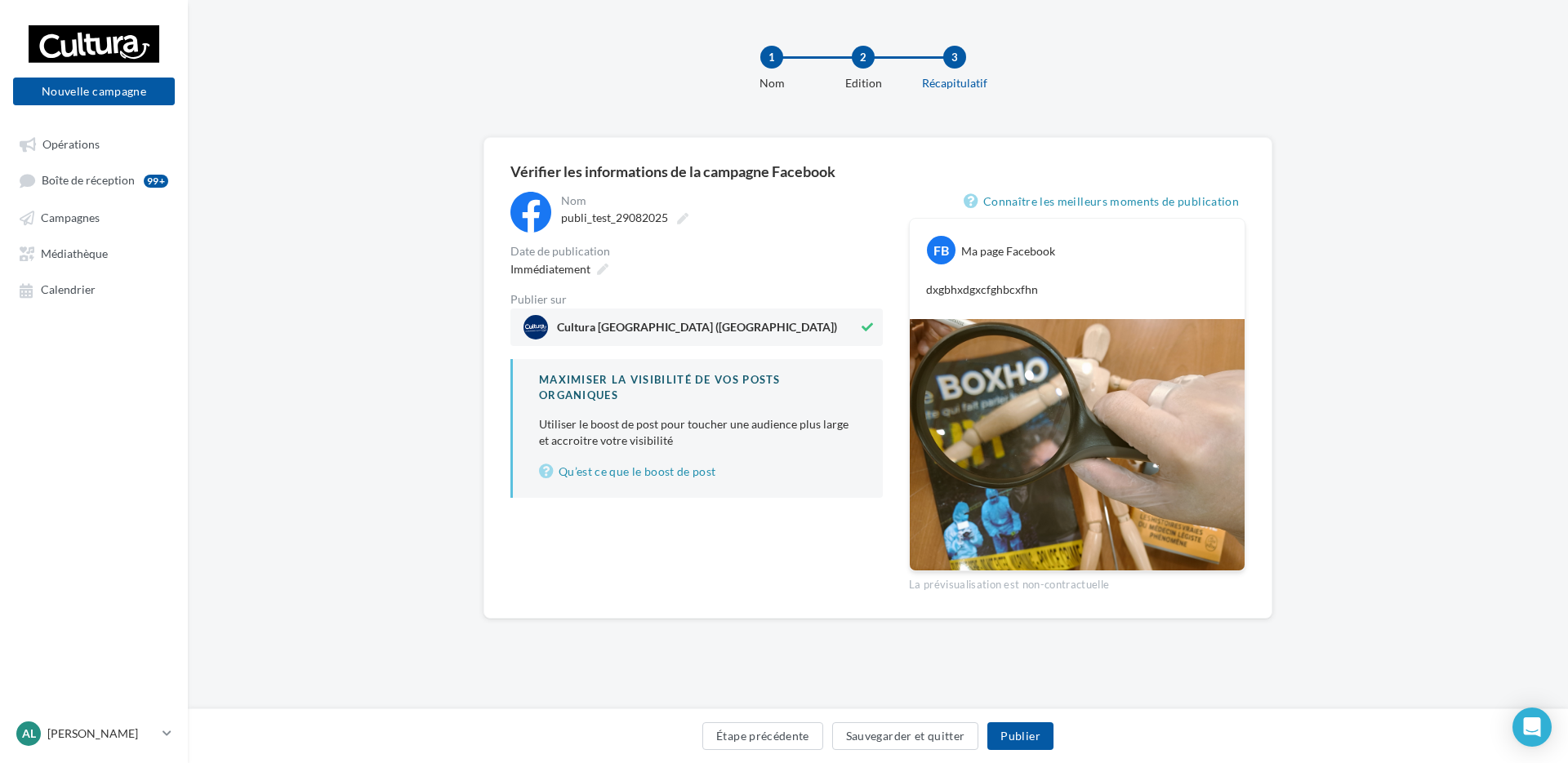
click at [870, 329] on icon at bounding box center [867, 327] width 12 height 12
click at [866, 327] on icon at bounding box center [868, 327] width 10 height 12
click at [600, 272] on icon at bounding box center [603, 269] width 12 height 12
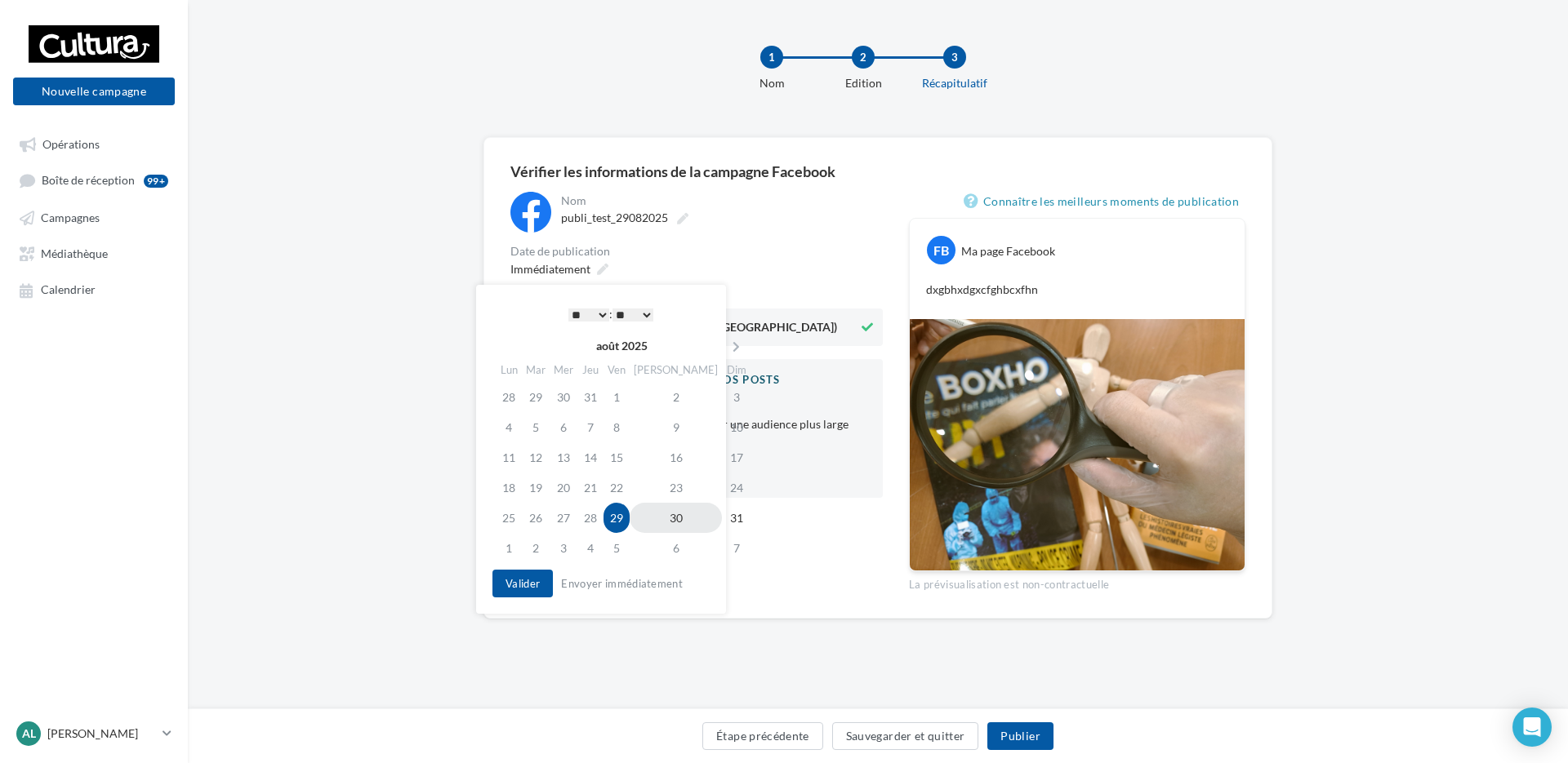
click at [660, 519] on td "30" at bounding box center [676, 518] width 92 height 30
click at [593, 311] on select "* * * * * * * * * * ** ** ** ** ** ** ** ** ** ** ** ** ** **" at bounding box center [588, 316] width 41 height 13
click at [592, 314] on select "* * * * * * * * * * ** ** ** ** ** ** ** ** ** ** ** ** ** **" at bounding box center [588, 316] width 41 height 13
click at [373, 363] on div "**********" at bounding box center [878, 404] width 1380 height 534
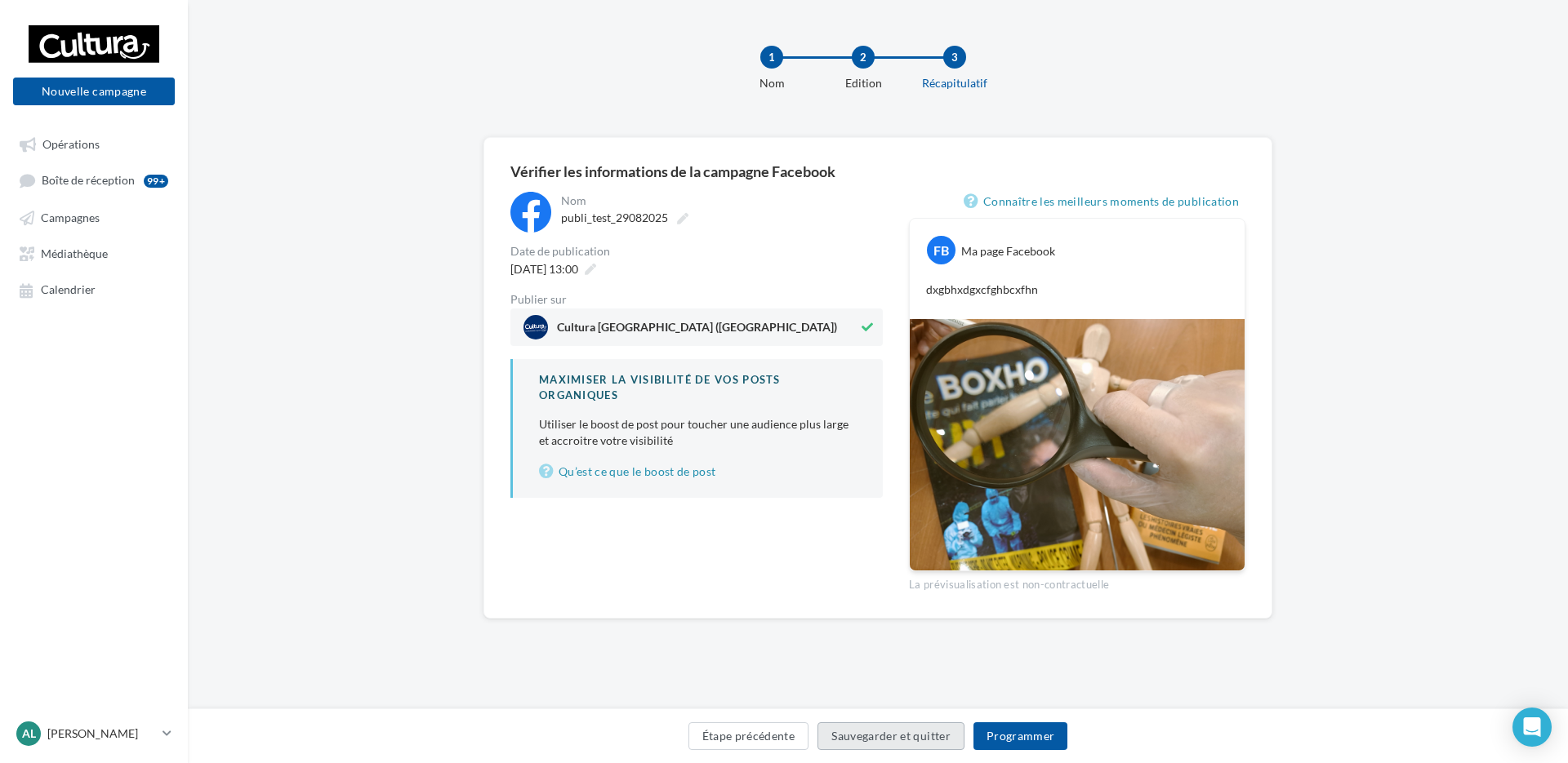
click at [859, 741] on button "Sauvegarder et quitter" at bounding box center [891, 736] width 147 height 28
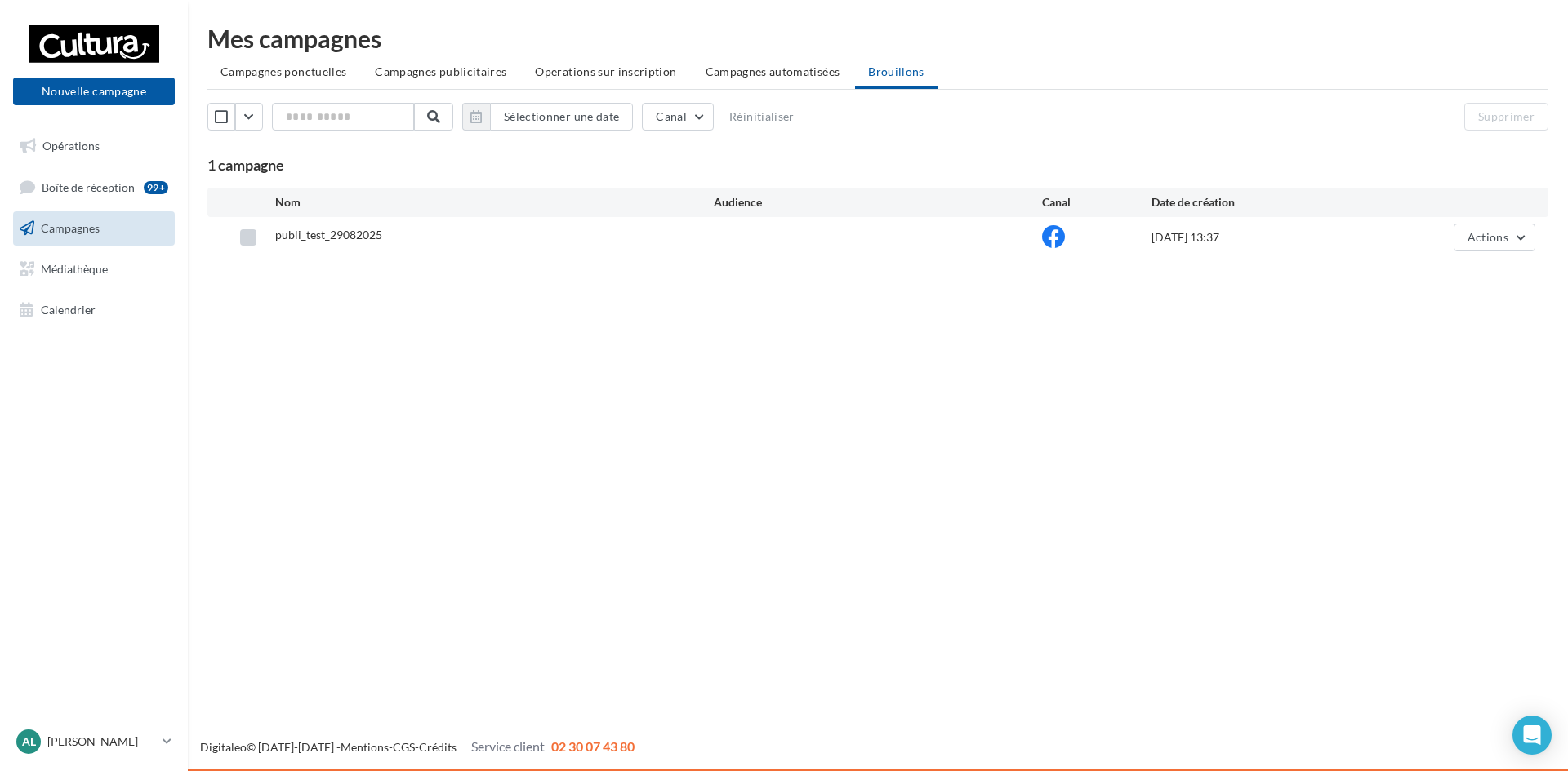
click at [248, 240] on label at bounding box center [248, 237] width 16 height 16
click at [1523, 240] on button "Actions" at bounding box center [1493, 237] width 81 height 28
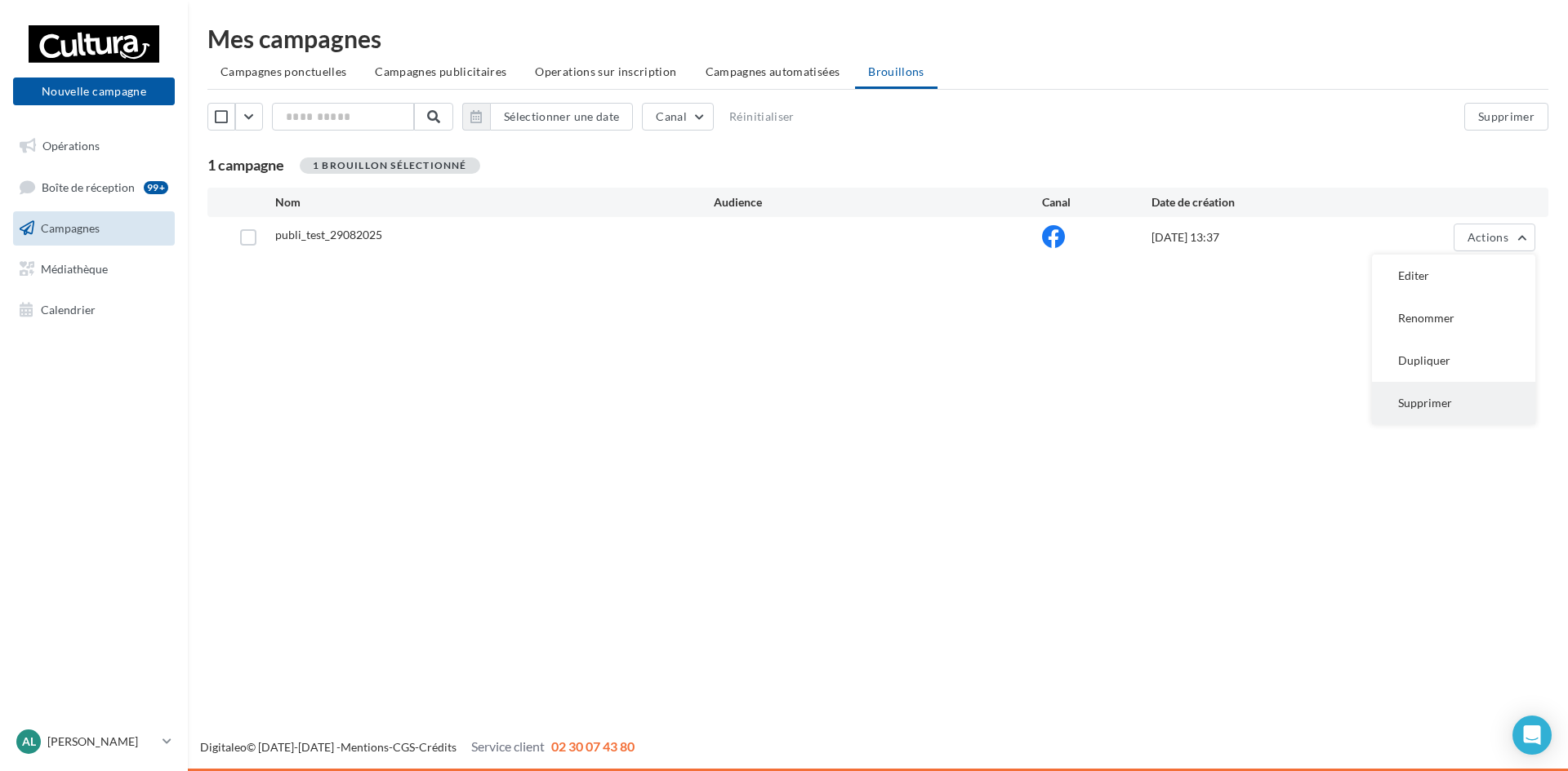
click at [1434, 401] on button "Supprimer" at bounding box center [1453, 403] width 164 height 43
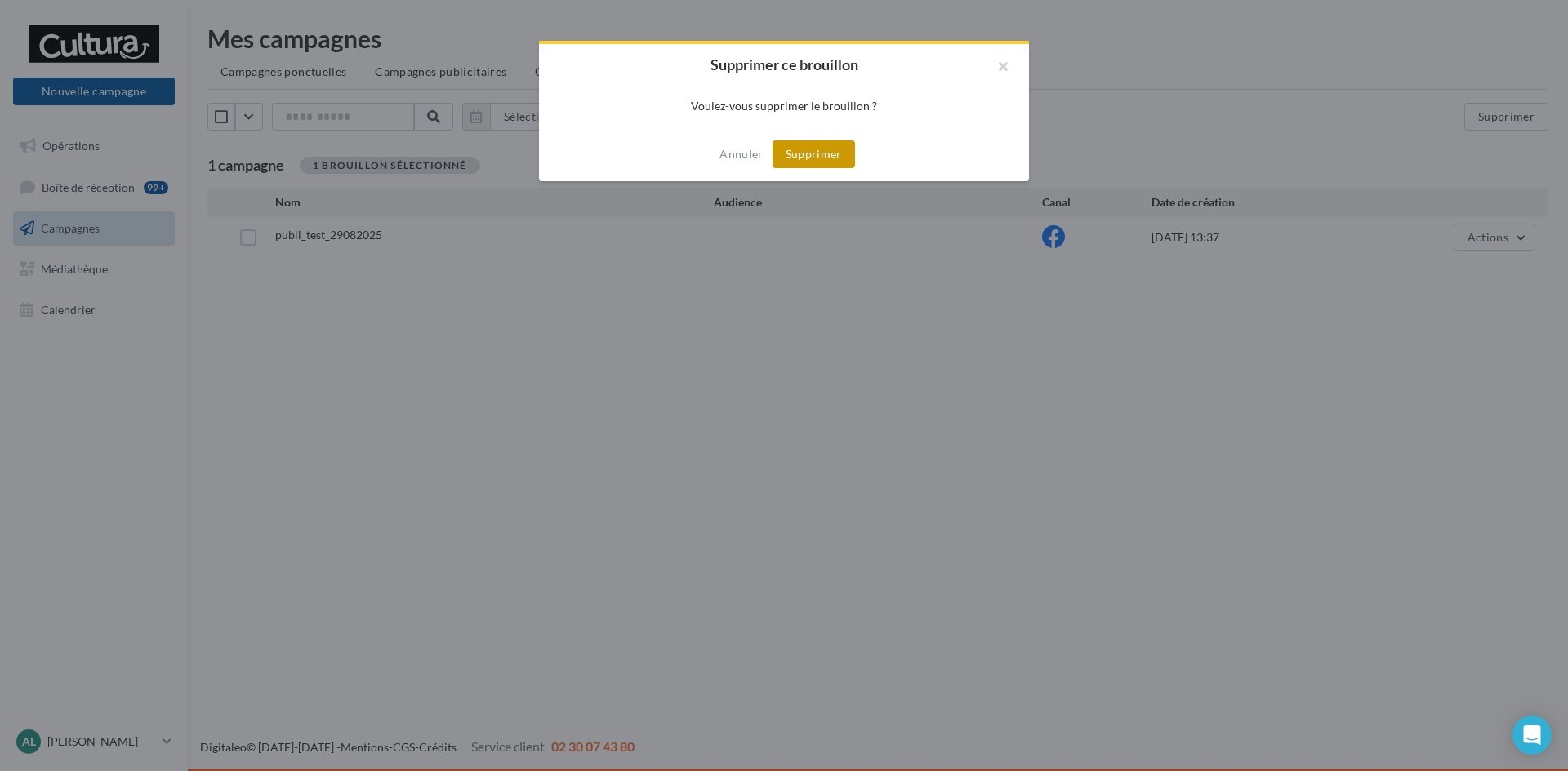
click at [803, 150] on button "Supprimer" at bounding box center [813, 154] width 82 height 28
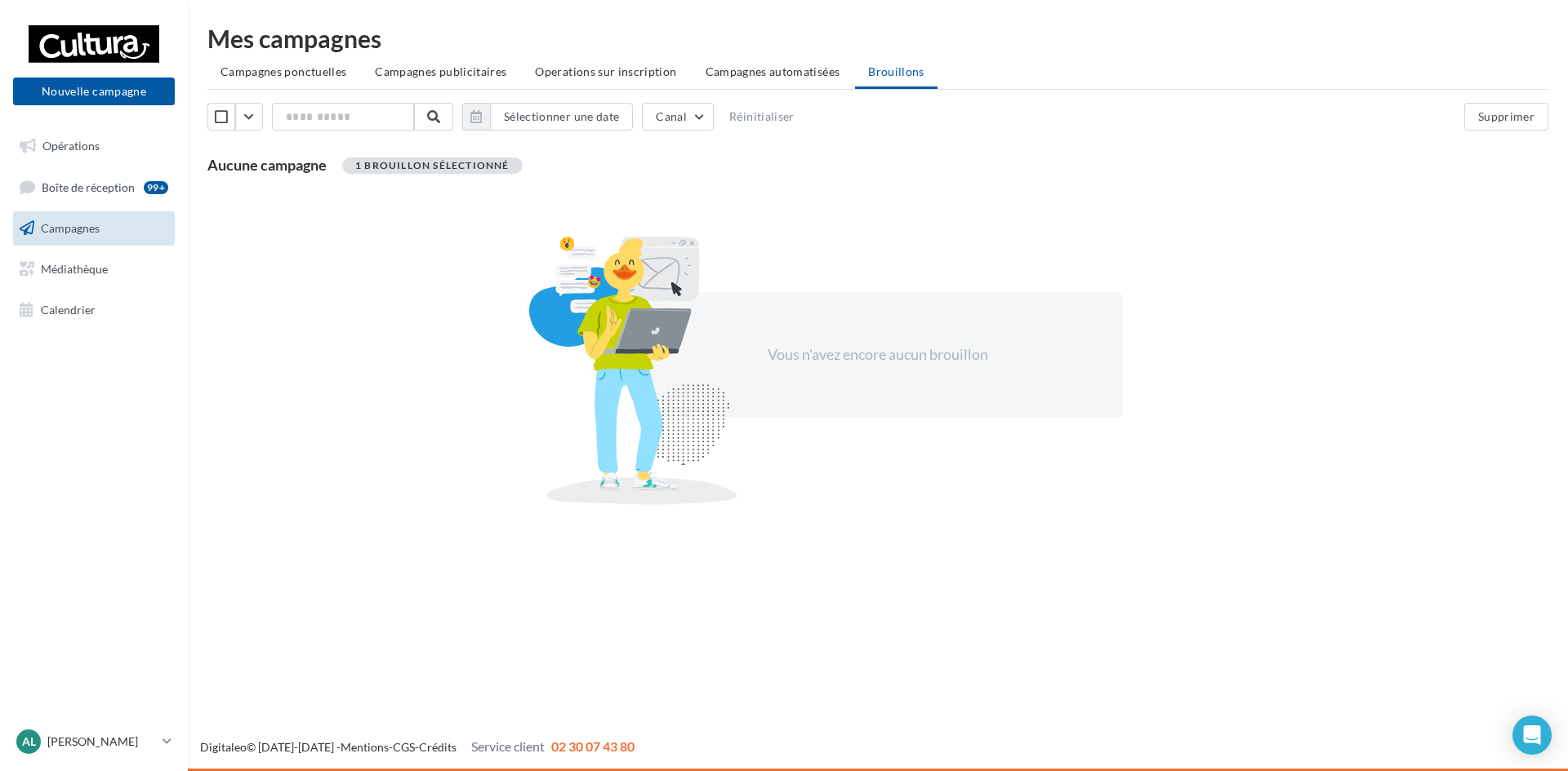
click at [1384, 301] on div "Vous n'avez encore aucun brouillon" at bounding box center [877, 355] width 1341 height 335
